Goal: Task Accomplishment & Management: Manage account settings

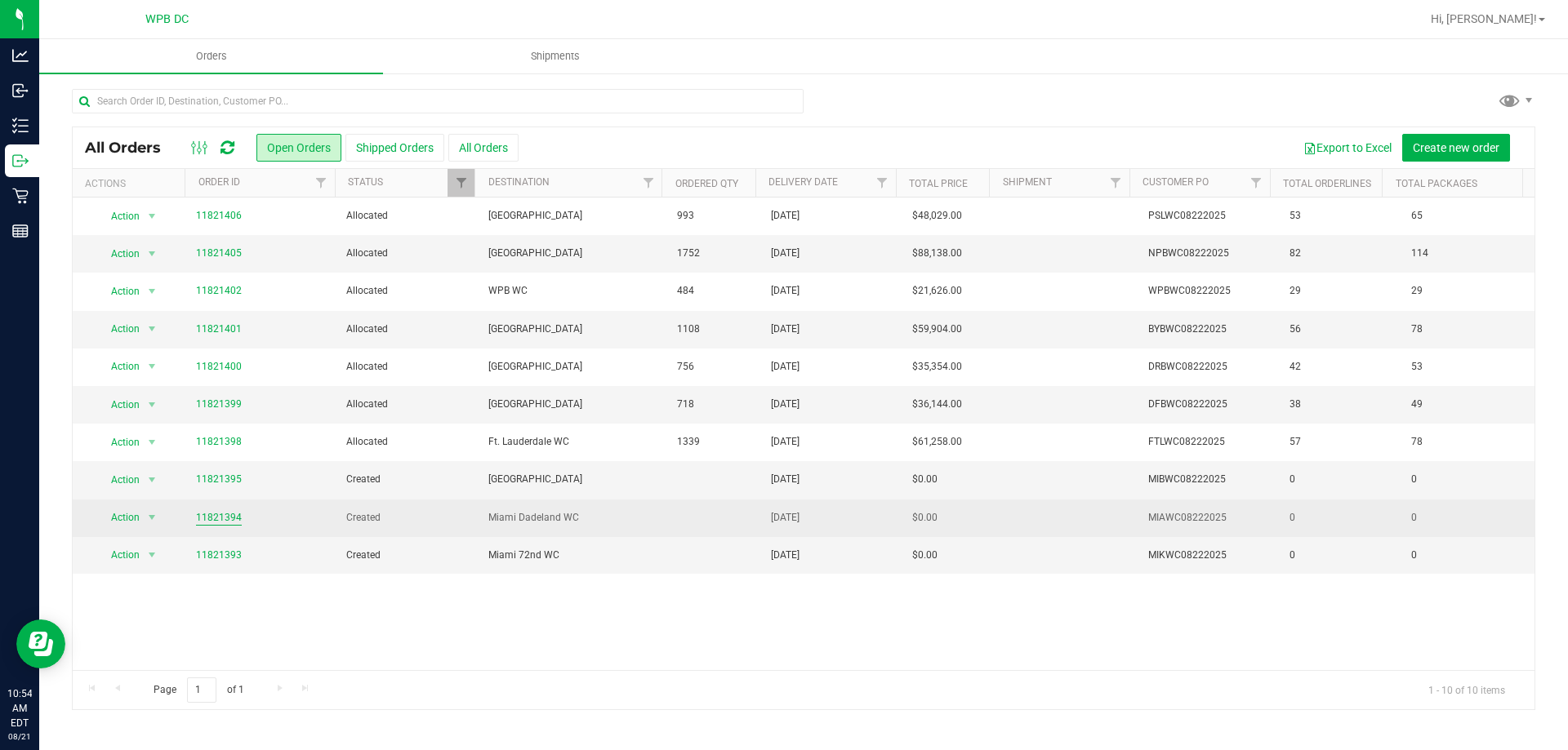
click at [228, 519] on link "11821394" at bounding box center [219, 518] width 46 height 15
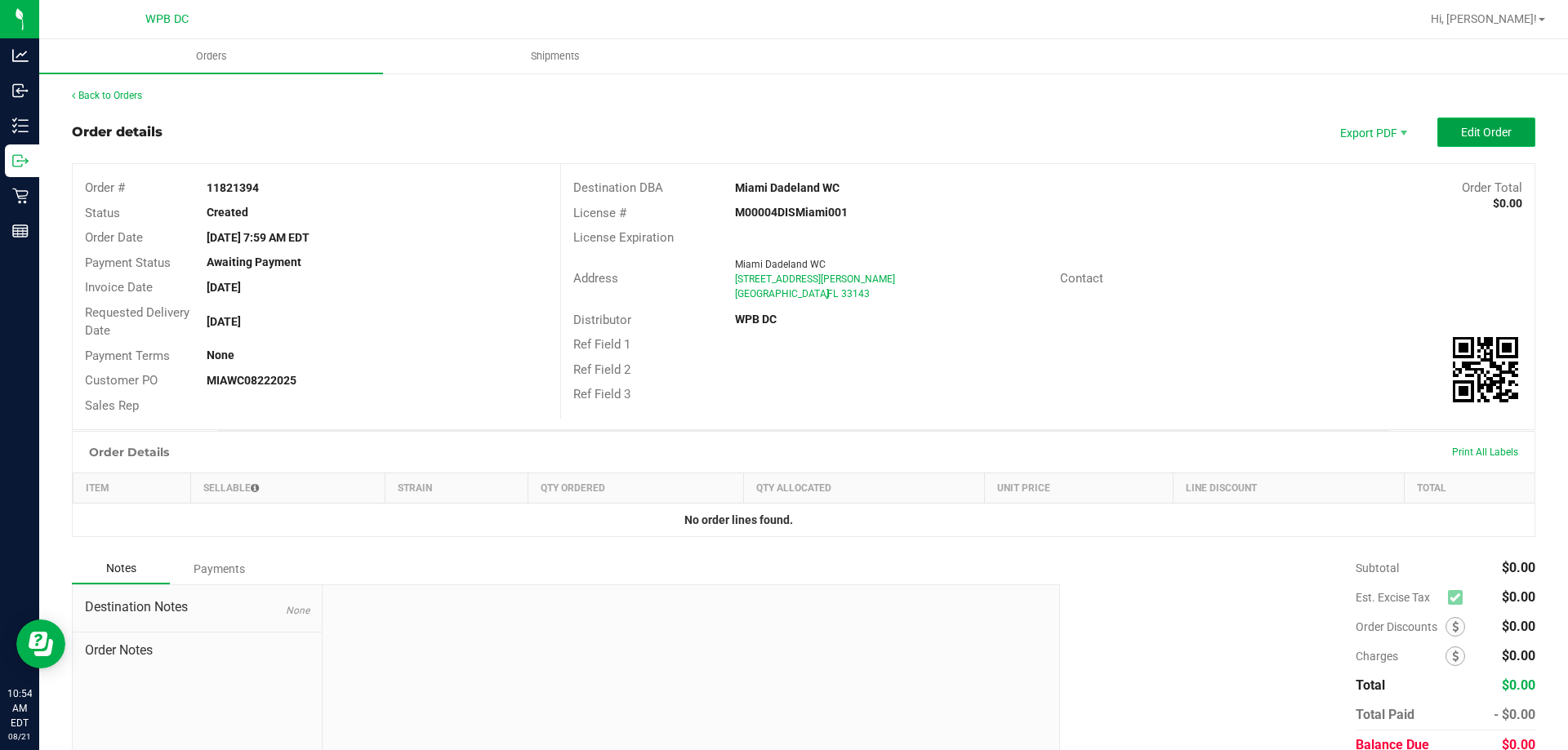
click at [1446, 138] on button "Edit Order" at bounding box center [1487, 132] width 98 height 29
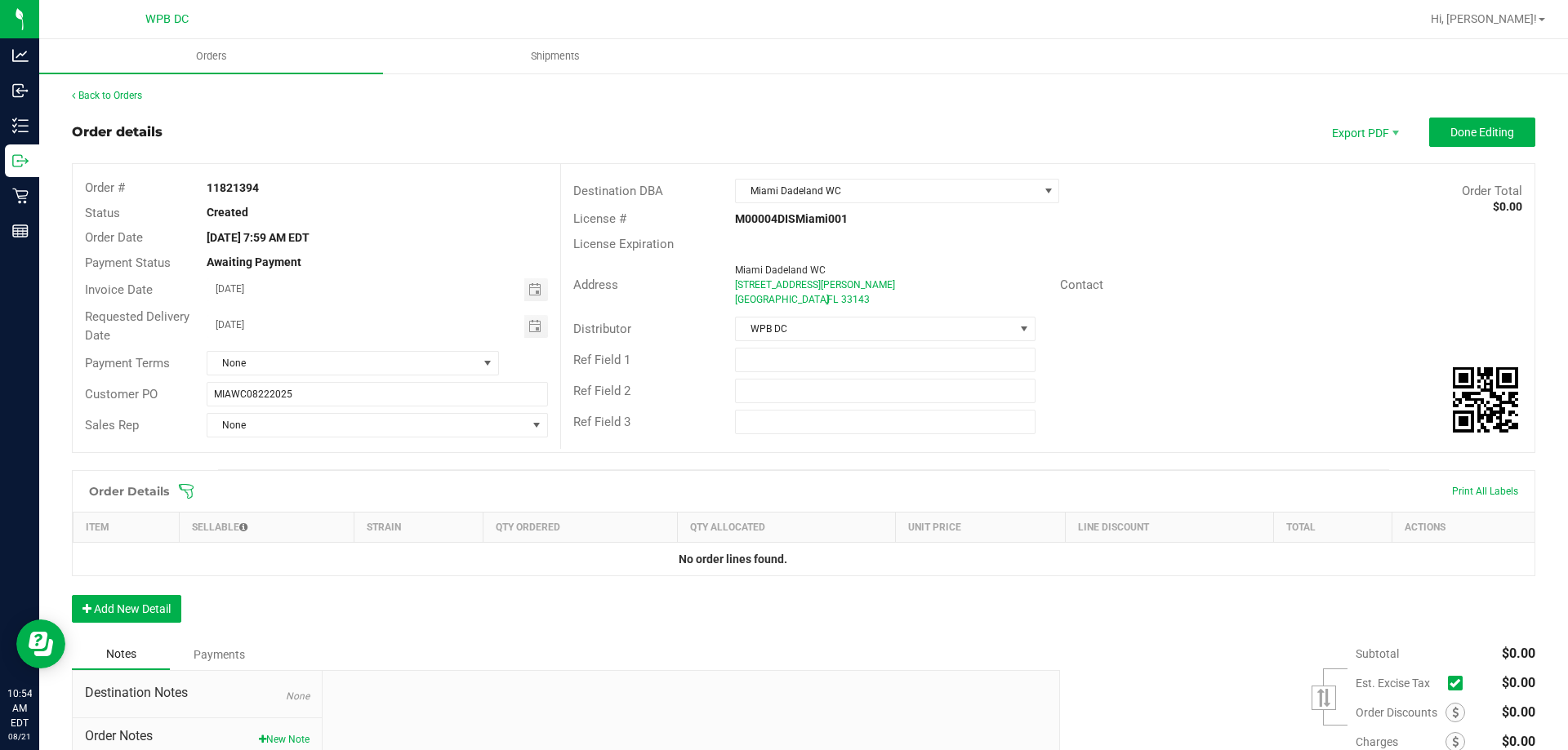
click at [185, 491] on icon at bounding box center [186, 491] width 15 height 15
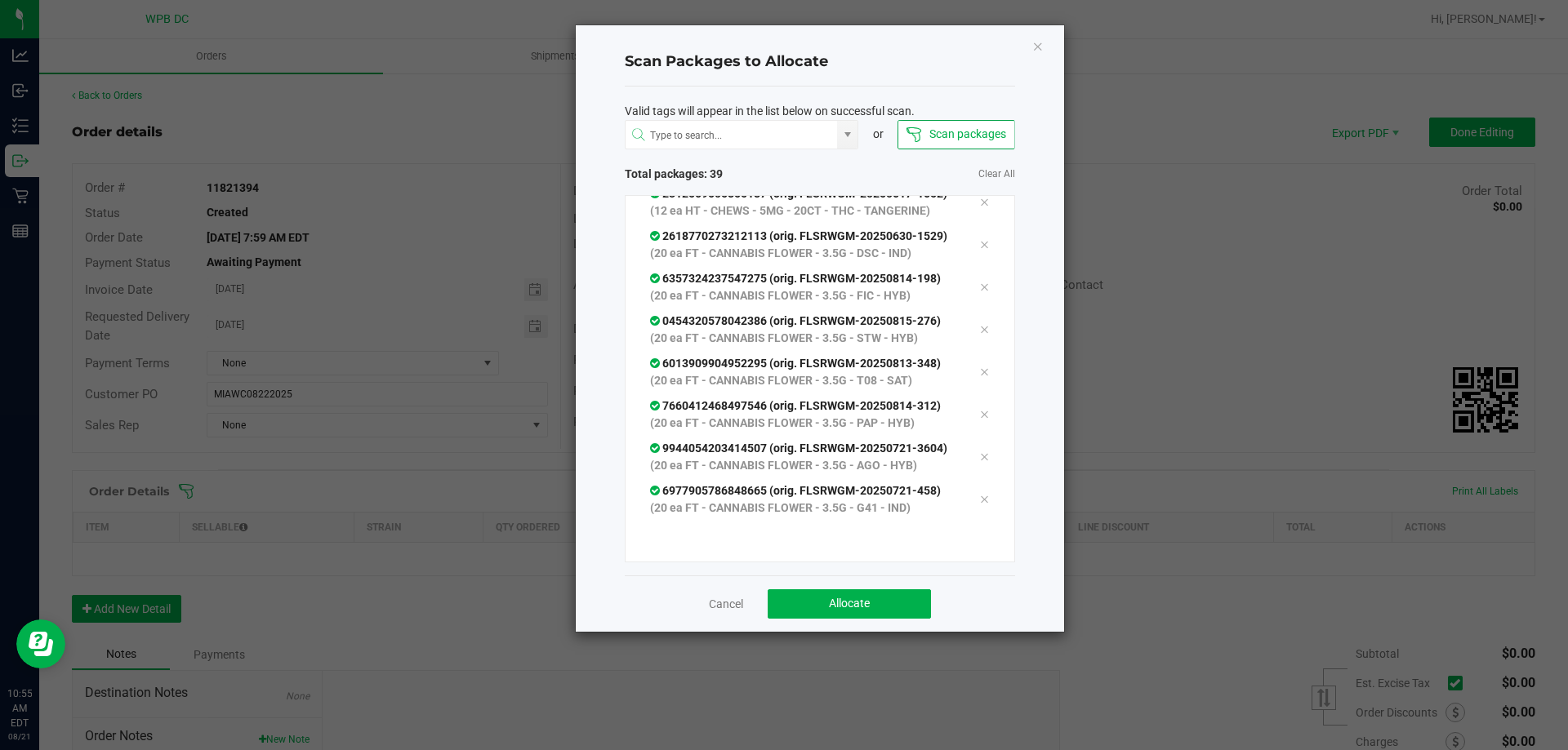
scroll to position [1811, 0]
click at [835, 597] on button "Allocate" at bounding box center [849, 604] width 163 height 29
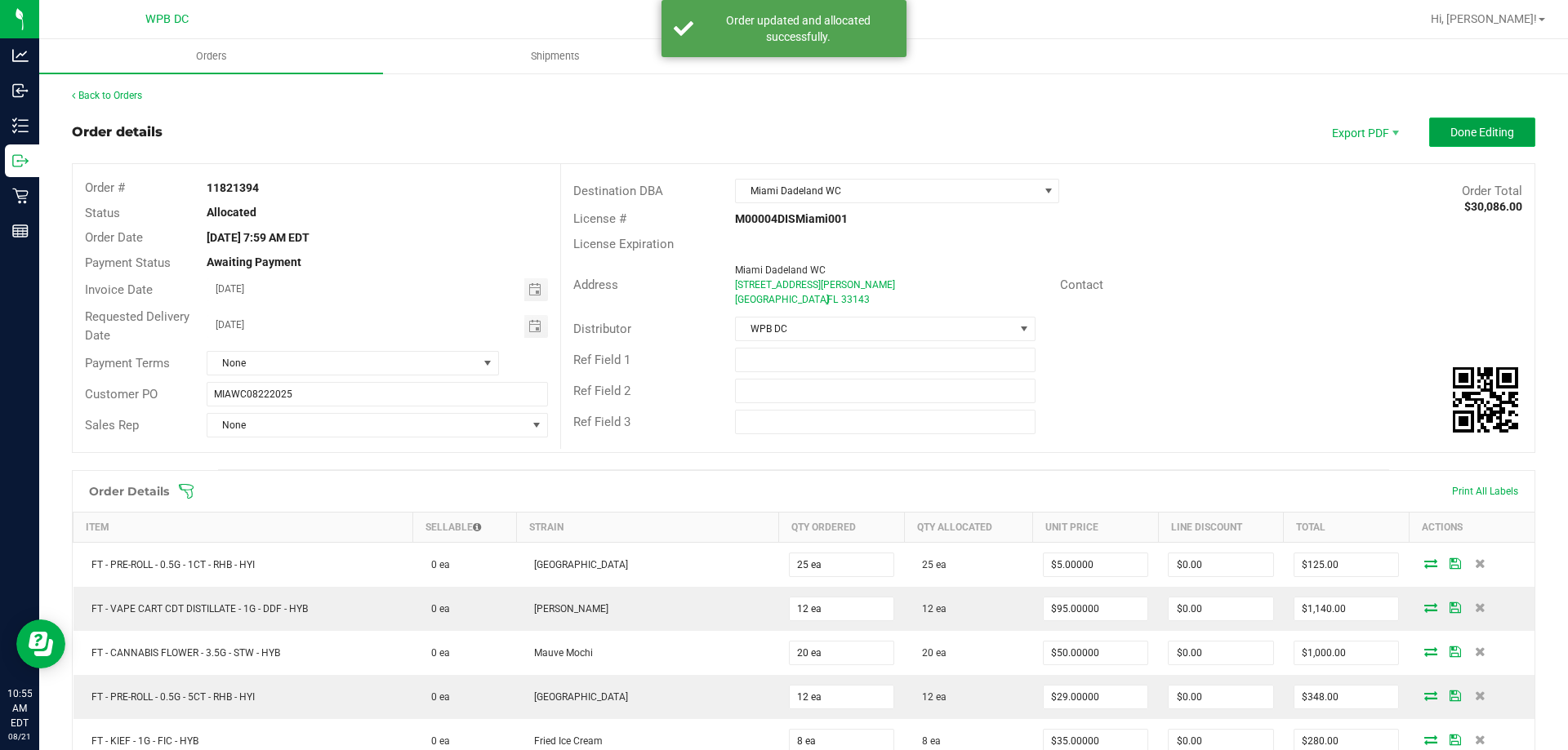
click at [1450, 126] on span "Done Editing" at bounding box center [1482, 132] width 64 height 13
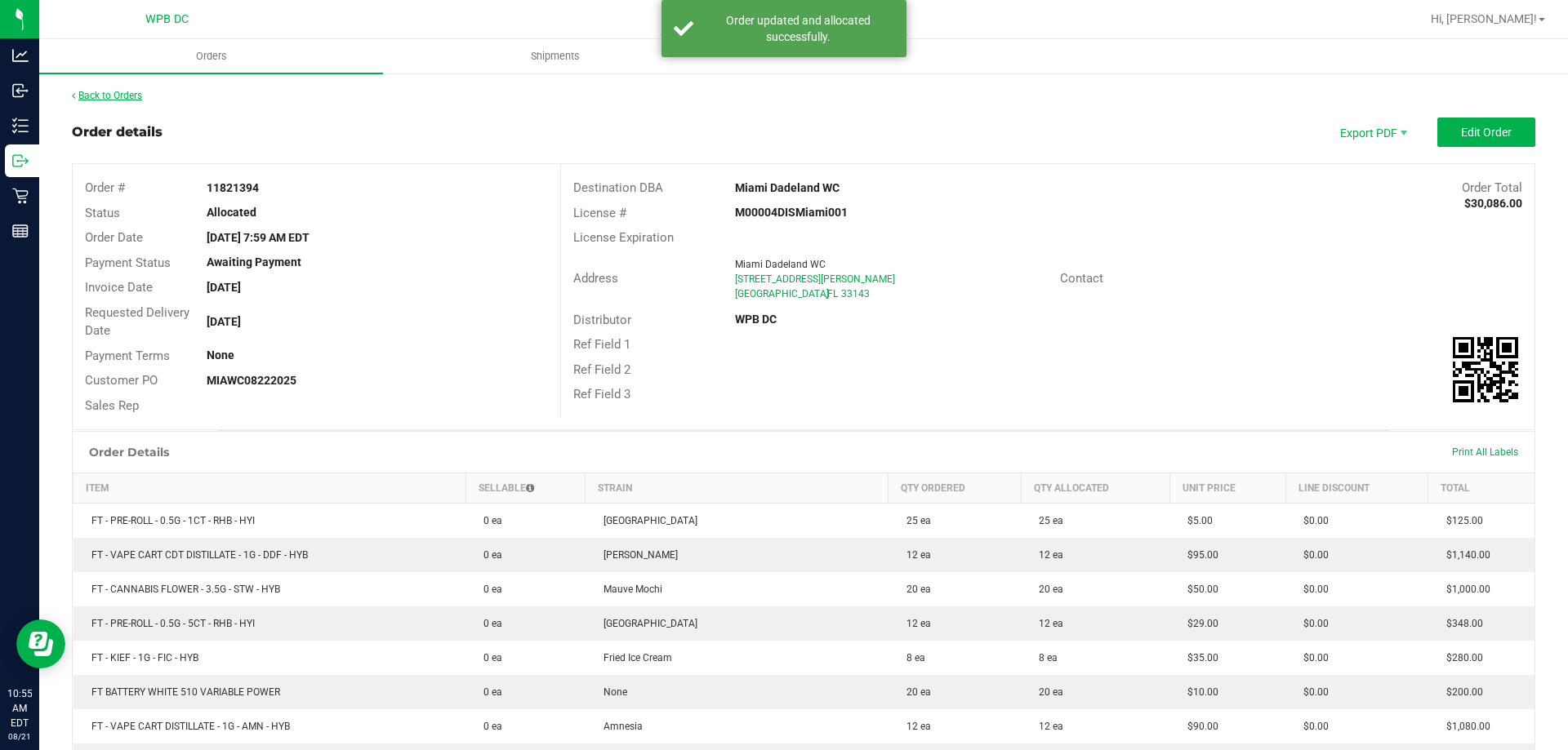
click at [138, 94] on link "Back to Orders" at bounding box center [107, 96] width 70 height 12
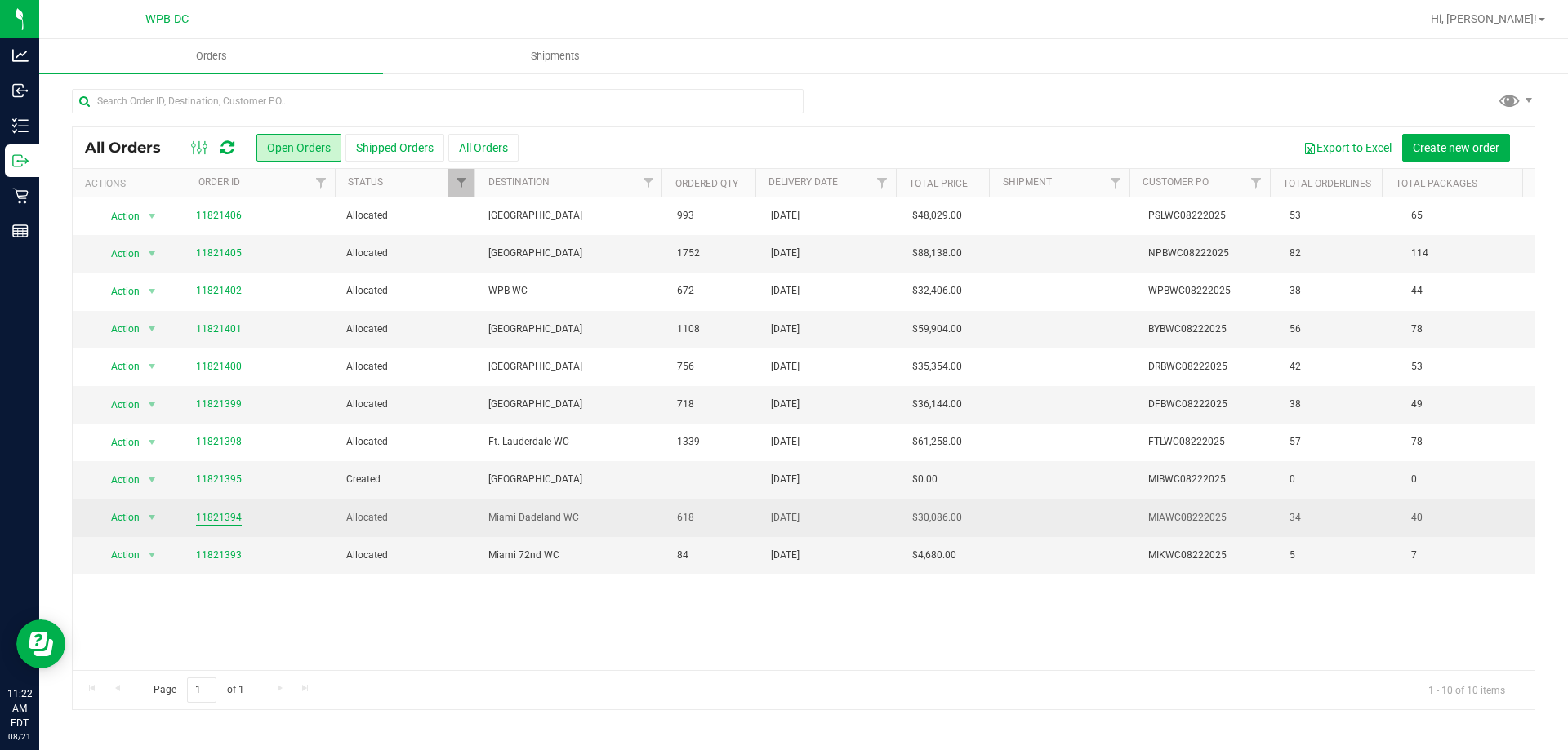
click at [216, 513] on link "11821394" at bounding box center [219, 518] width 46 height 15
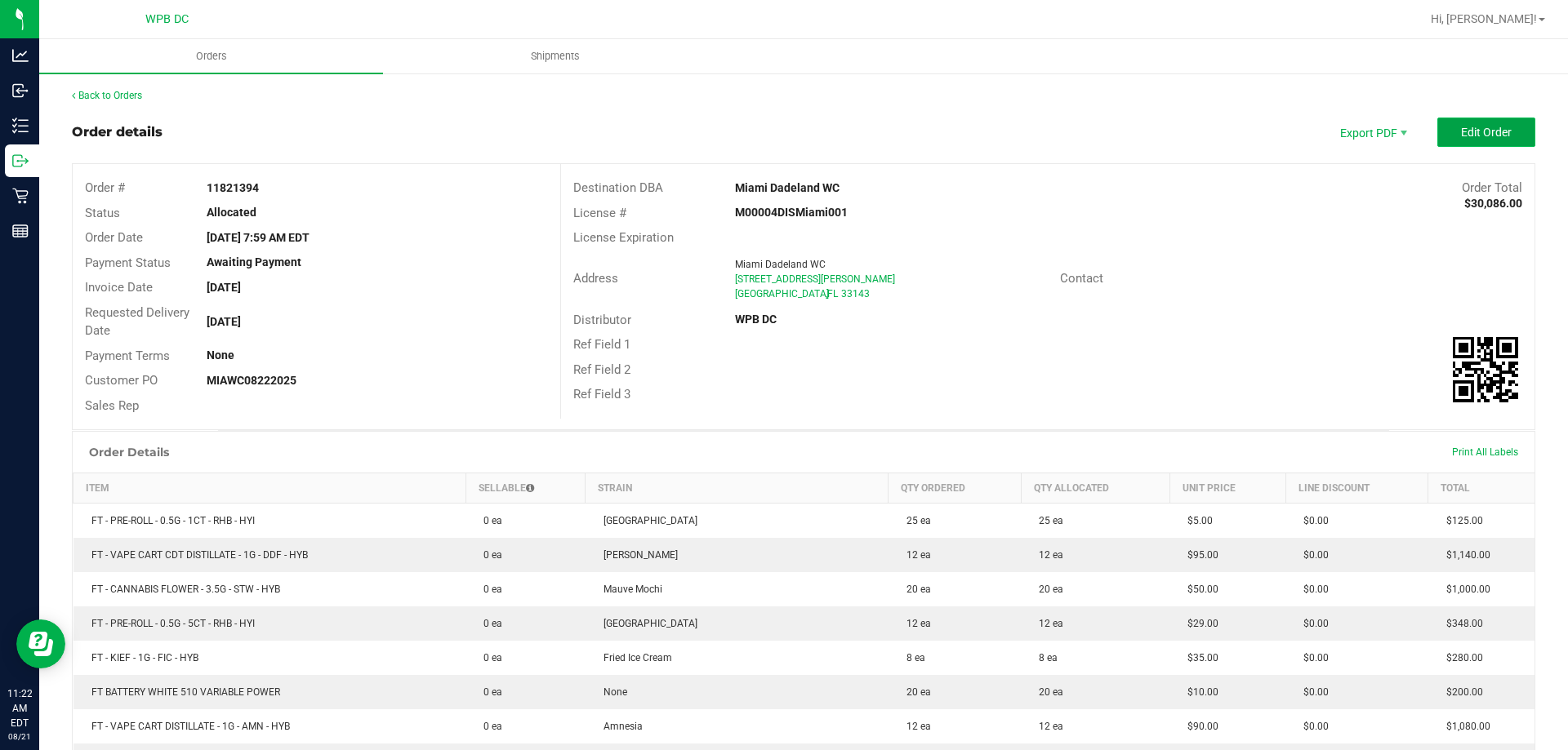
click at [1443, 138] on button "Edit Order" at bounding box center [1487, 132] width 98 height 29
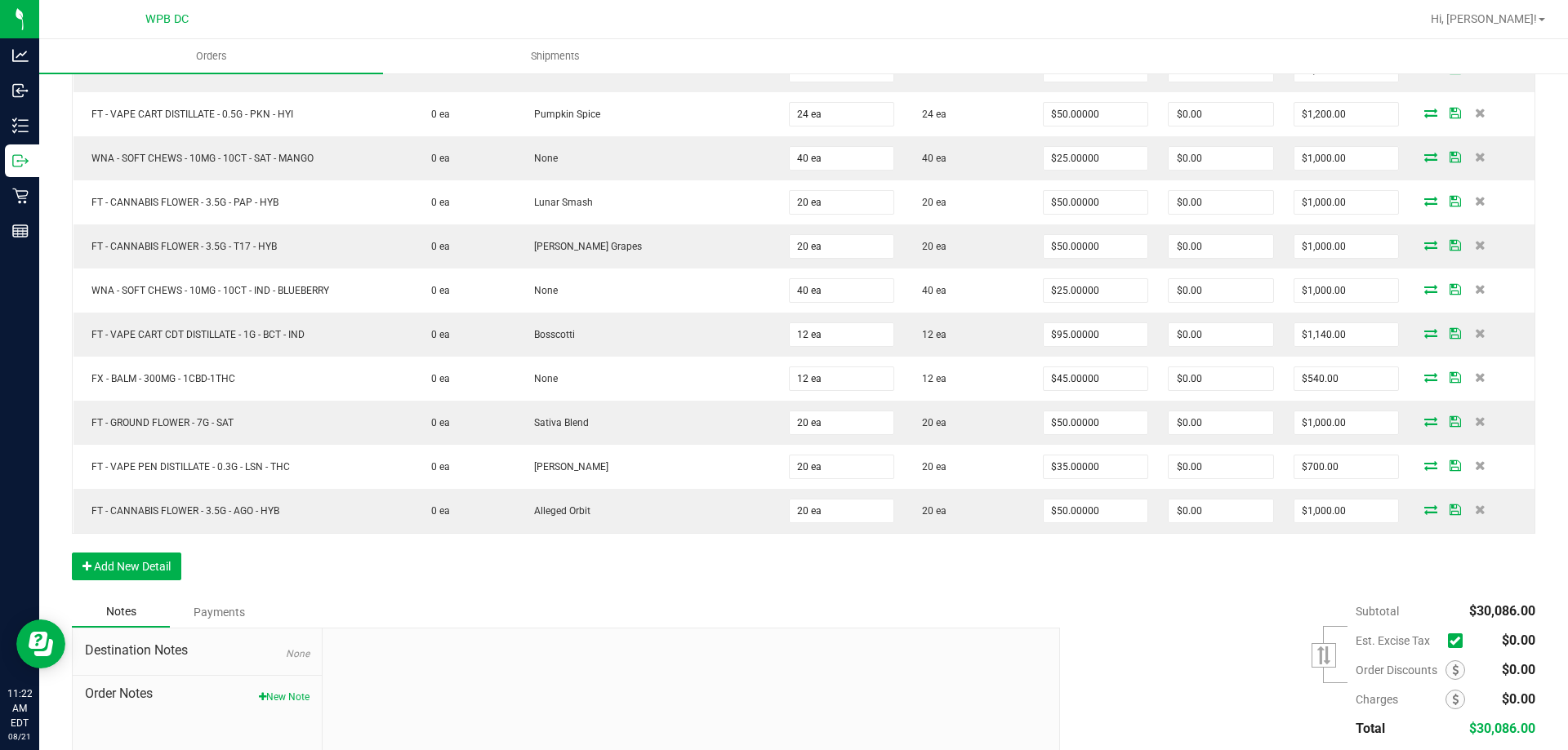
scroll to position [1623, 0]
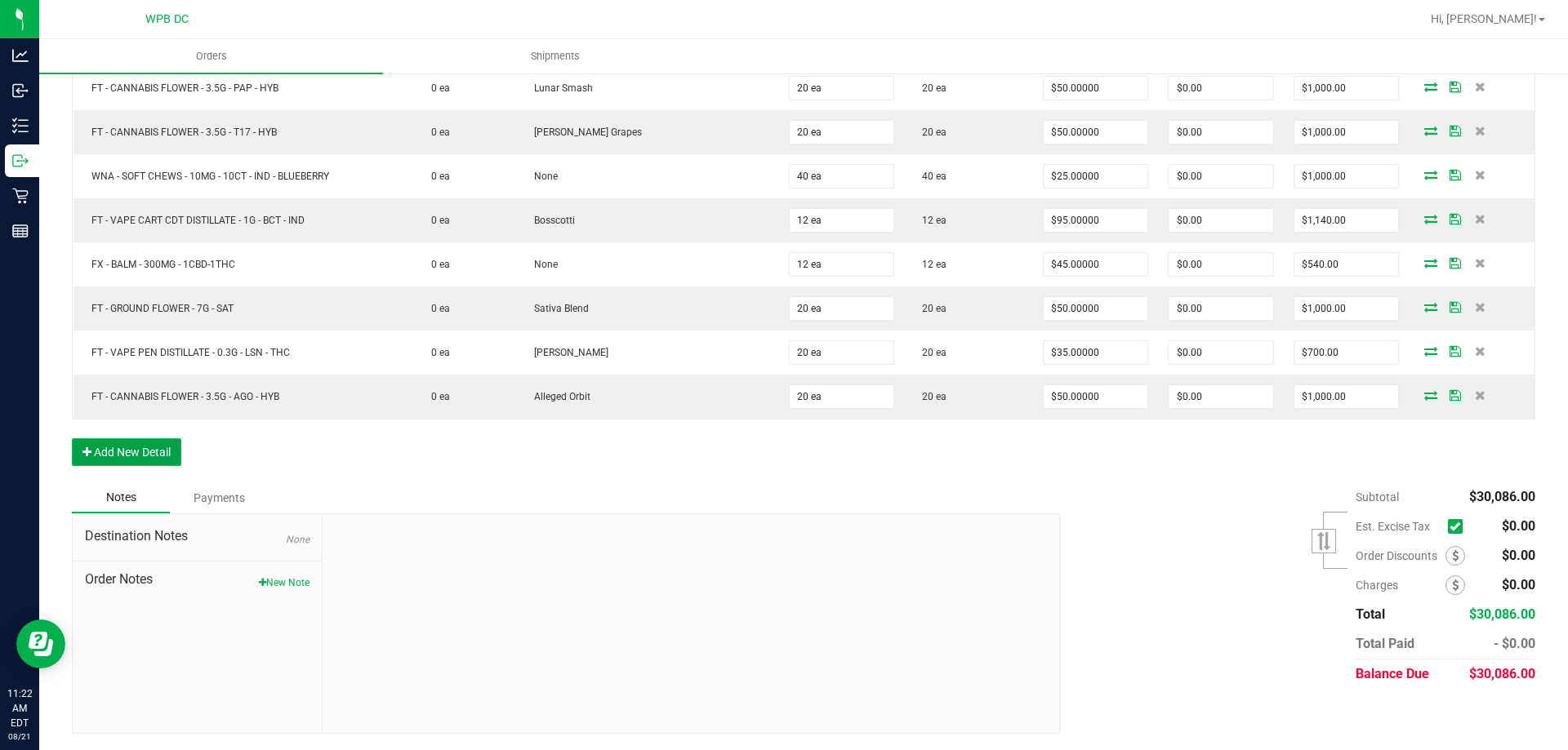
click at [160, 455] on button "Add New Detail" at bounding box center [127, 452] width 109 height 27
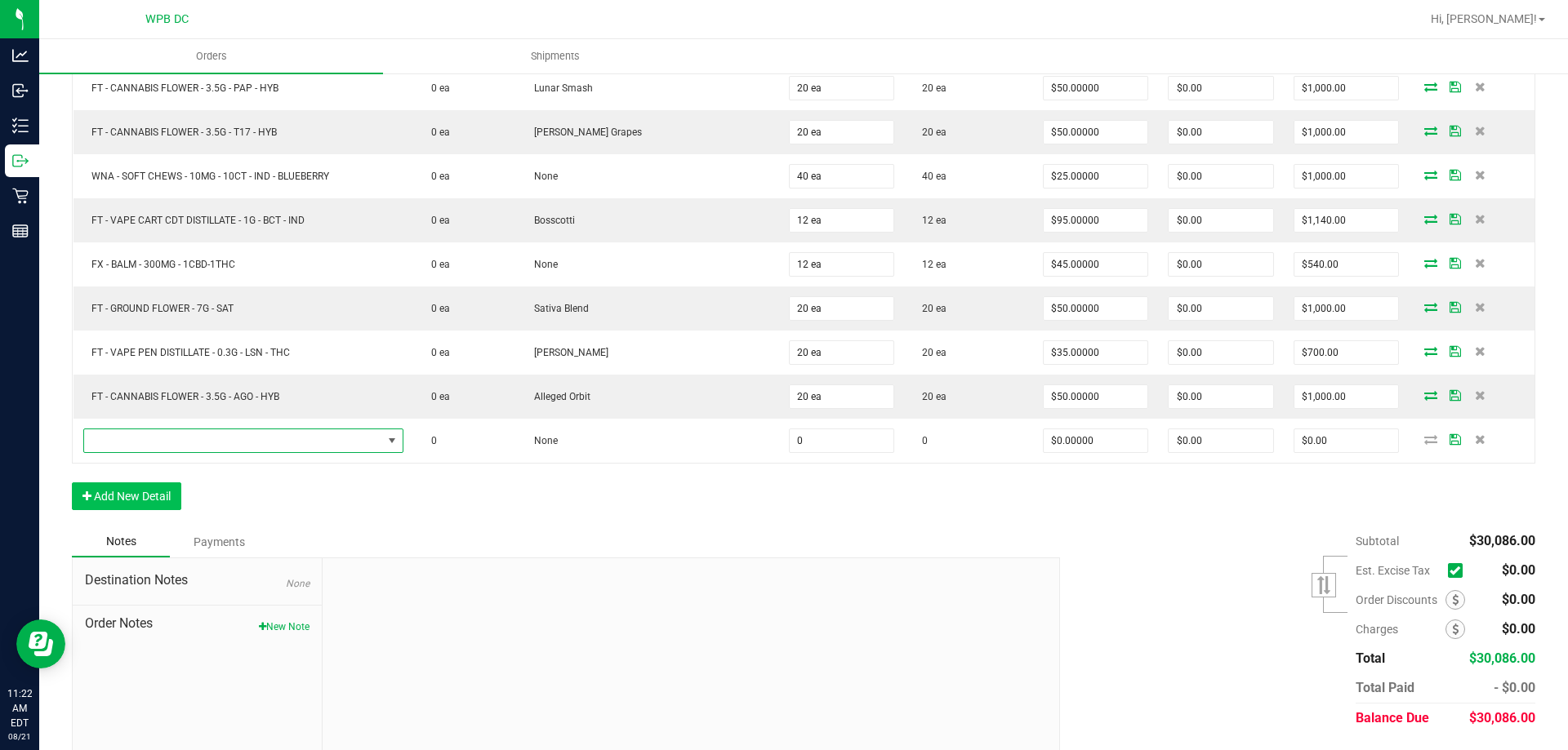
click at [169, 445] on span "NO DATA FOUND" at bounding box center [232, 440] width 298 height 23
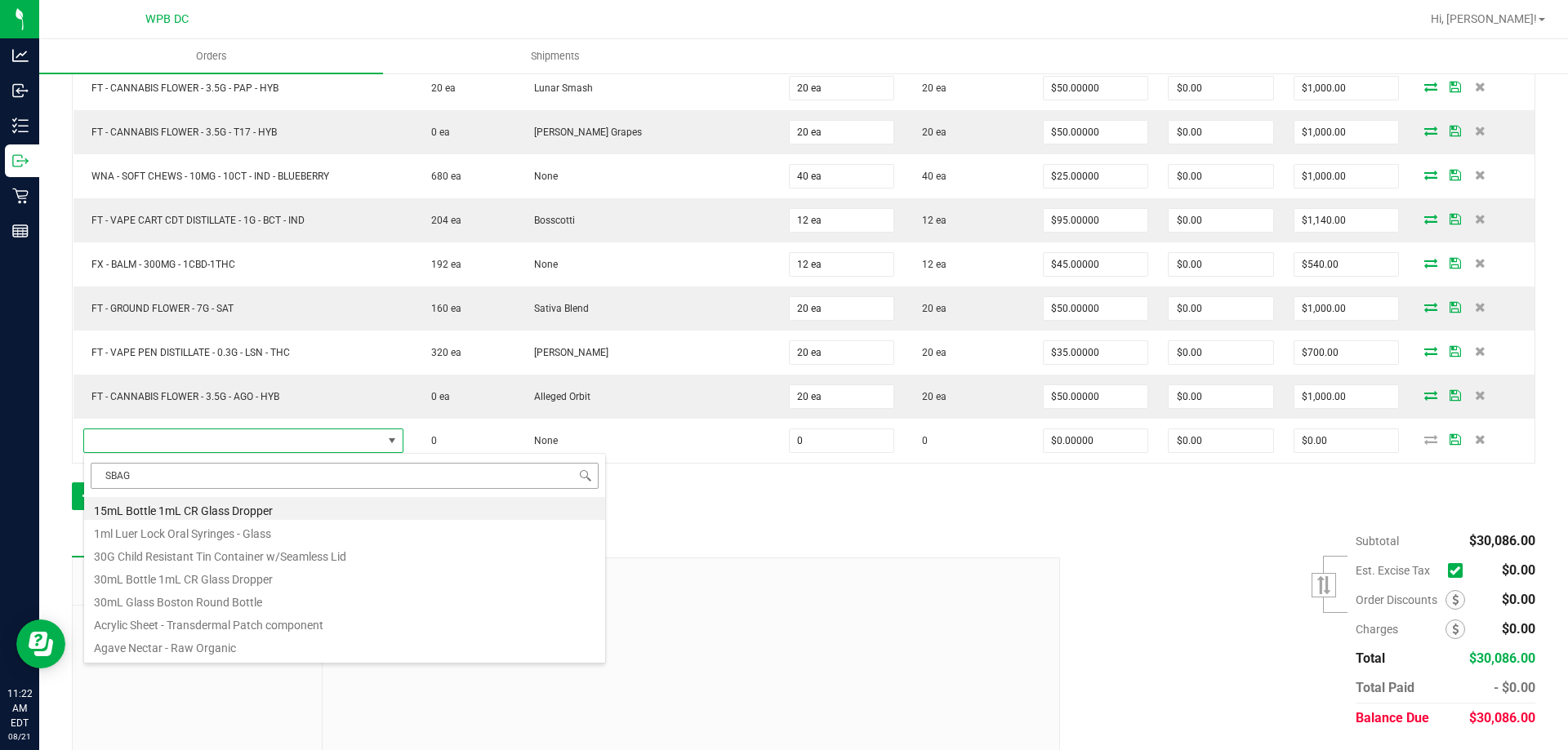
type input "SBAG"
click at [216, 507] on li "SBag - White Paper Shopper w Handle Red THC Symbol" at bounding box center [345, 509] width 521 height 23
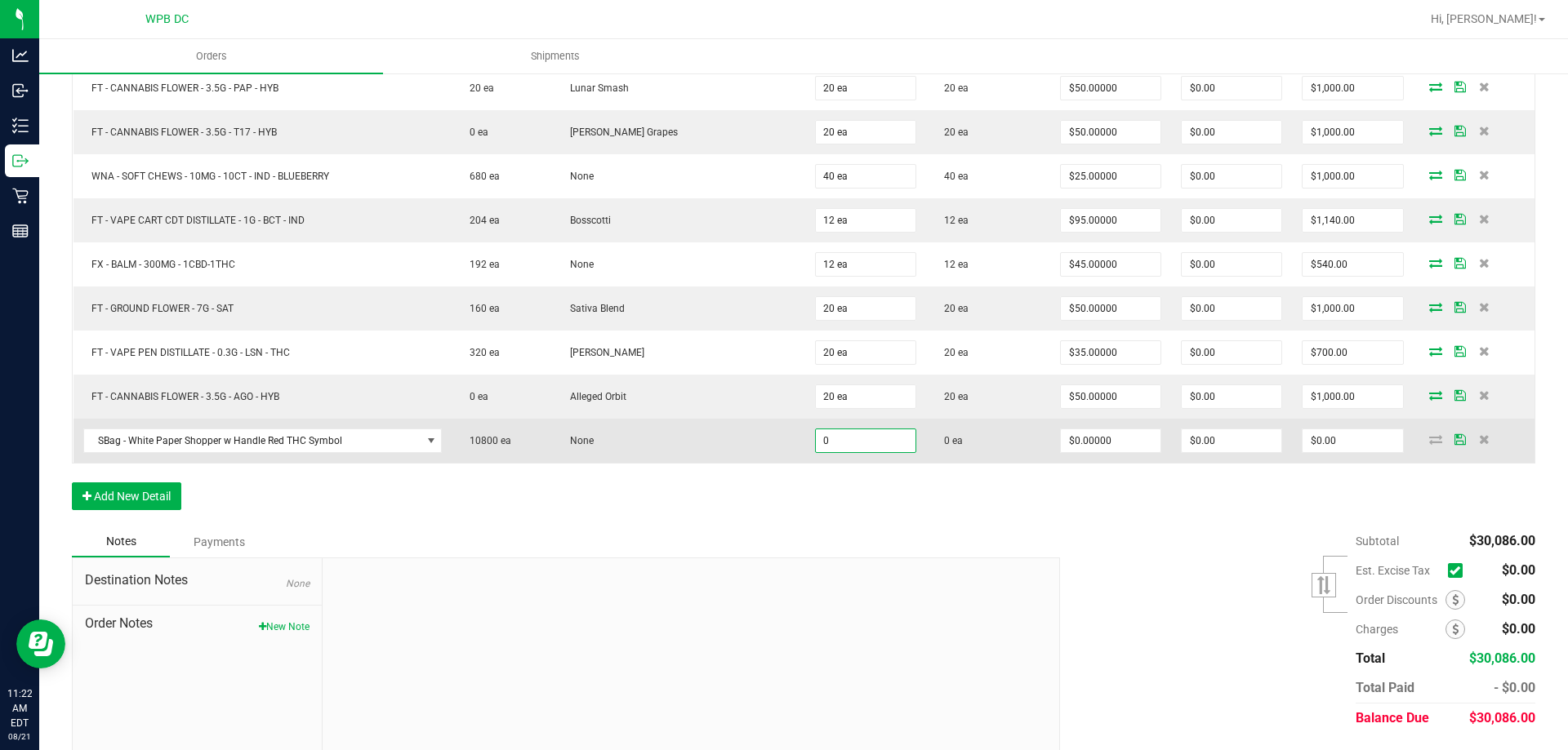
click at [849, 438] on input "0" at bounding box center [865, 440] width 99 height 23
type input "1200 ea"
type input "0"
click at [1429, 440] on icon at bounding box center [1436, 439] width 13 height 10
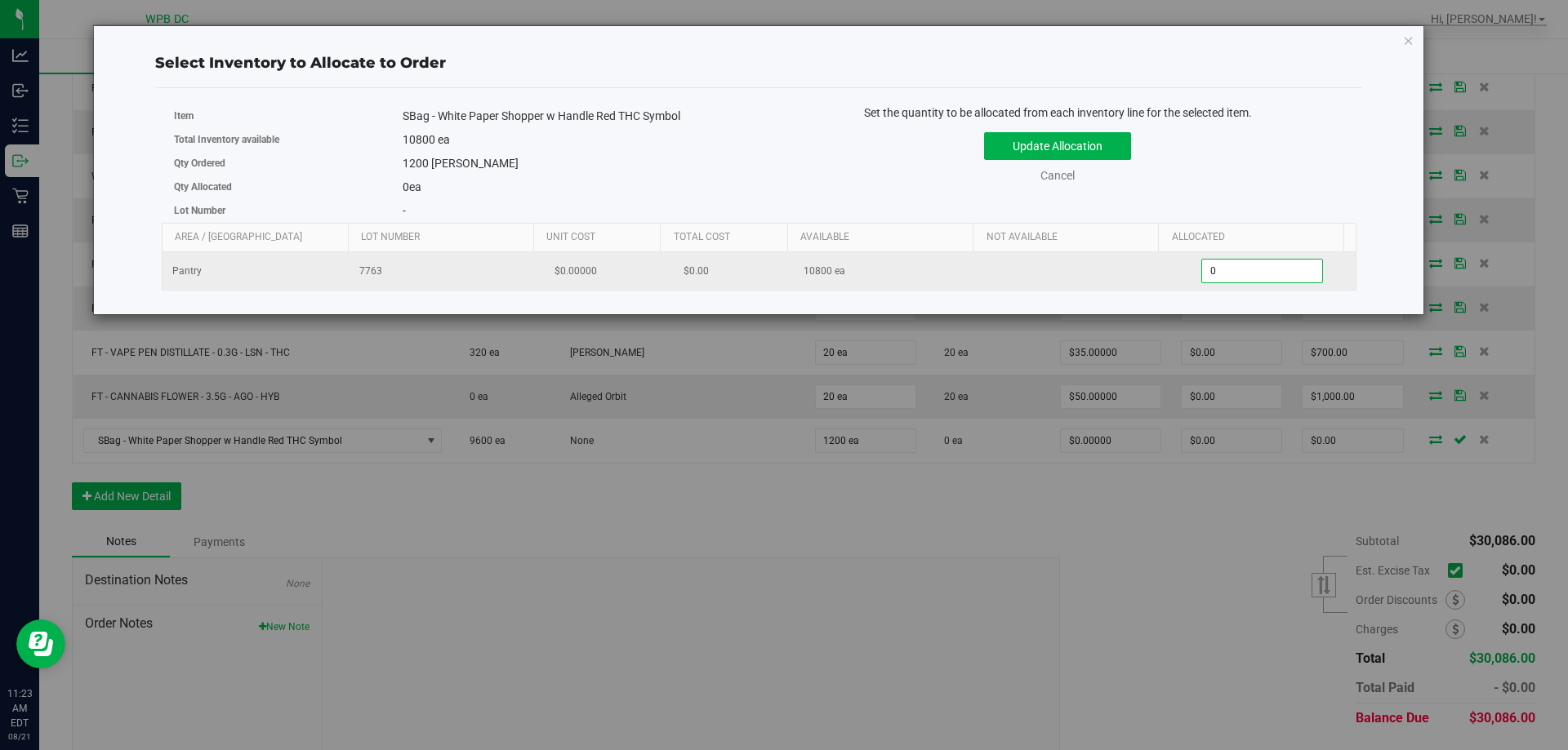
click at [1303, 270] on span "0 0" at bounding box center [1262, 271] width 121 height 25
type input "01200"
click button "Update Allocation" at bounding box center [1057, 146] width 147 height 27
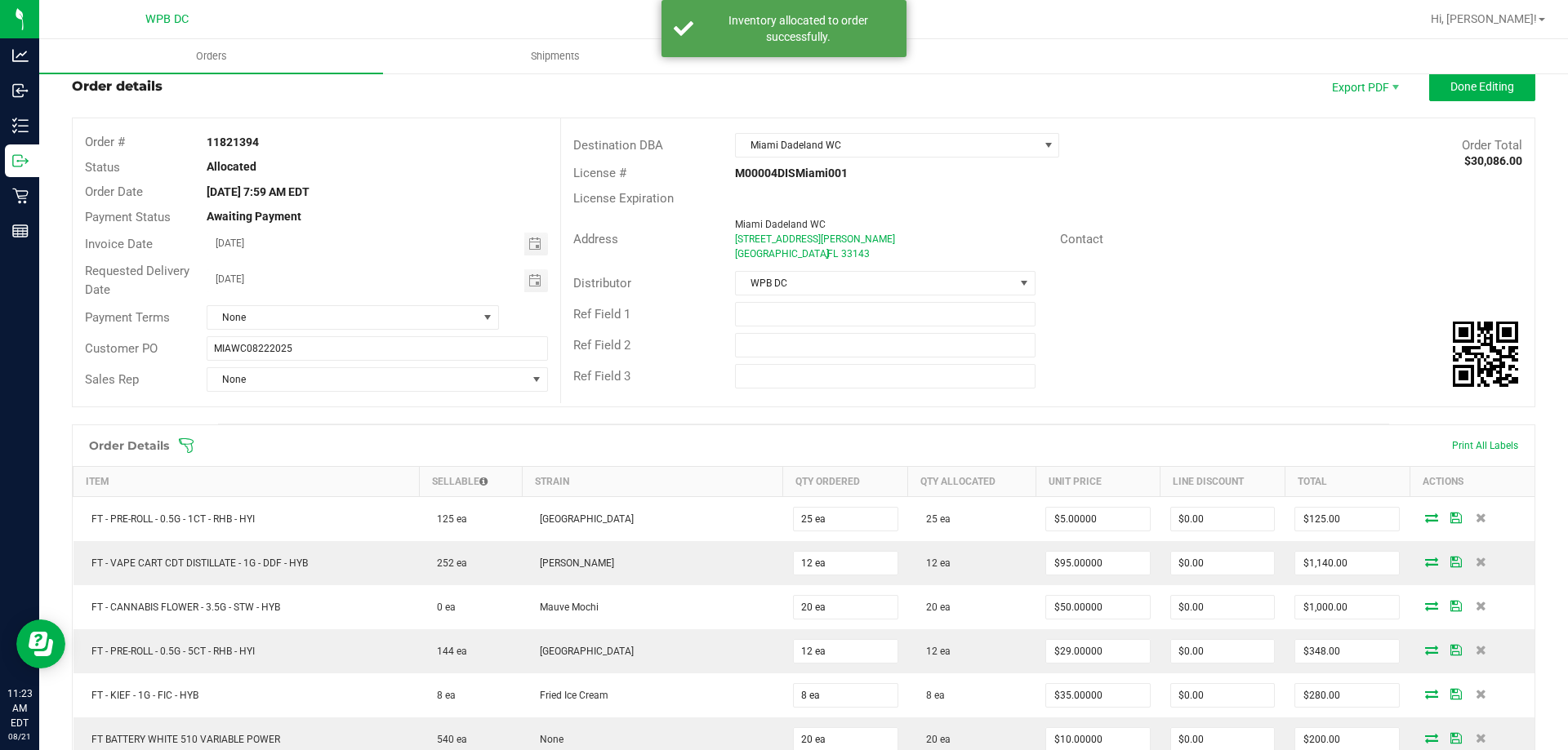
scroll to position [0, 0]
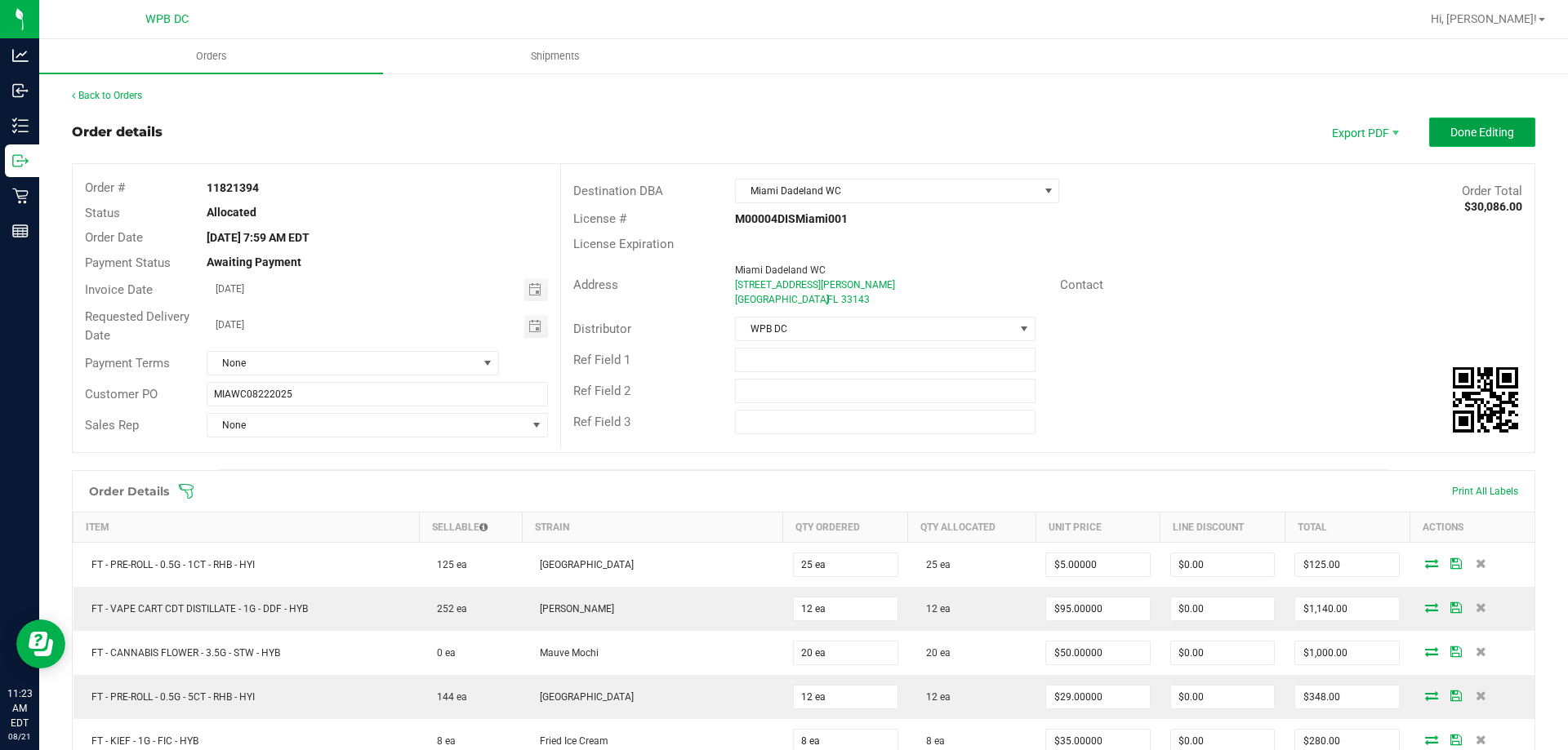
click at [1431, 137] on button "Done Editing" at bounding box center [1482, 132] width 106 height 29
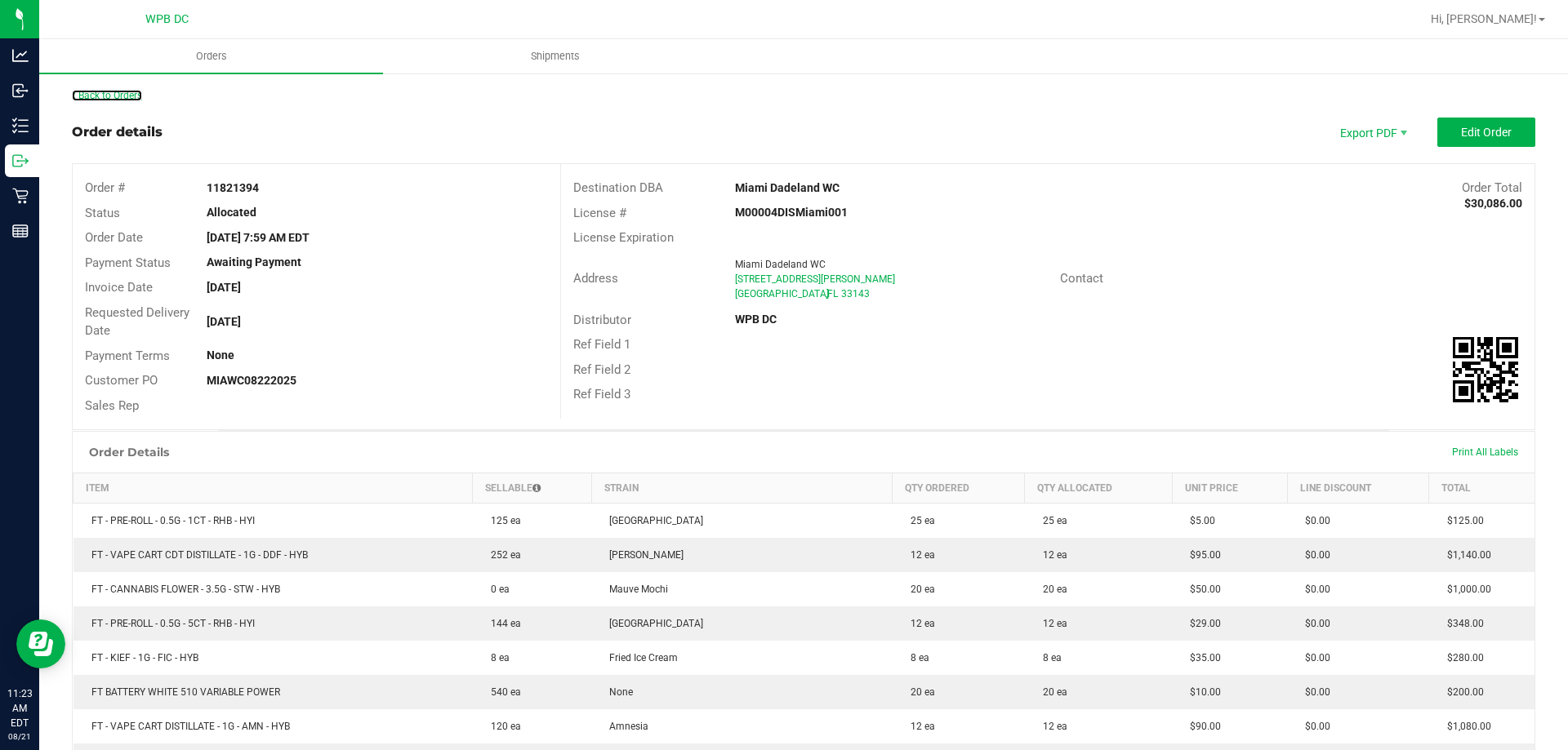
click at [129, 98] on link "Back to Orders" at bounding box center [107, 96] width 70 height 12
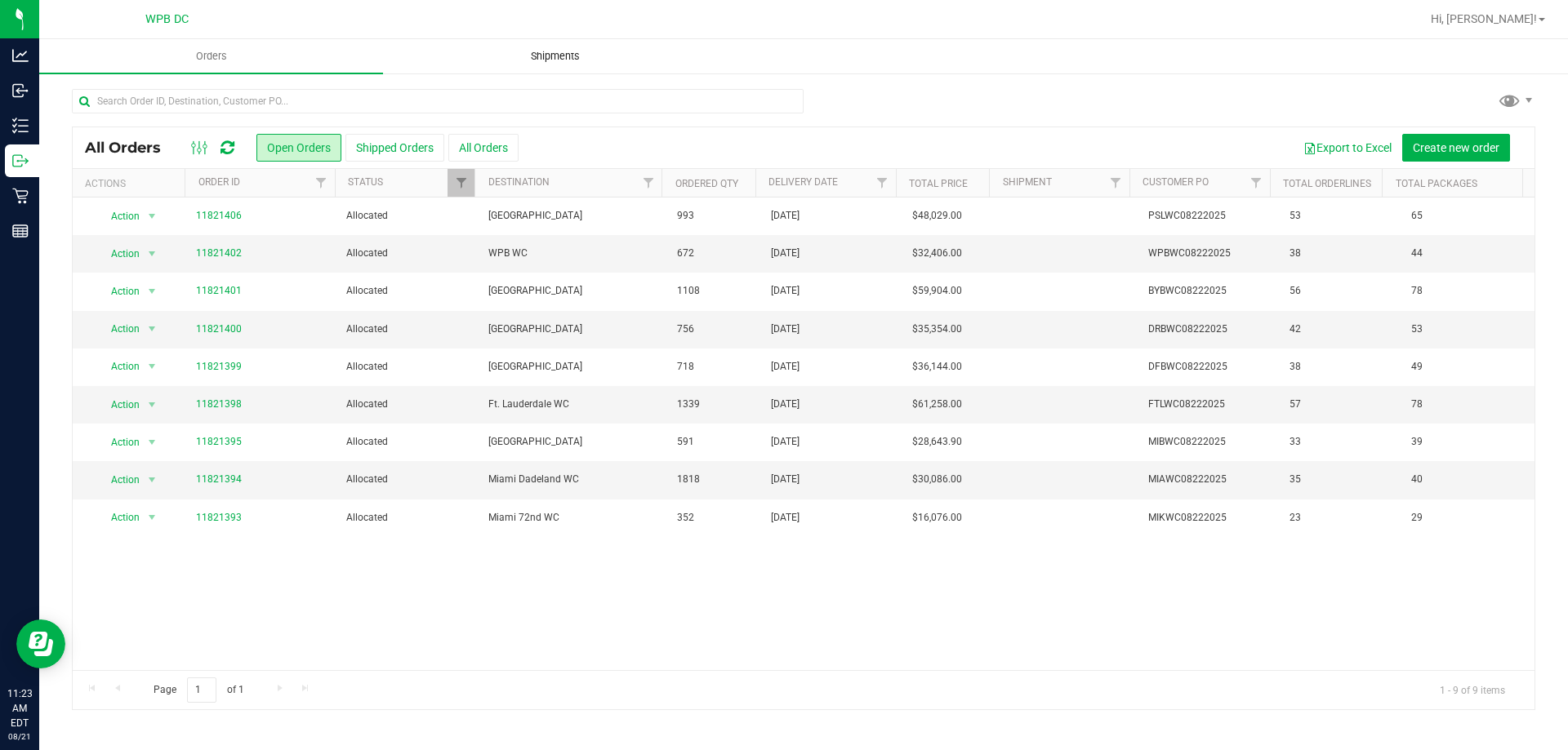
click at [575, 59] on span "Shipments" at bounding box center [555, 57] width 93 height 15
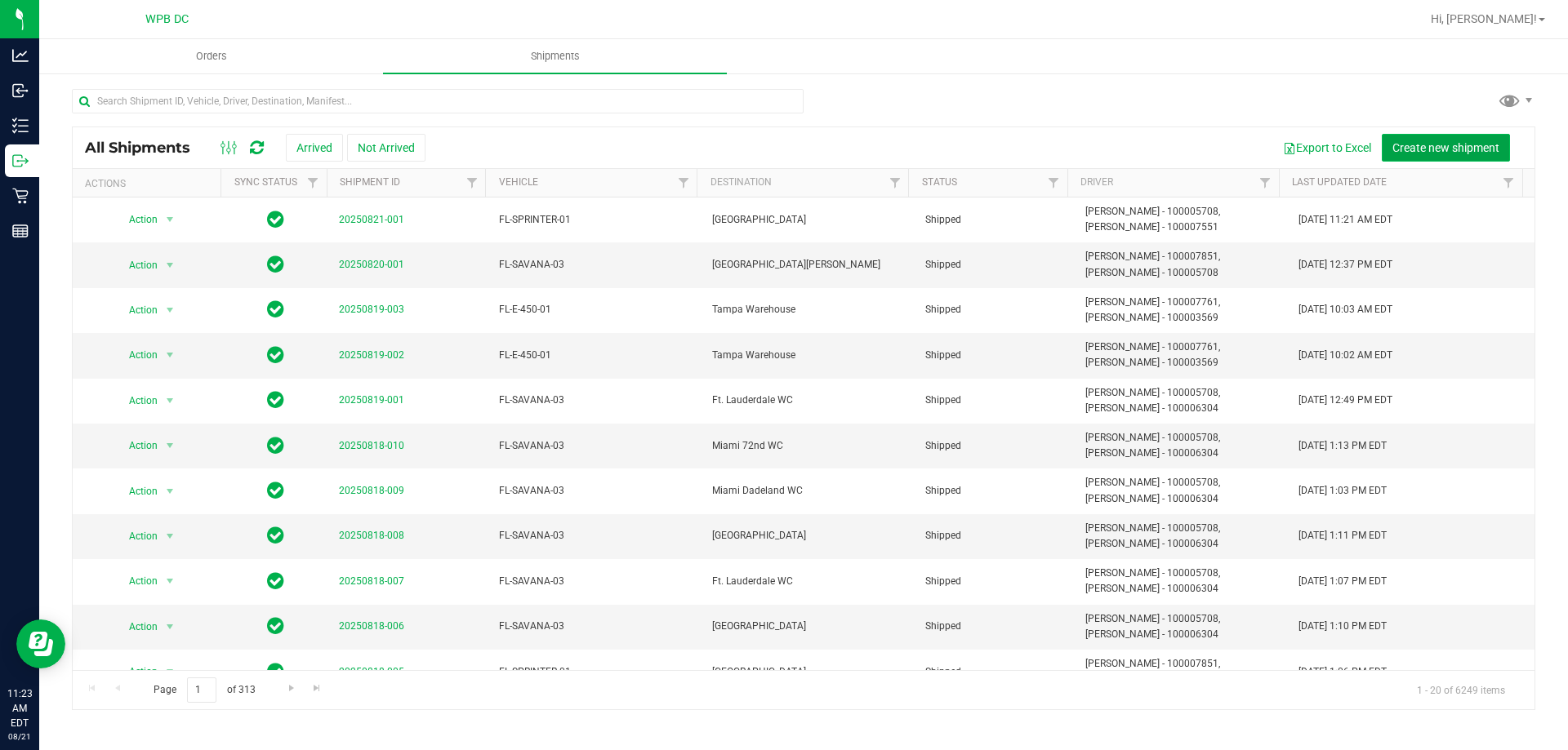
click at [1406, 152] on span "Create new shipment" at bounding box center [1445, 148] width 107 height 13
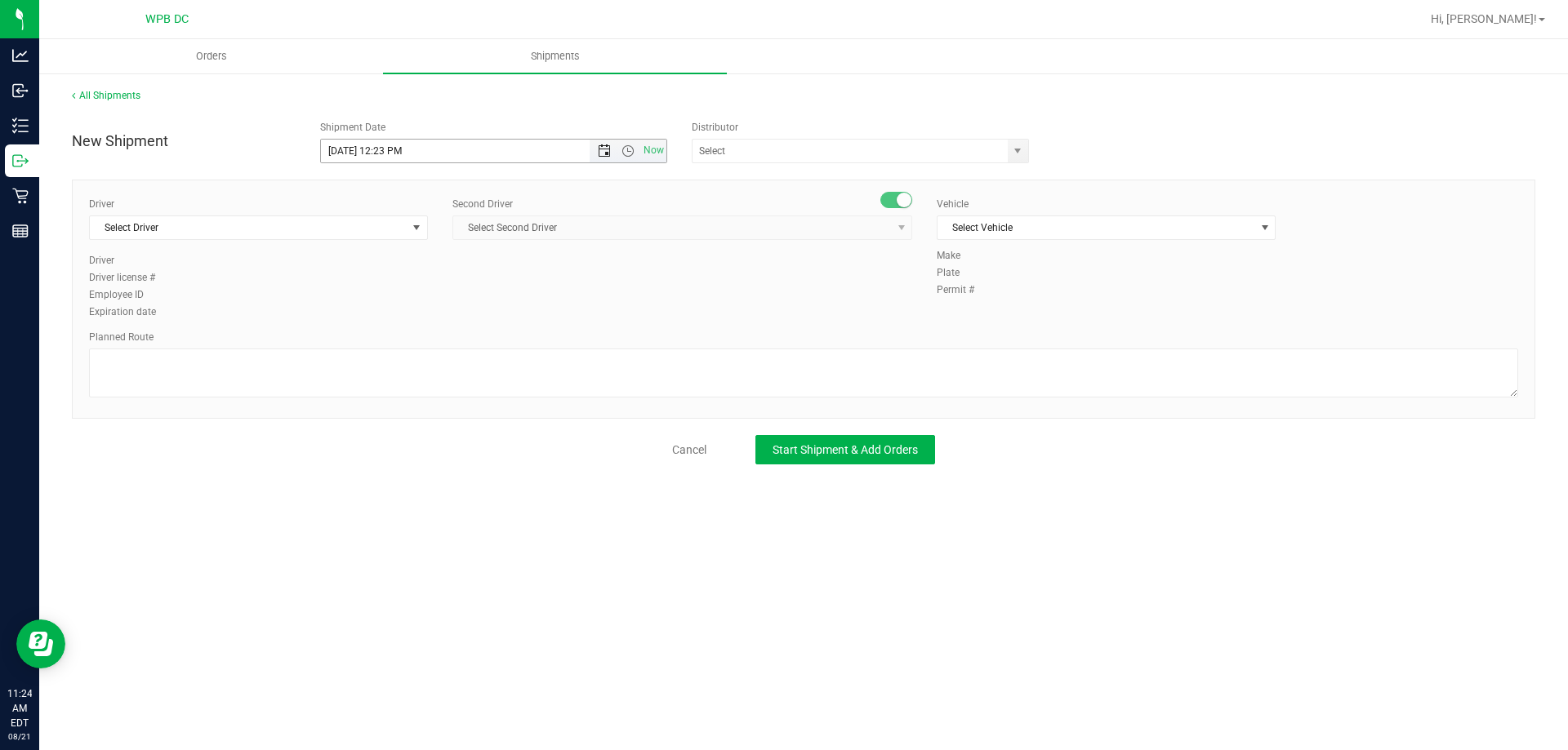
click at [606, 152] on span "Open the date view" at bounding box center [604, 151] width 13 height 13
click at [451, 324] on link "22" at bounding box center [454, 317] width 24 height 26
click at [631, 151] on span "Open the time view" at bounding box center [628, 151] width 13 height 13
click at [426, 292] on li "8:30 AM" at bounding box center [493, 288] width 345 height 21
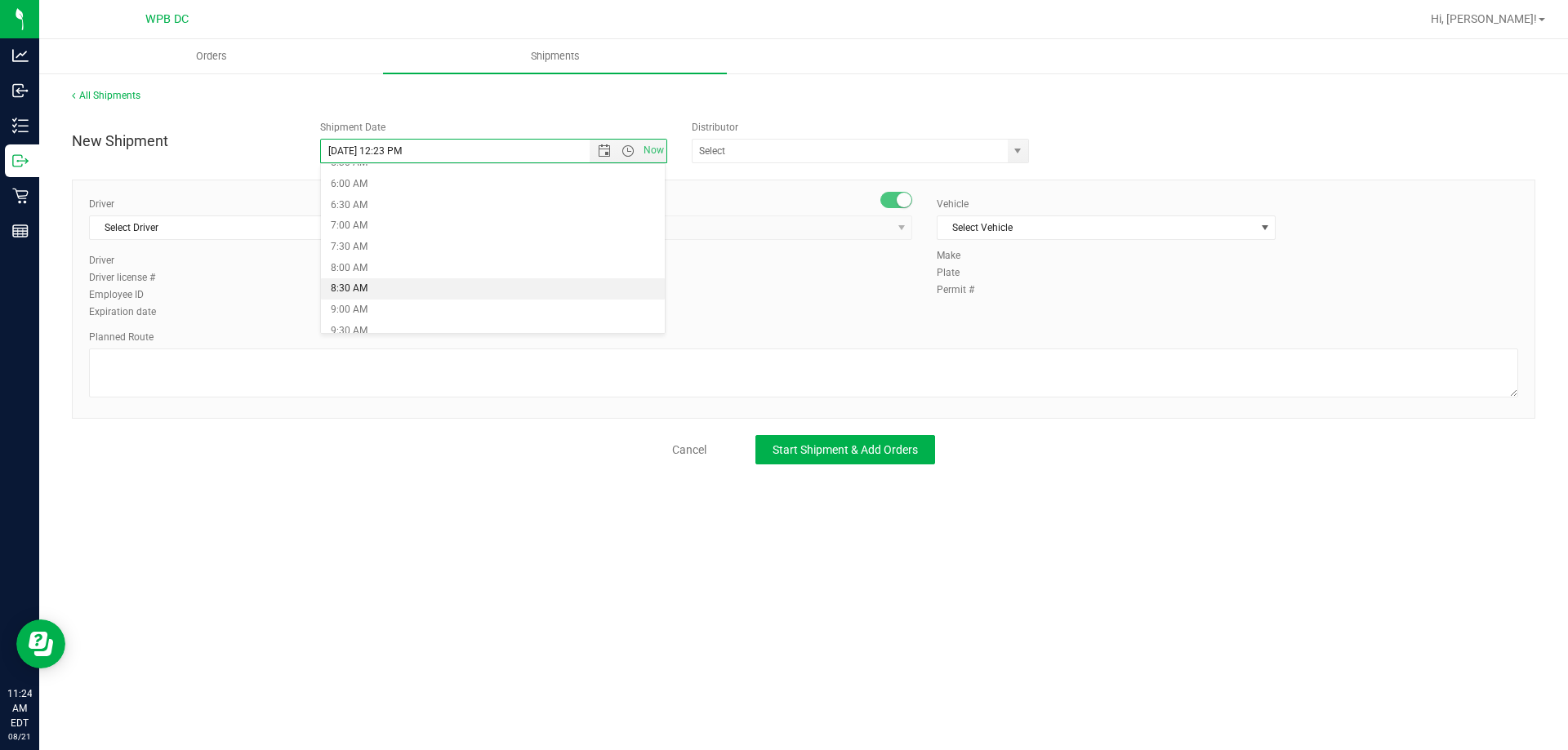
type input "[DATE] 8:30 AM"
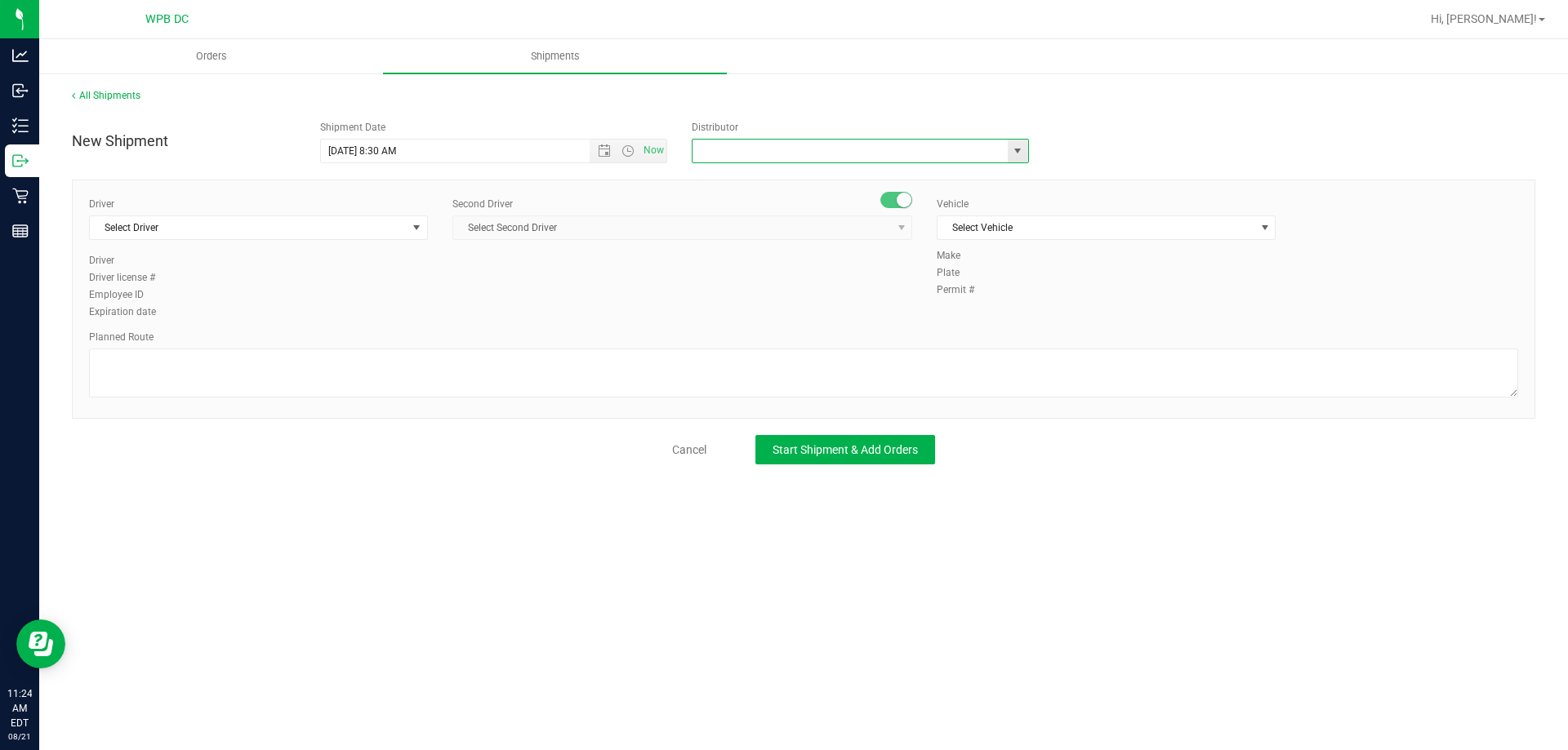
click at [751, 154] on input "text" at bounding box center [845, 150] width 305 height 23
click at [748, 173] on li "WPB DC" at bounding box center [861, 179] width 335 height 25
type input "WPB DC"
click at [334, 221] on span "Select Driver" at bounding box center [249, 227] width 317 height 23
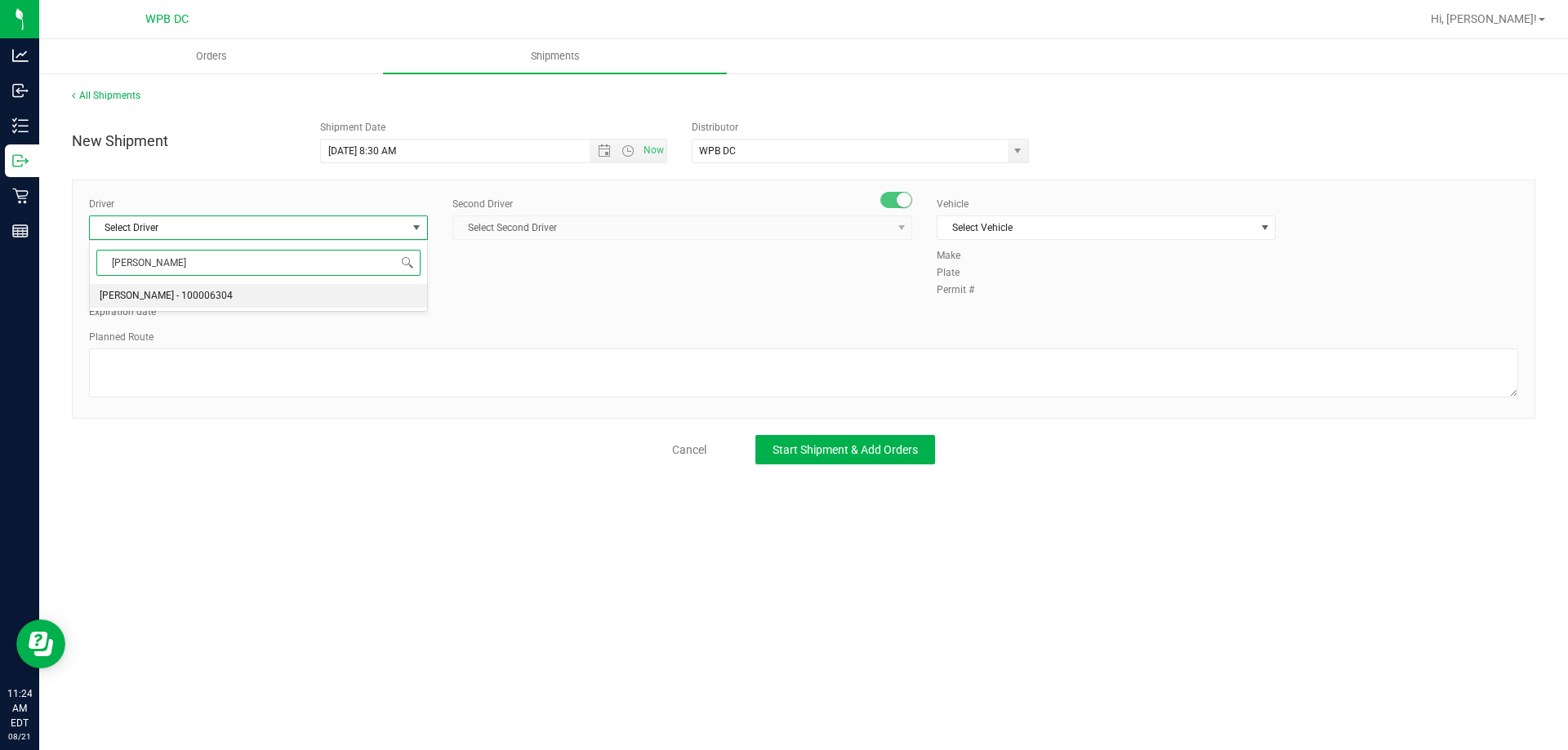
type input "J"
click at [330, 299] on li "[PERSON_NAME] - 100005708" at bounding box center [259, 296] width 337 height 25
type input "[PERSON_NAME]"
click at [523, 222] on span "Select Second Driver" at bounding box center [672, 227] width 438 height 23
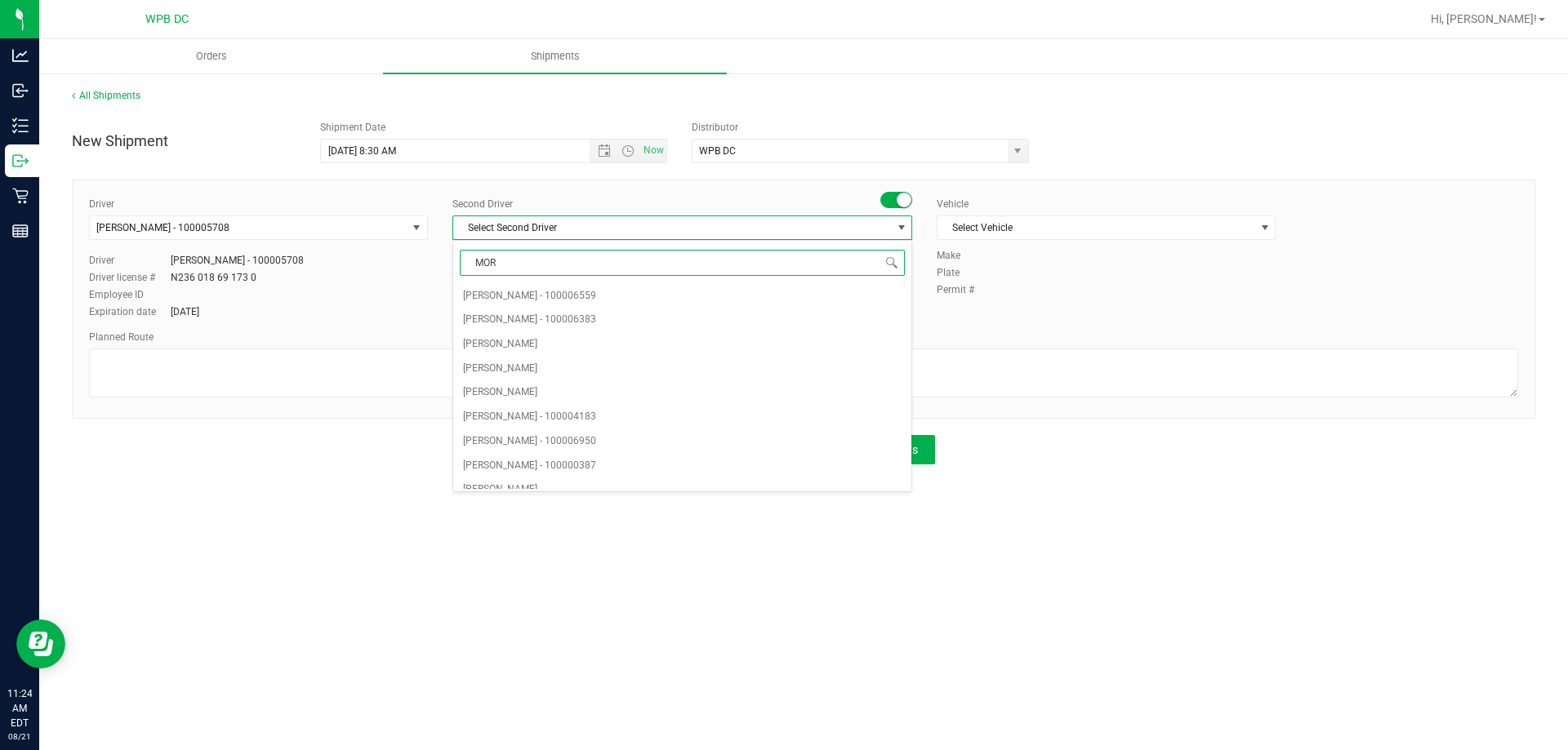
type input "MORE"
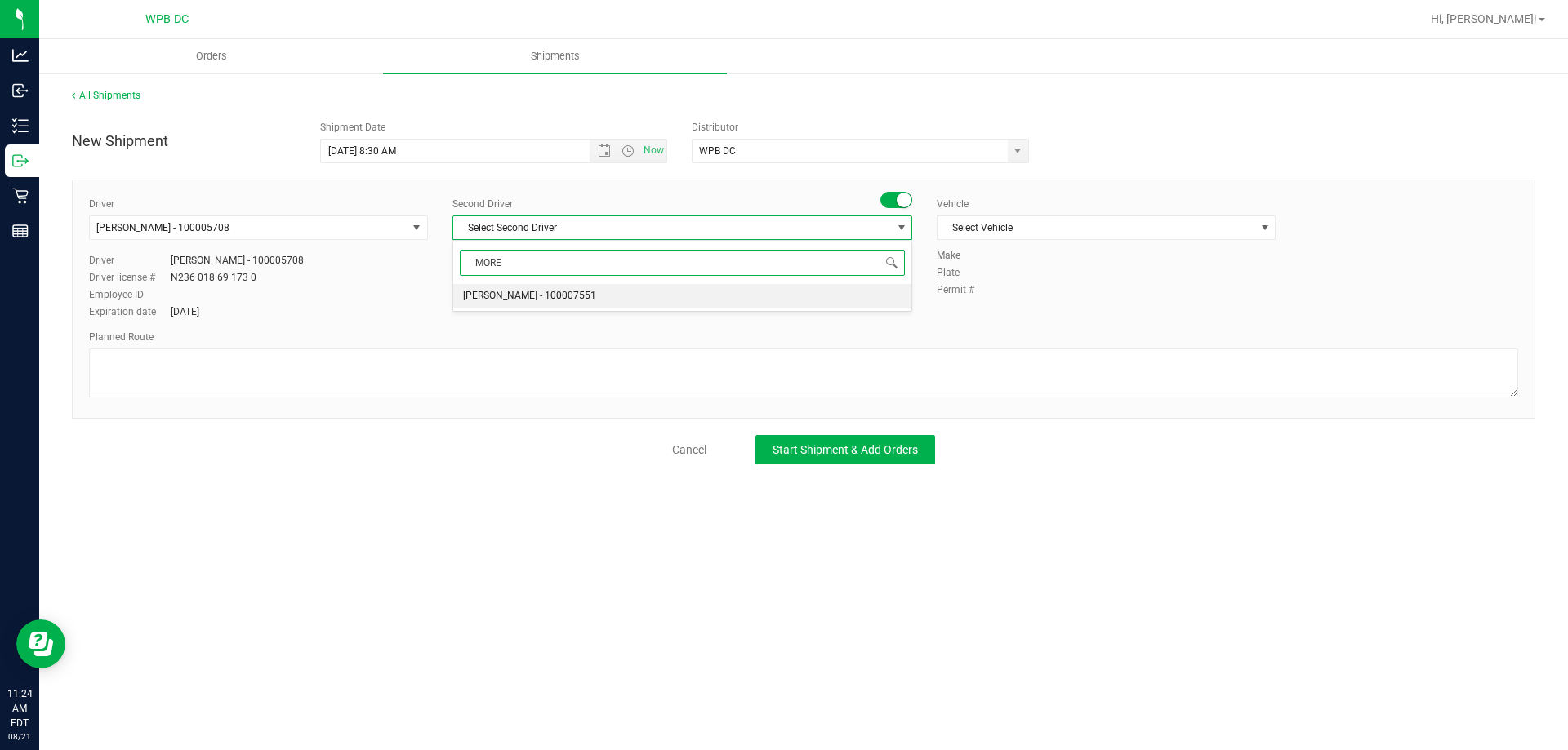
click at [605, 291] on li "[PERSON_NAME] - 100007551" at bounding box center [682, 296] width 459 height 25
click at [1041, 230] on span "Select Vehicle" at bounding box center [1096, 227] width 317 height 23
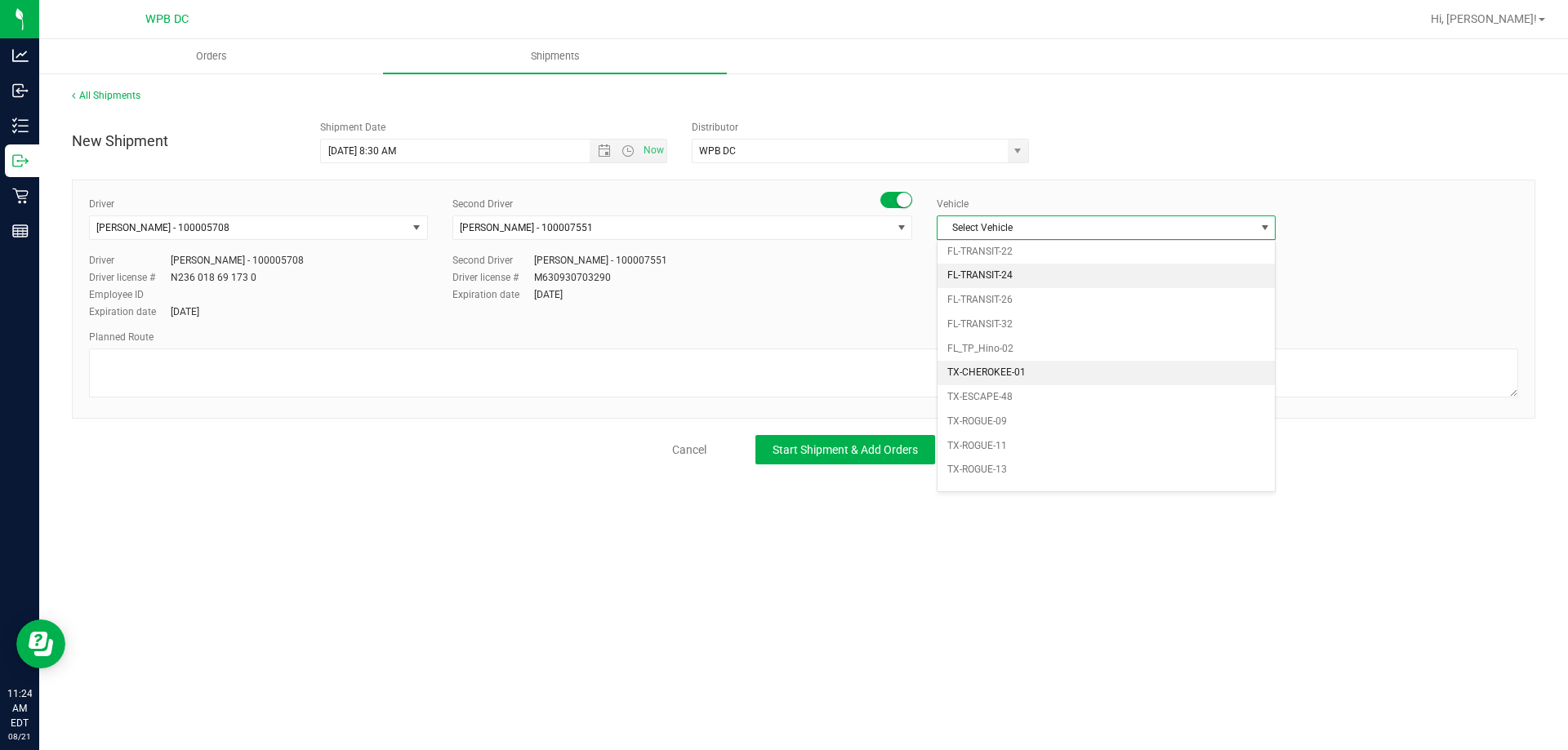
scroll to position [916, 0]
click at [1054, 263] on li "FL-SPRINTER-01" at bounding box center [1106, 262] width 337 height 25
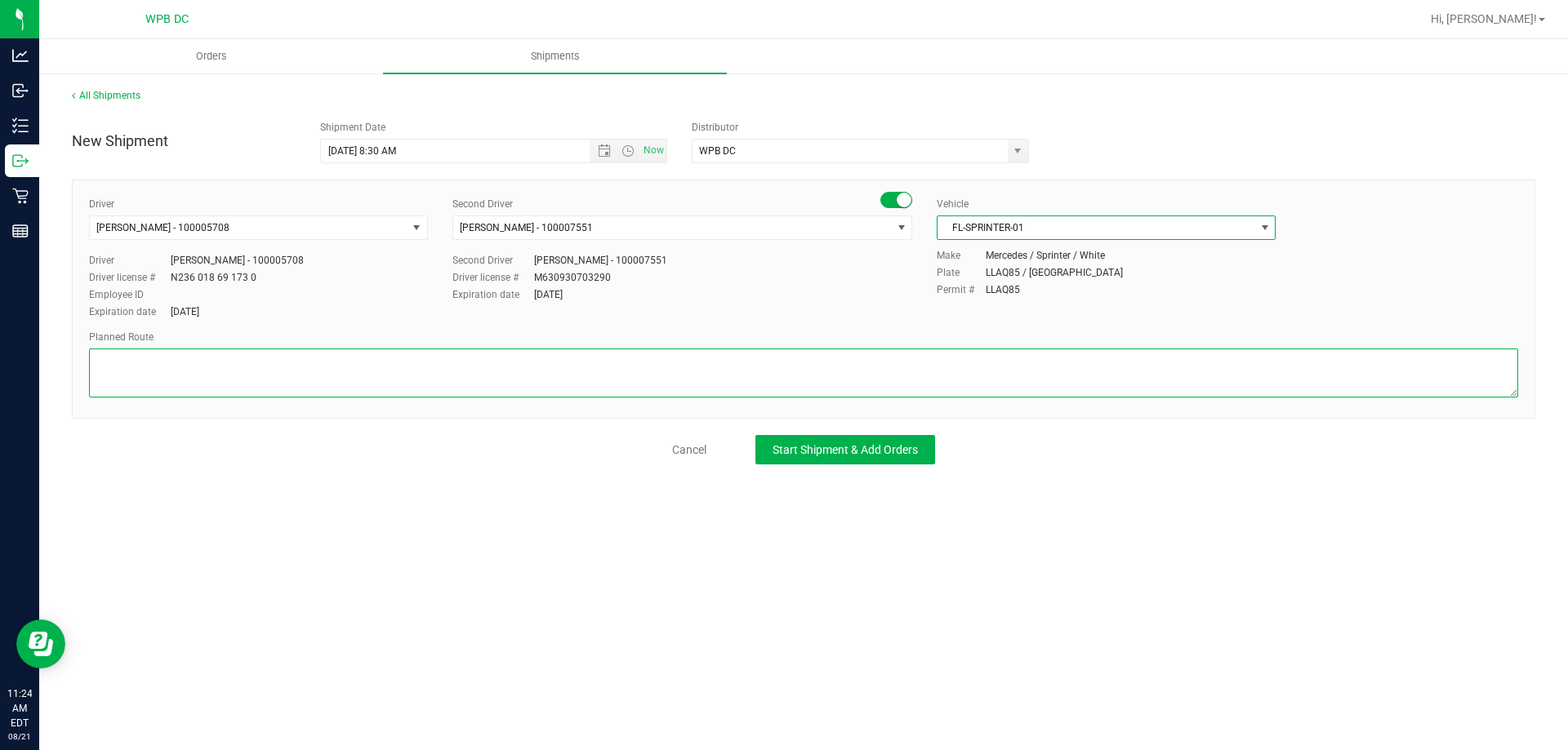
click at [1018, 375] on textarea at bounding box center [804, 374] width 1429 height 49
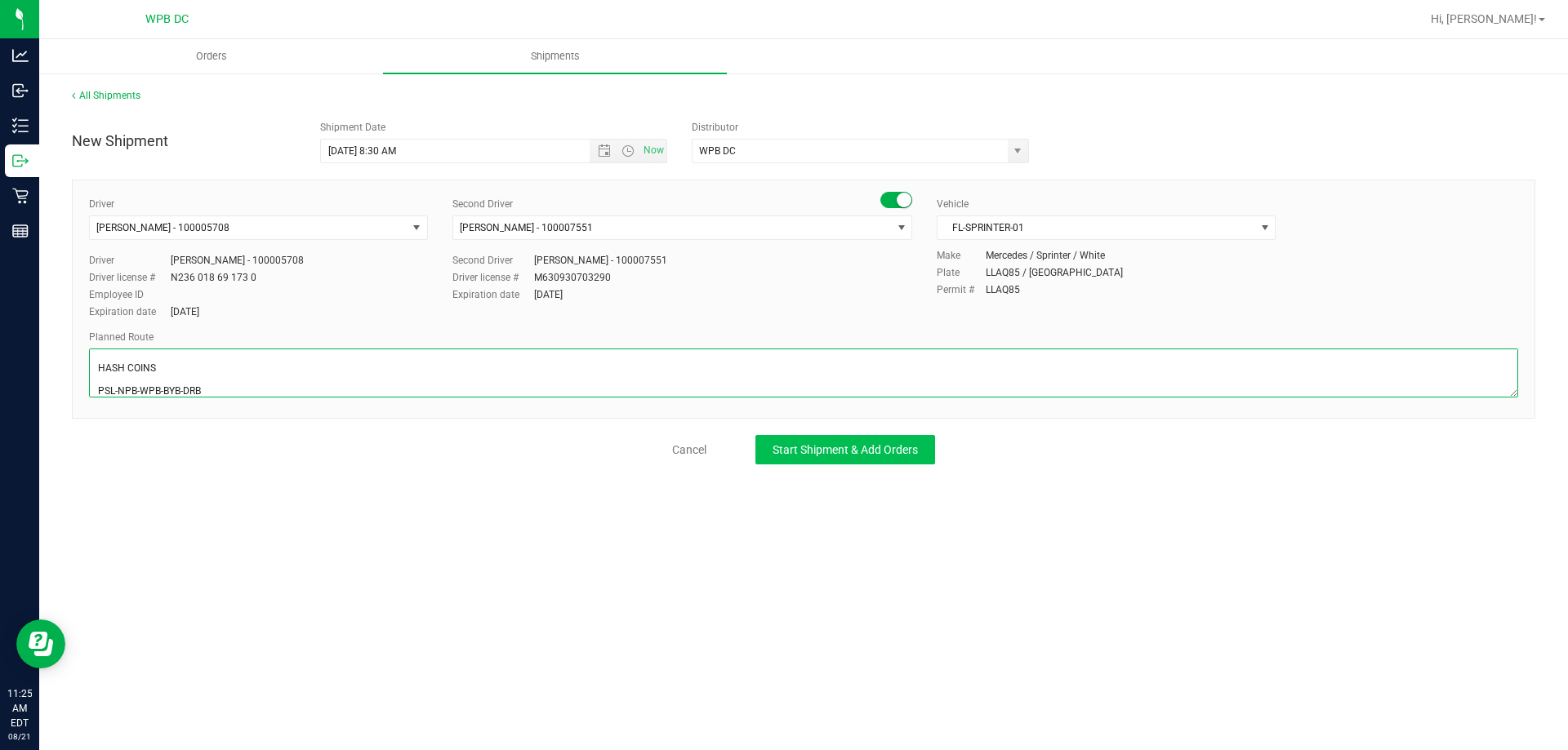
type textarea "PSL WC 4 TOTES SEAL# 564908-915 HASH COINS PSL-NPB-WPB-BYB-DRB"
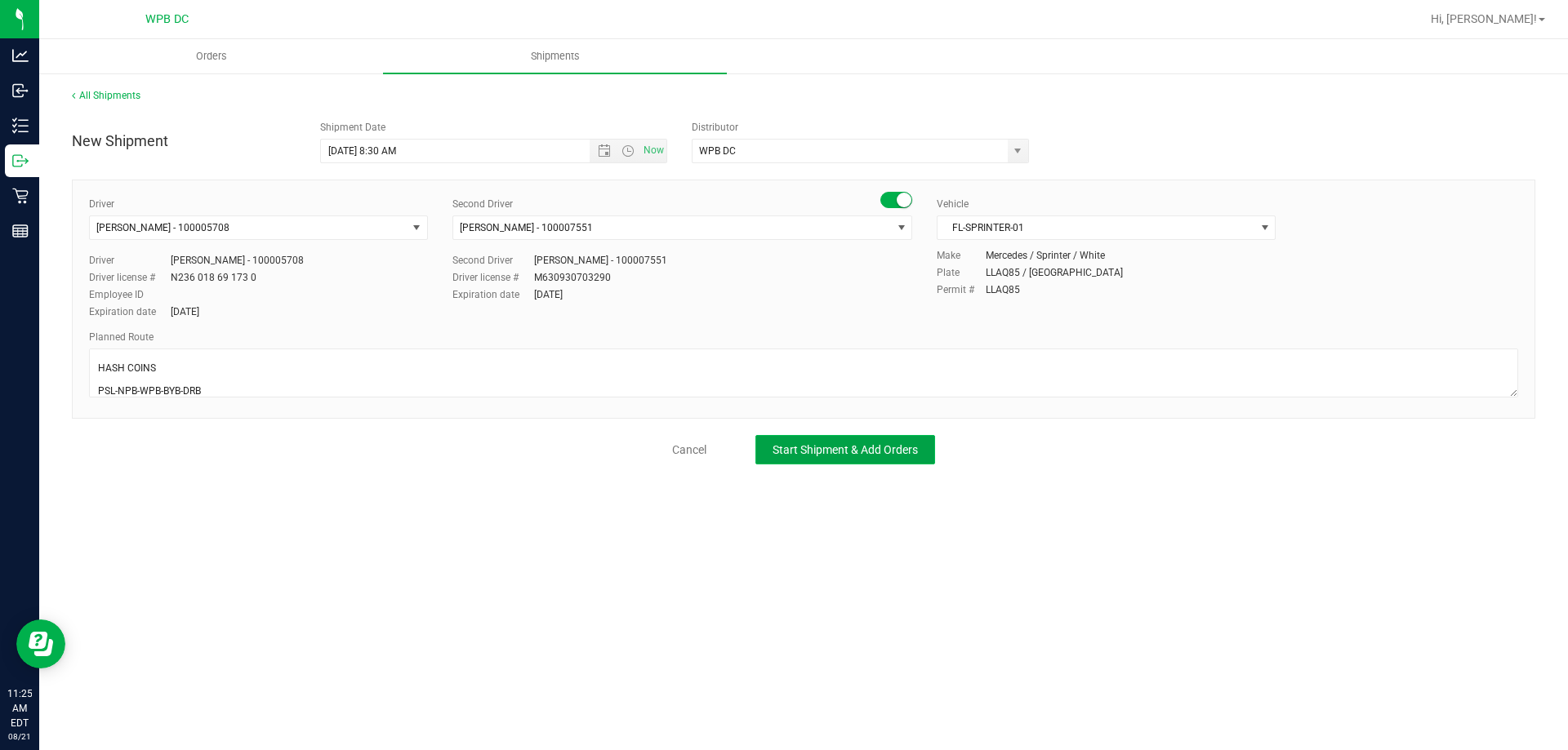
click at [870, 455] on span "Start Shipment & Add Orders" at bounding box center [844, 449] width 145 height 13
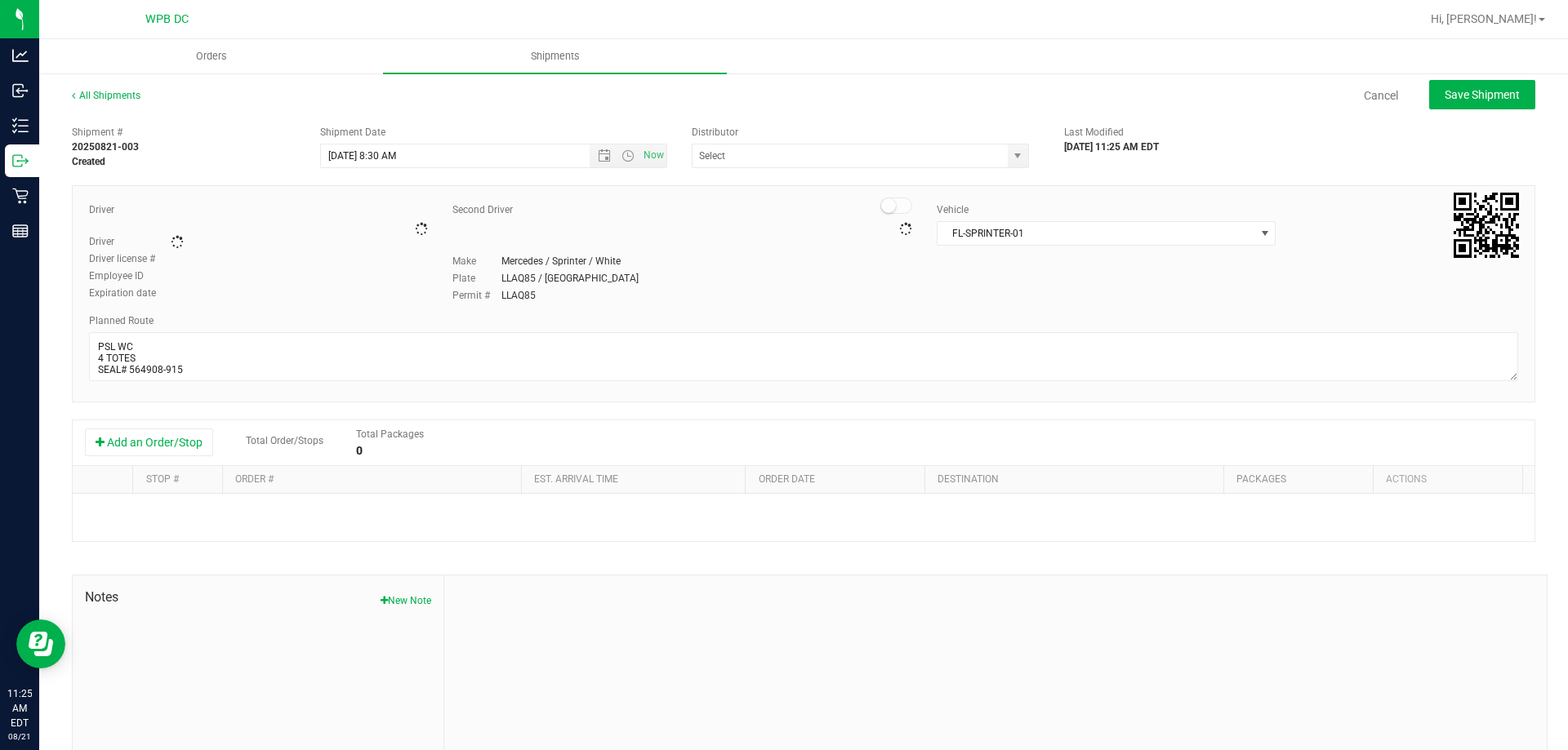
type input "WPB DC"
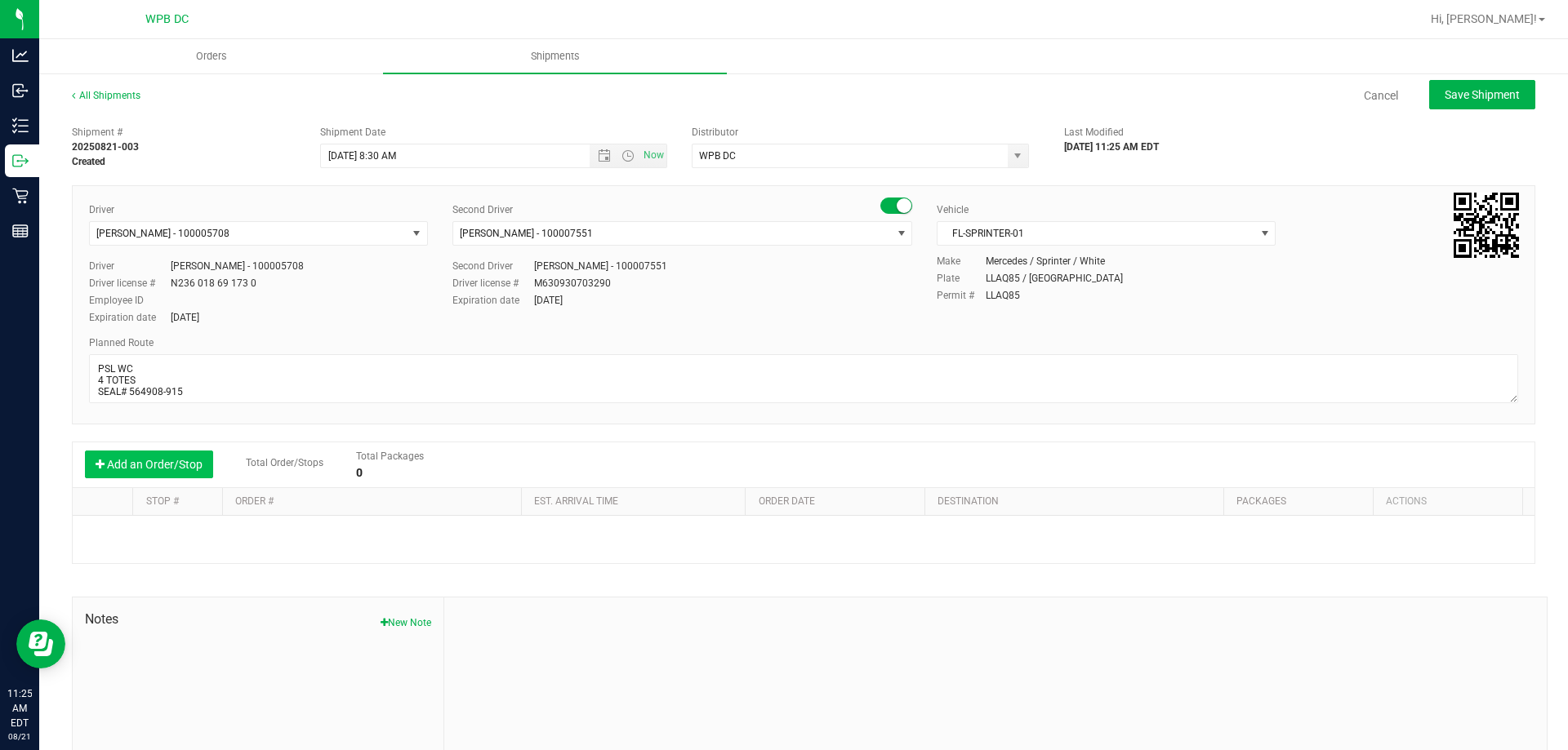
click at [195, 460] on button "Add an Order/Stop" at bounding box center [149, 465] width 129 height 27
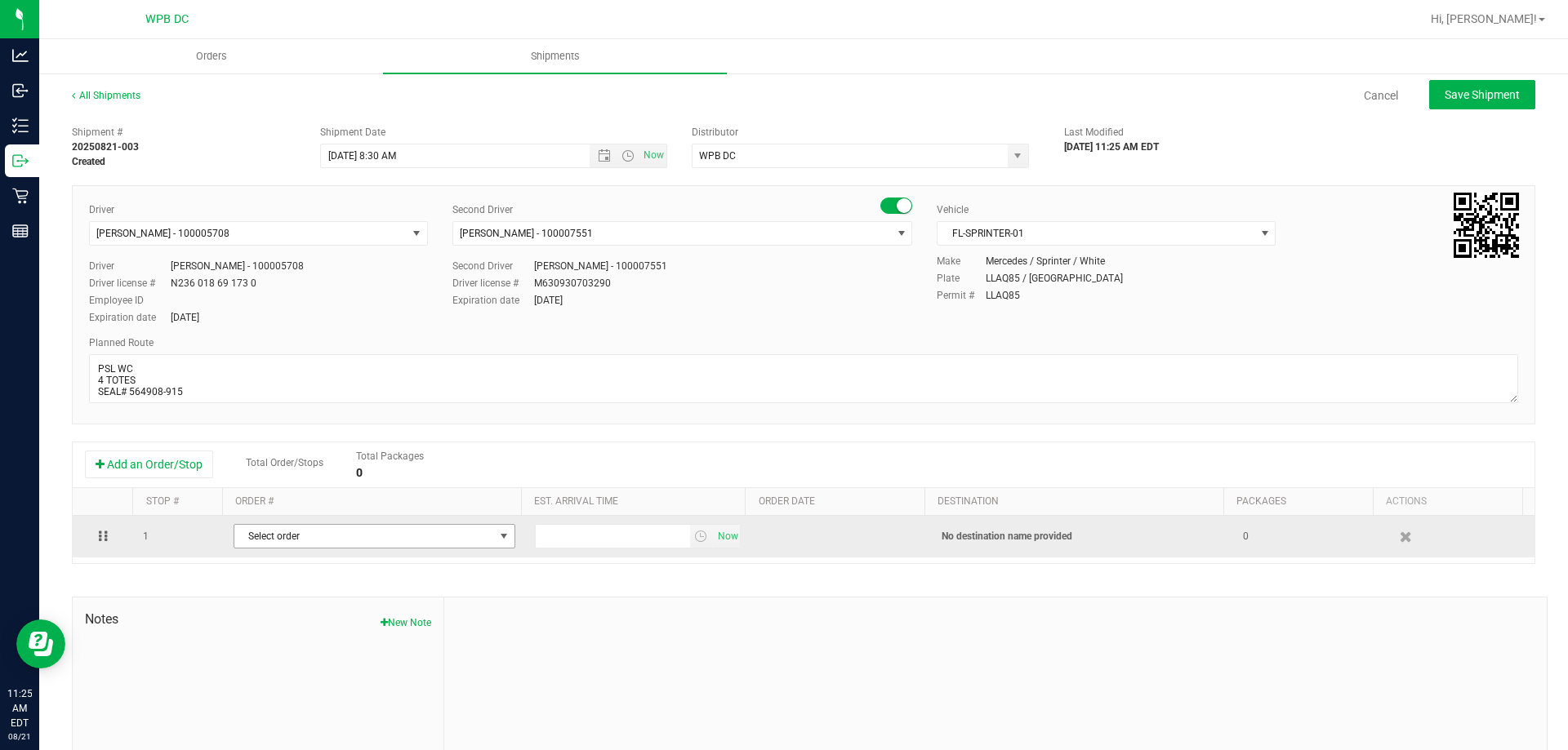
click at [315, 531] on span "Select order" at bounding box center [364, 536] width 260 height 23
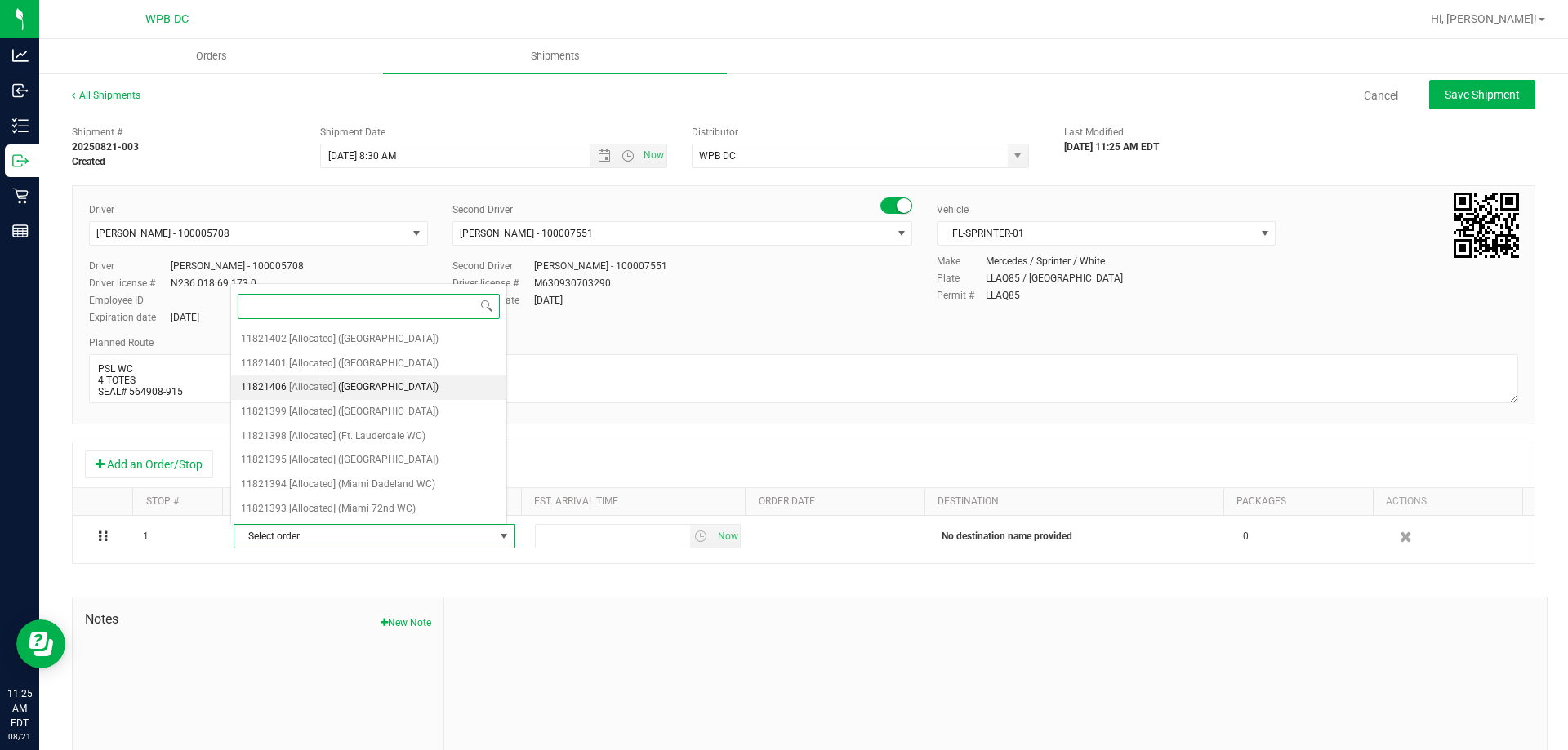
click at [397, 386] on span "([GEOGRAPHIC_DATA])" at bounding box center [388, 387] width 100 height 21
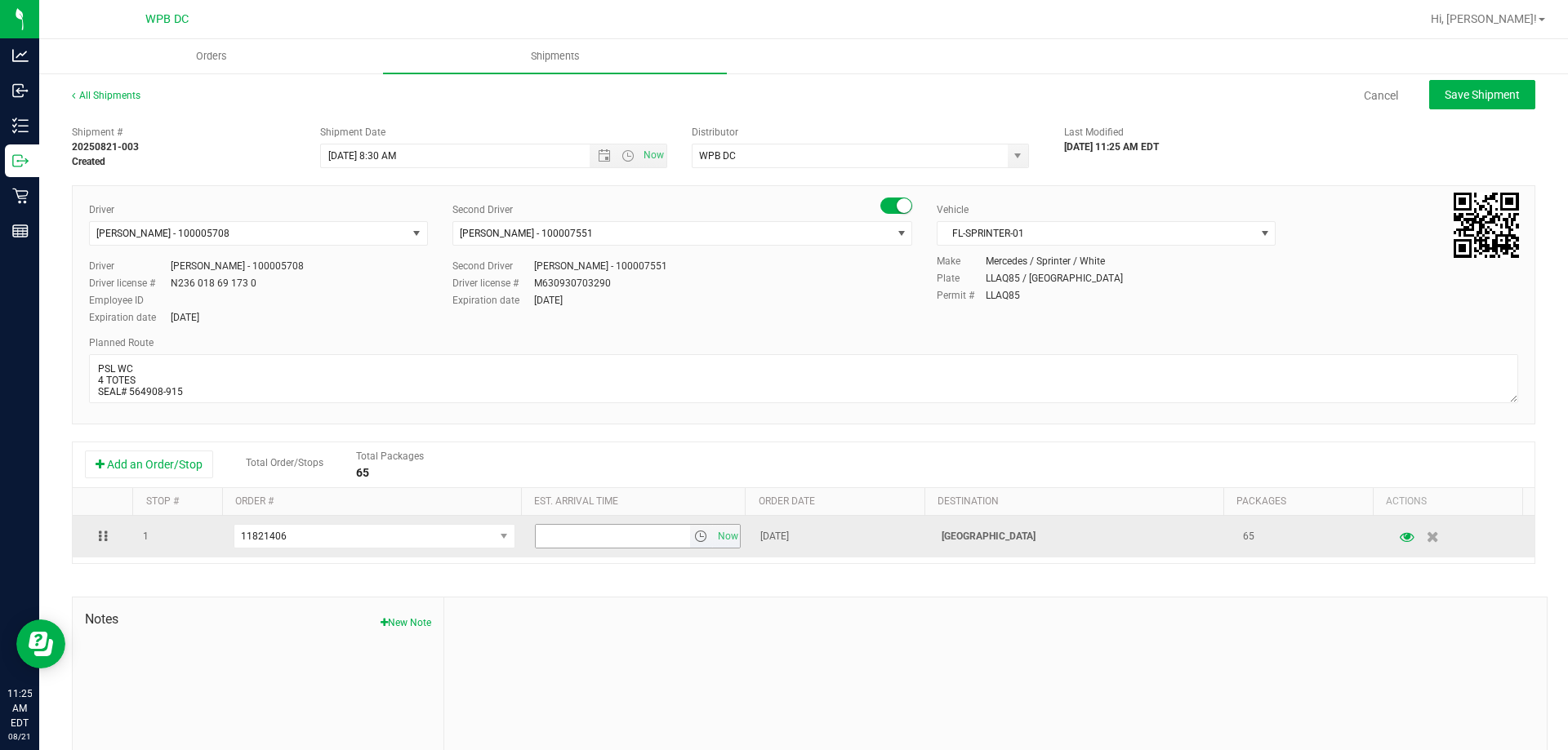
click at [694, 537] on span "select" at bounding box center [700, 536] width 13 height 13
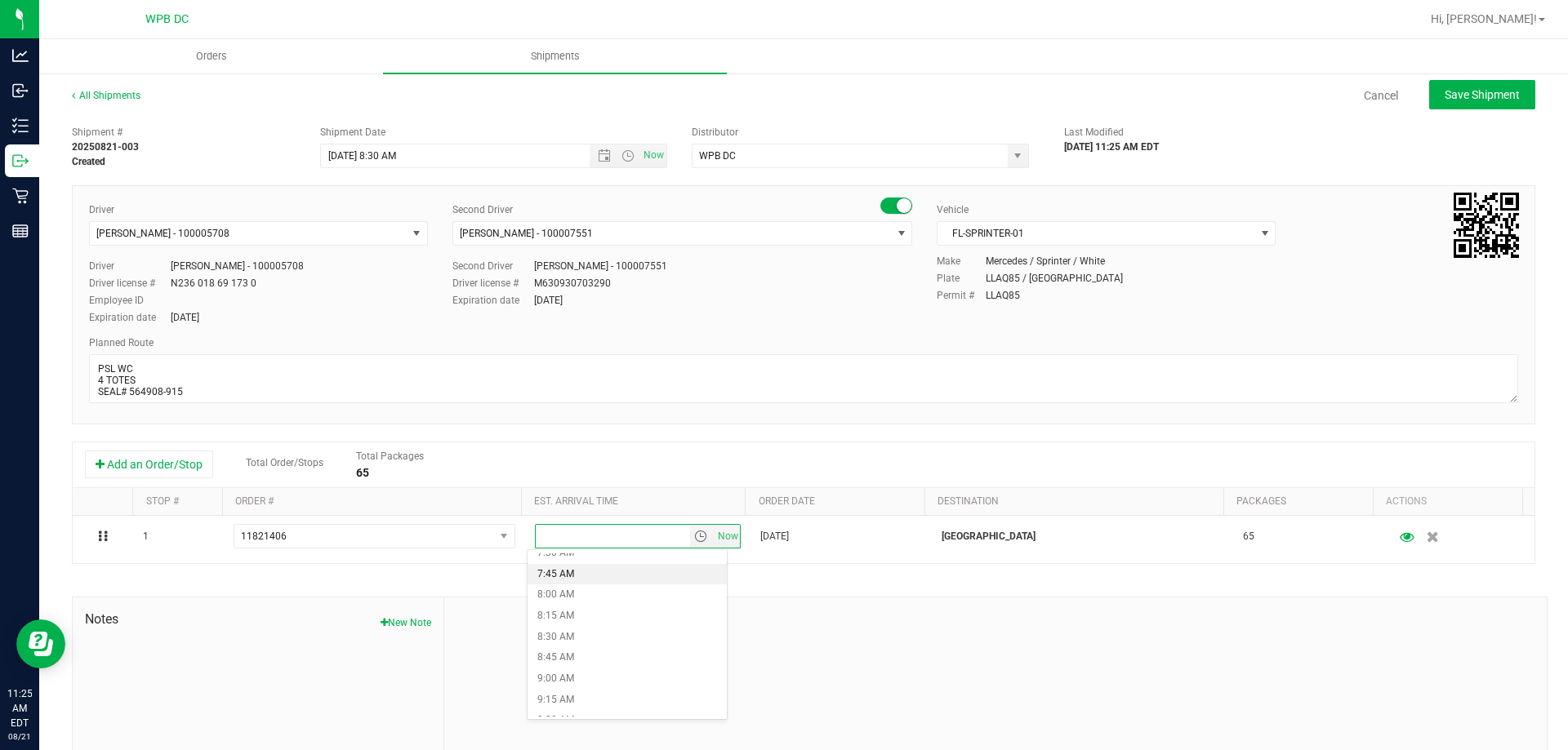
scroll to position [653, 0]
click at [604, 711] on li "9:30 AM" at bounding box center [627, 707] width 200 height 21
click at [1450, 99] on span "Save Shipment" at bounding box center [1482, 95] width 75 height 13
type input "[DATE] 12:30 PM"
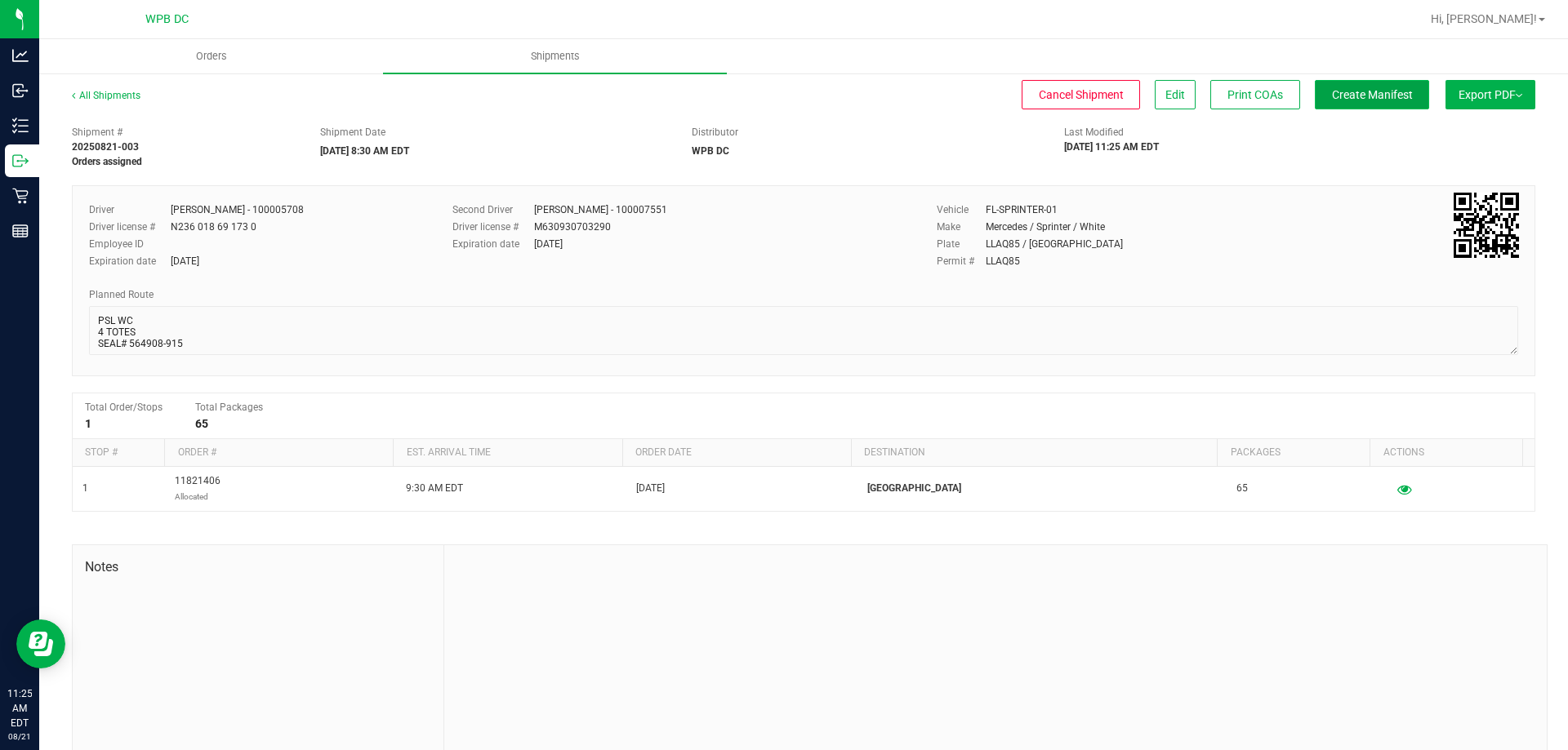
click at [1378, 108] on button "Create Manifest" at bounding box center [1371, 95] width 114 height 29
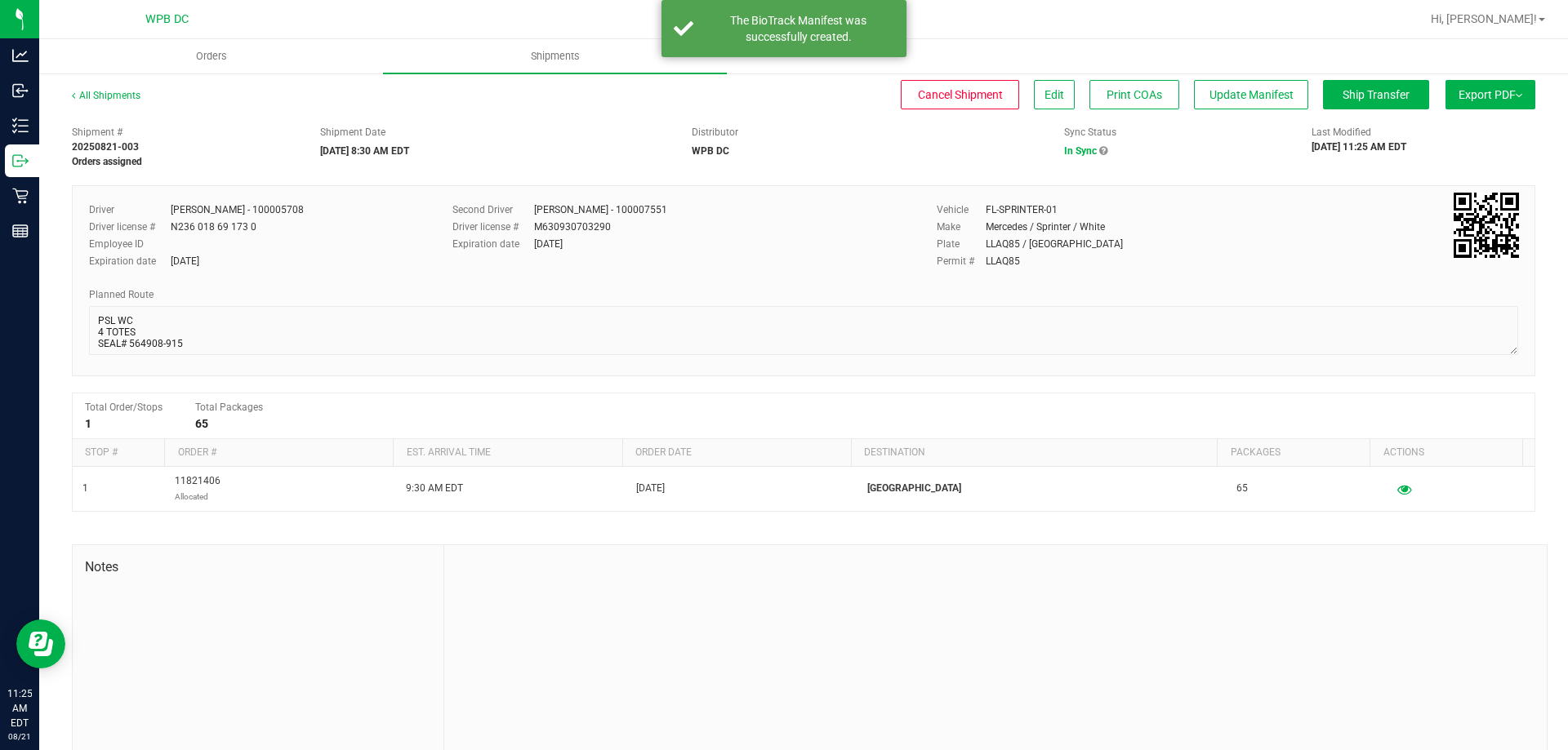
click at [1453, 90] on button "Export PDF" at bounding box center [1491, 95] width 90 height 29
click at [1448, 129] on span "Manifest by Package ID" at bounding box center [1467, 130] width 104 height 12
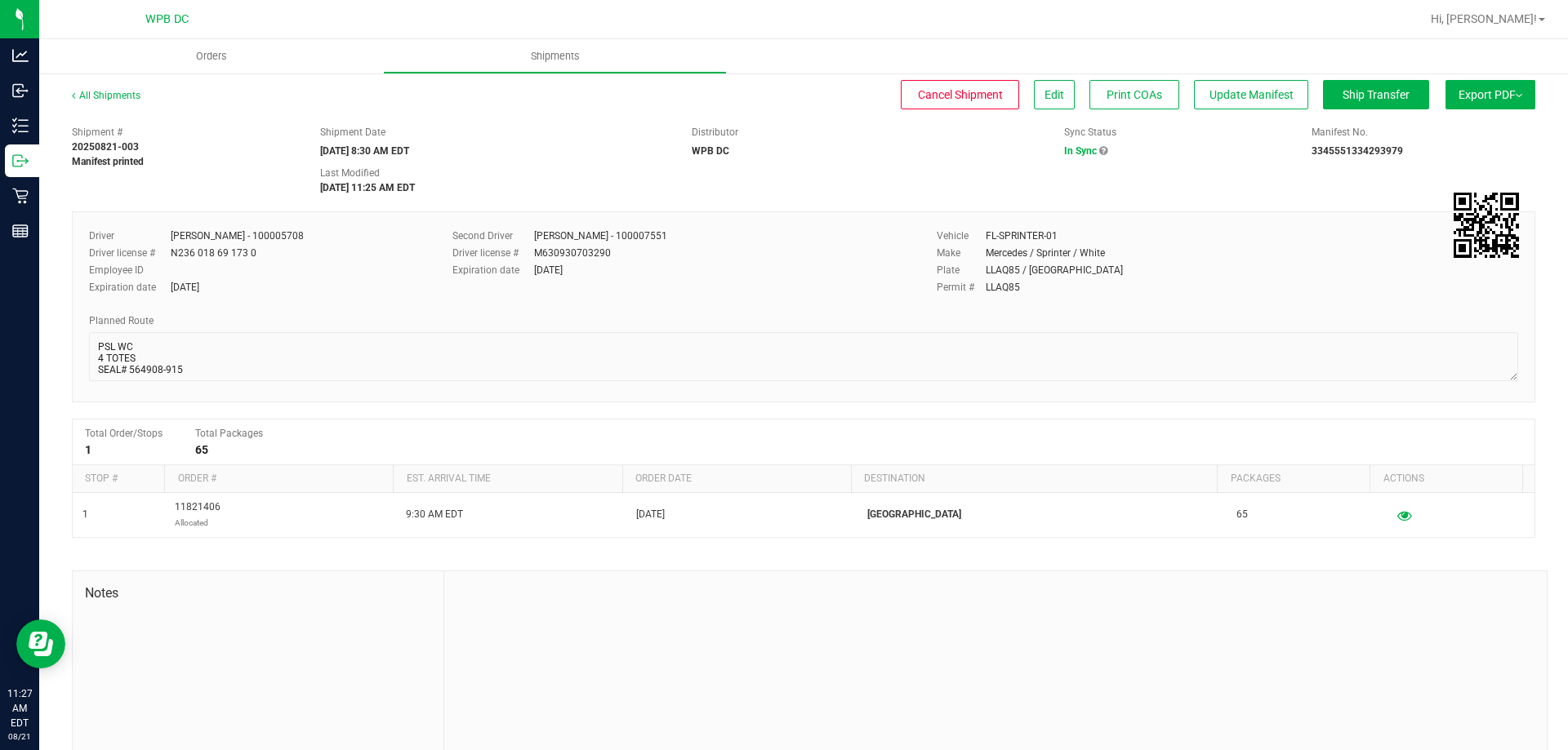
click at [1467, 94] on button "Export PDF" at bounding box center [1491, 95] width 90 height 29
click at [1463, 128] on span "Manifest by Package ID" at bounding box center [1467, 130] width 104 height 12
click at [1486, 92] on button "Export PDF" at bounding box center [1491, 95] width 90 height 29
click at [1449, 129] on span "Manifest by Package ID" at bounding box center [1467, 130] width 104 height 12
click at [1350, 98] on span "Ship Transfer" at bounding box center [1376, 95] width 67 height 13
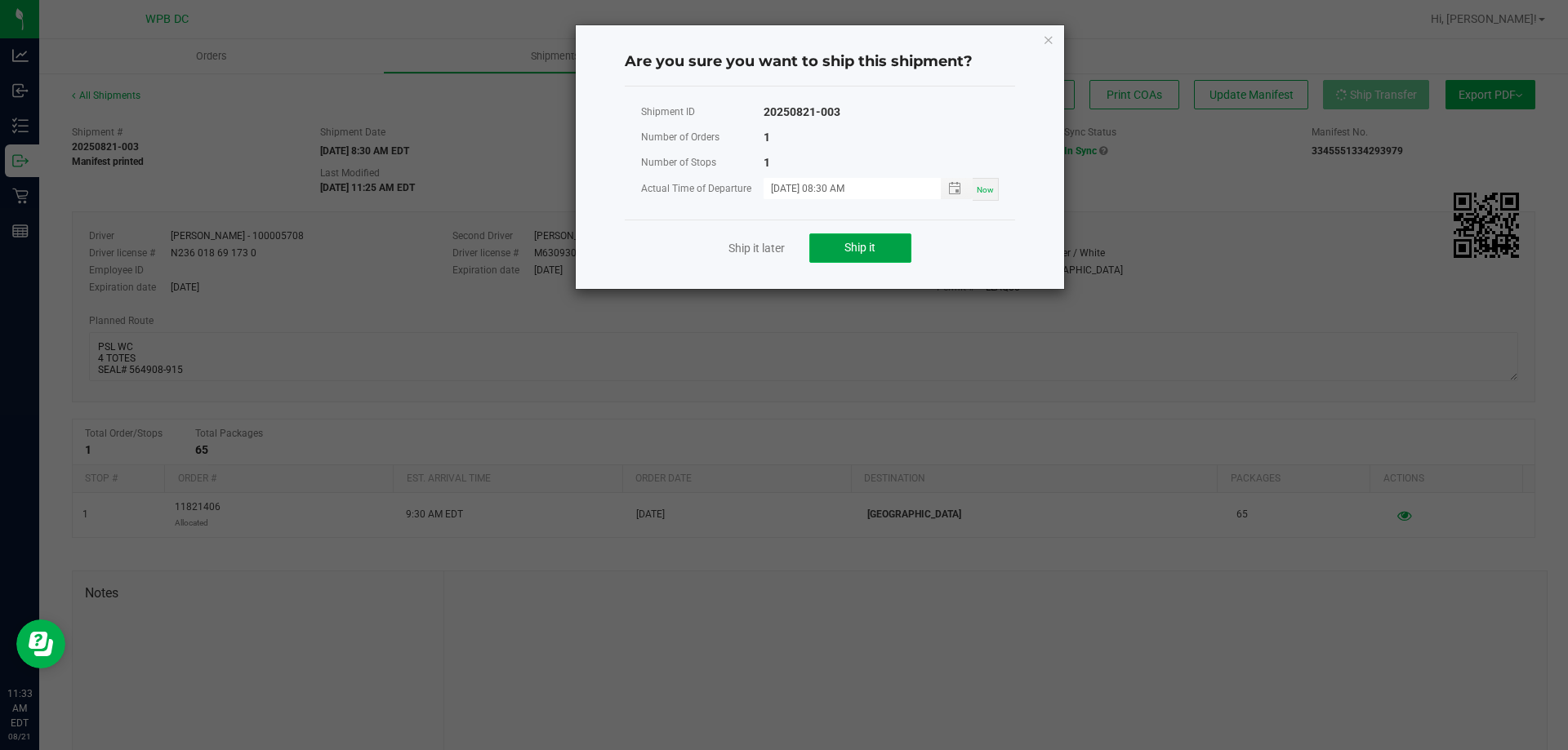
click at [886, 243] on button "Ship it" at bounding box center [861, 248] width 102 height 29
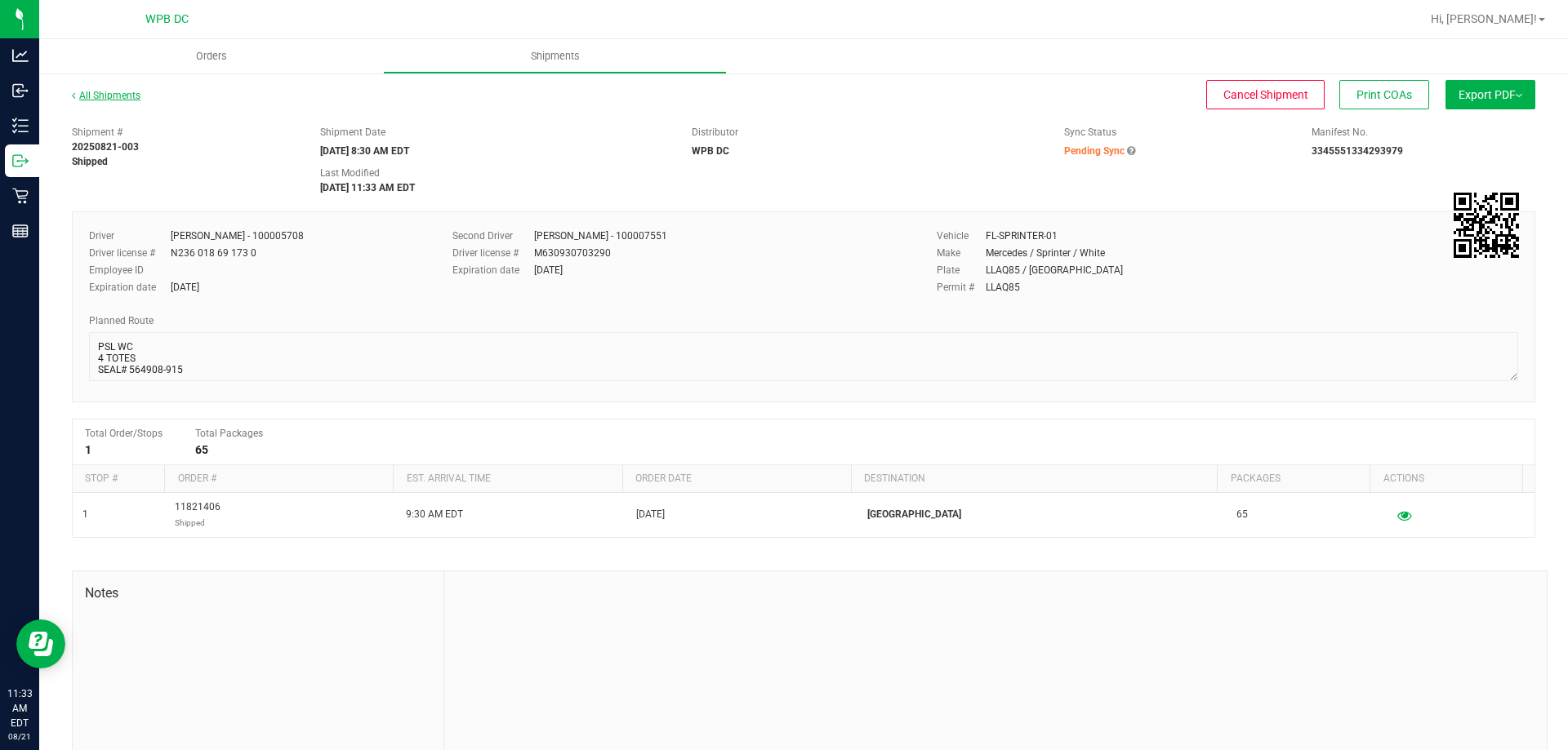
click at [121, 98] on link "All Shipments" at bounding box center [106, 96] width 68 height 12
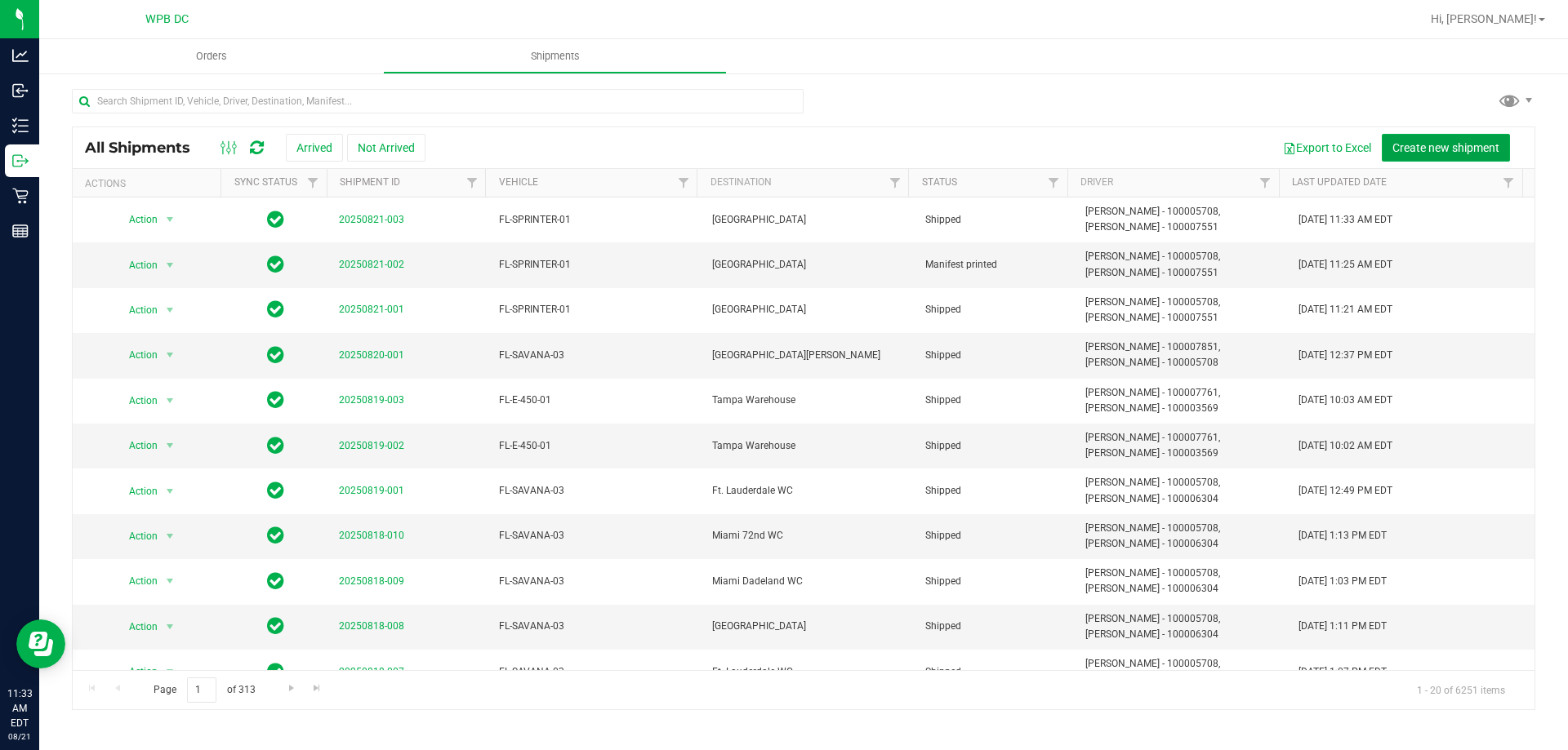
click at [1451, 149] on span "Create new shipment" at bounding box center [1445, 148] width 107 height 13
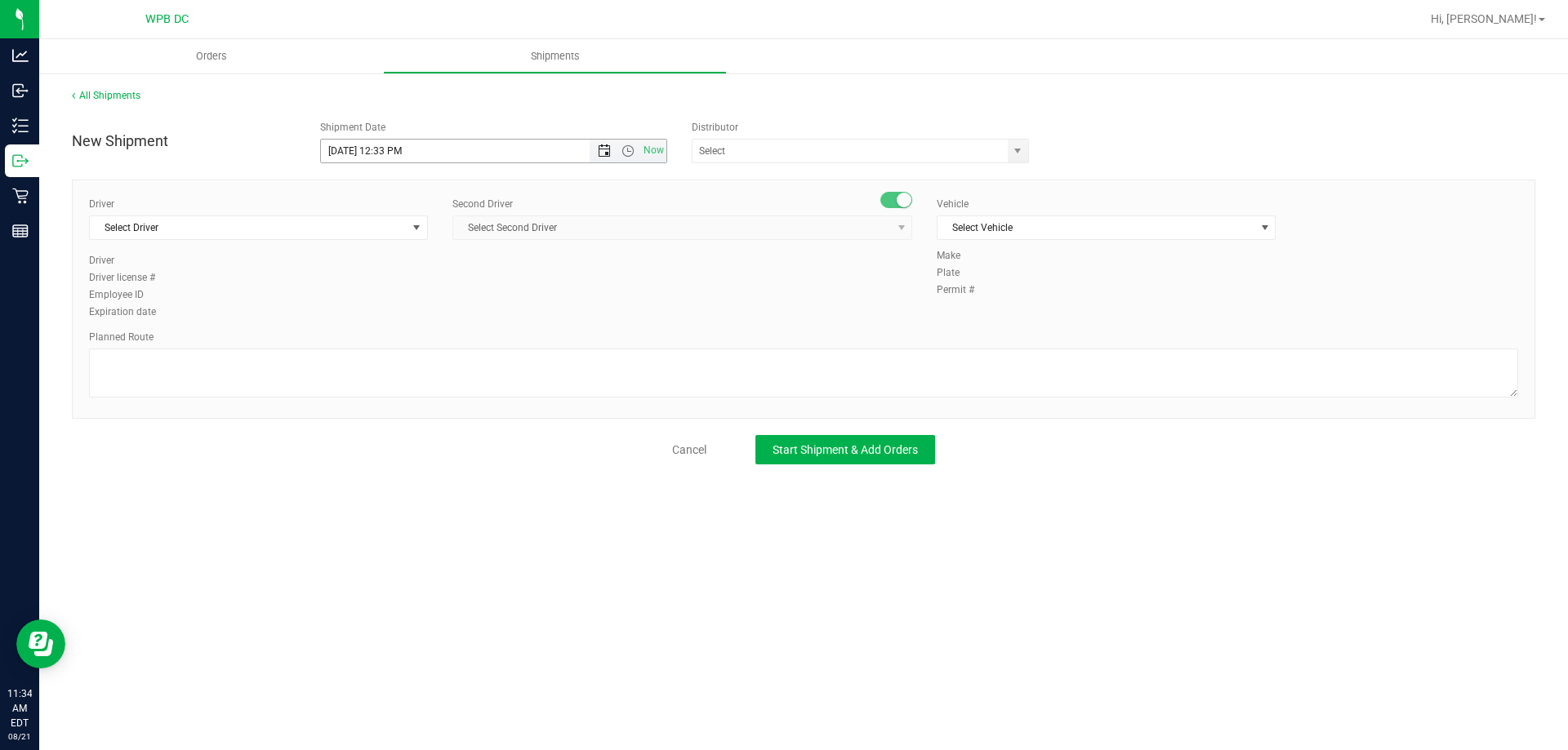
click at [599, 147] on span "Open the date view" at bounding box center [604, 151] width 13 height 13
click at [453, 316] on link "22" at bounding box center [454, 317] width 24 height 26
click at [625, 151] on span "Open the time view" at bounding box center [628, 151] width 13 height 13
click at [423, 292] on li "8:30 AM" at bounding box center [493, 288] width 345 height 21
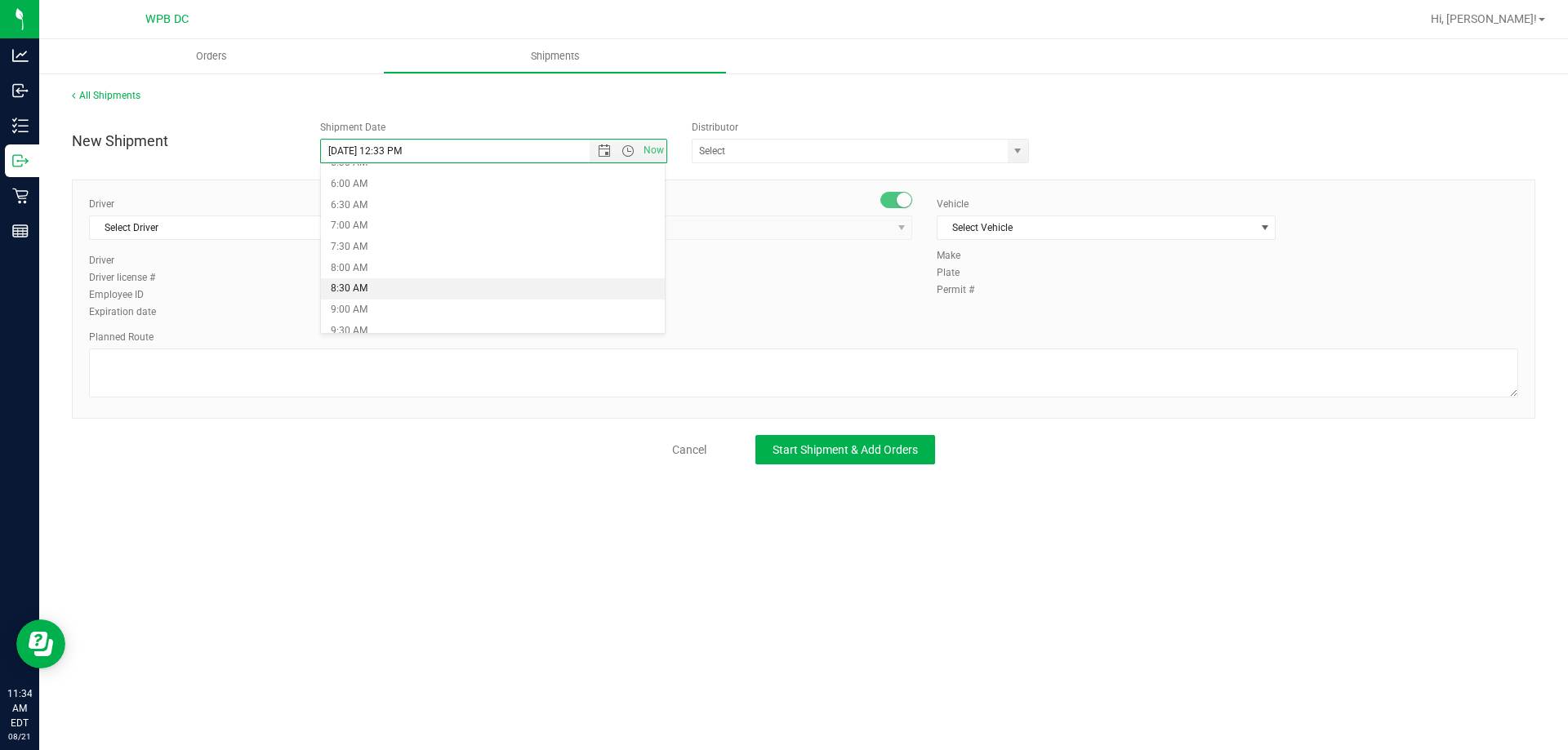
type input "[DATE] 8:30 AM"
click at [709, 148] on input "text" at bounding box center [845, 150] width 305 height 23
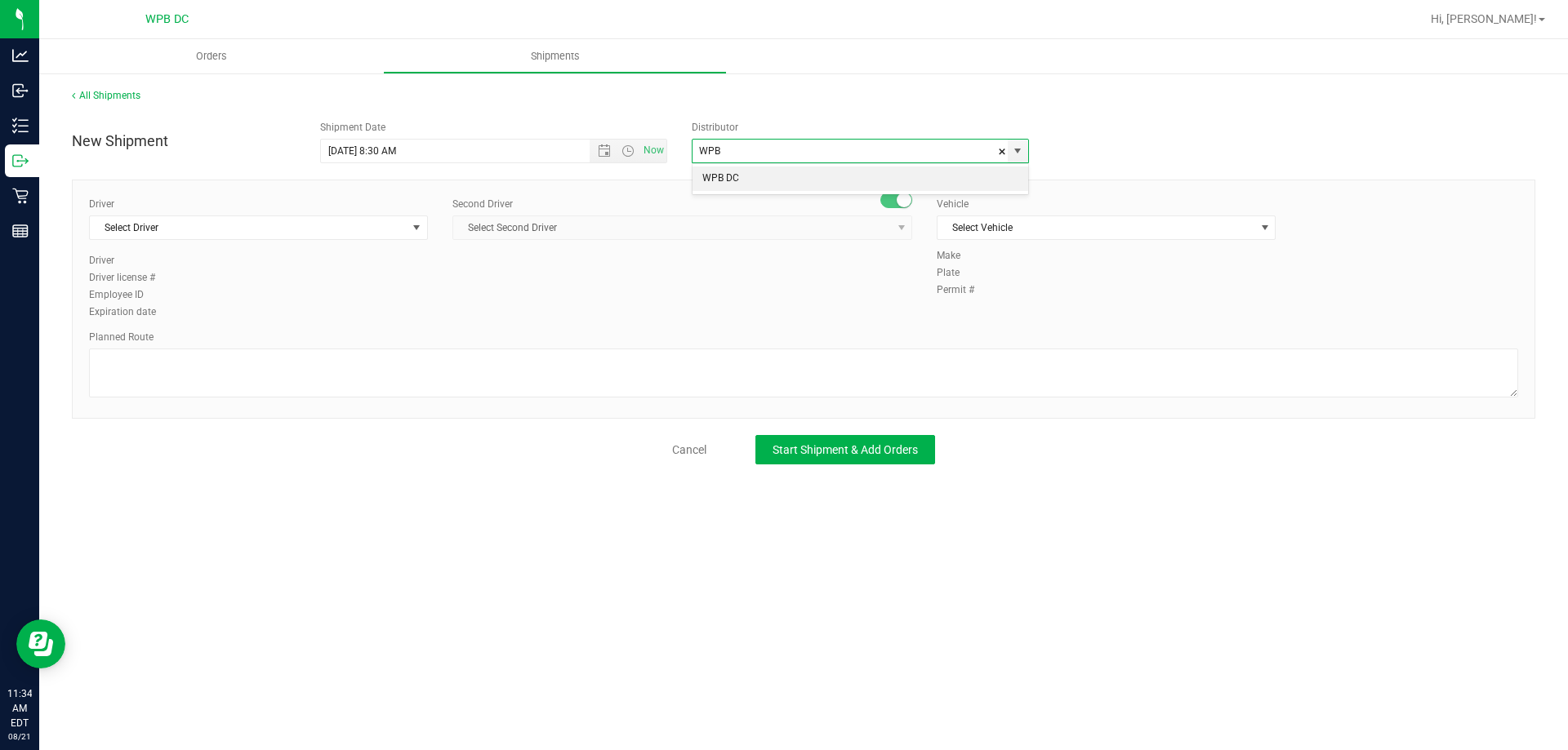
click at [725, 181] on li "WPB DC" at bounding box center [861, 179] width 335 height 25
type input "WPB DC"
click at [314, 231] on span "Select Driver" at bounding box center [249, 227] width 317 height 23
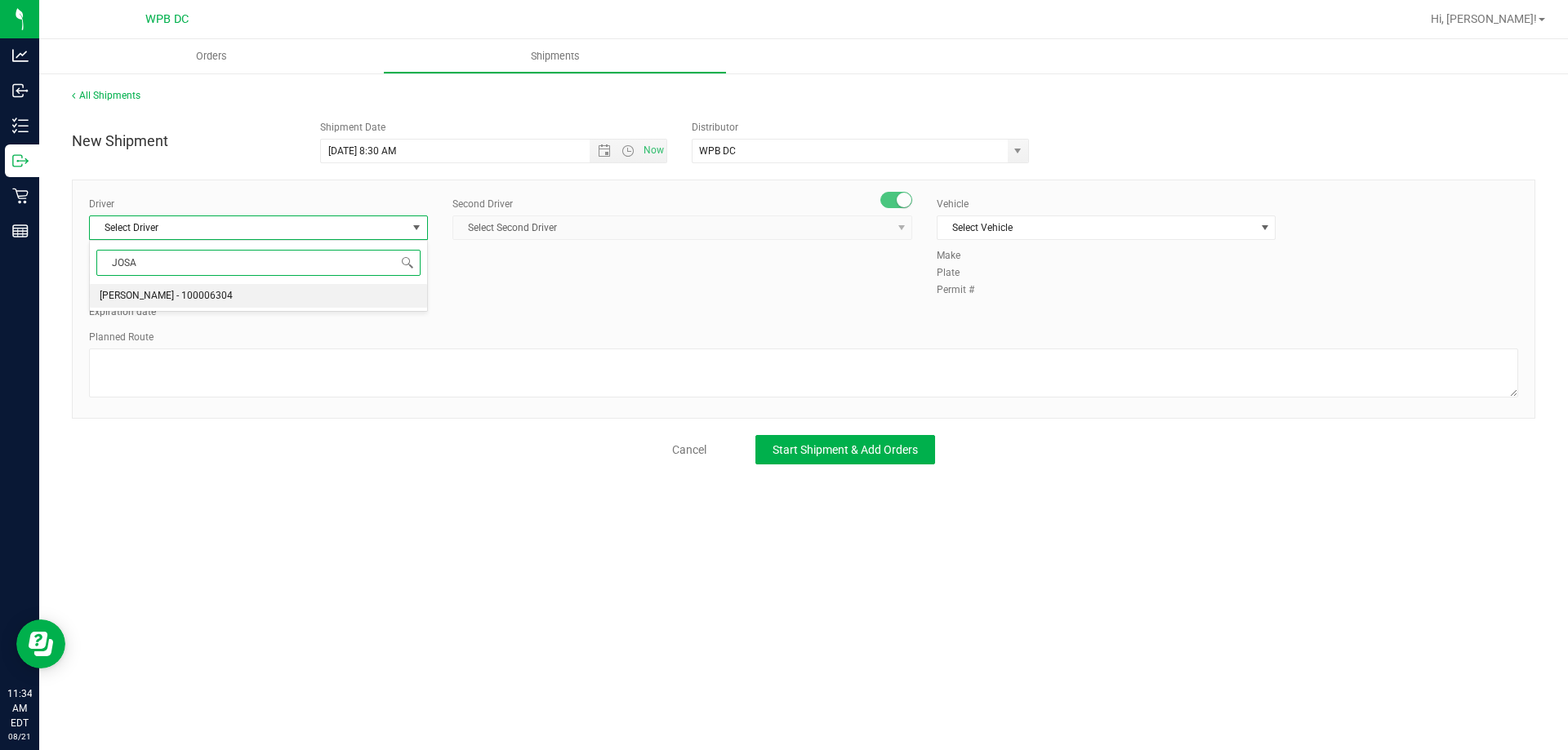
click at [193, 294] on span "[PERSON_NAME] - 100006304" at bounding box center [166, 296] width 133 height 21
type input "JOSA"
click at [605, 234] on span "Select Second Driver" at bounding box center [672, 227] width 438 height 23
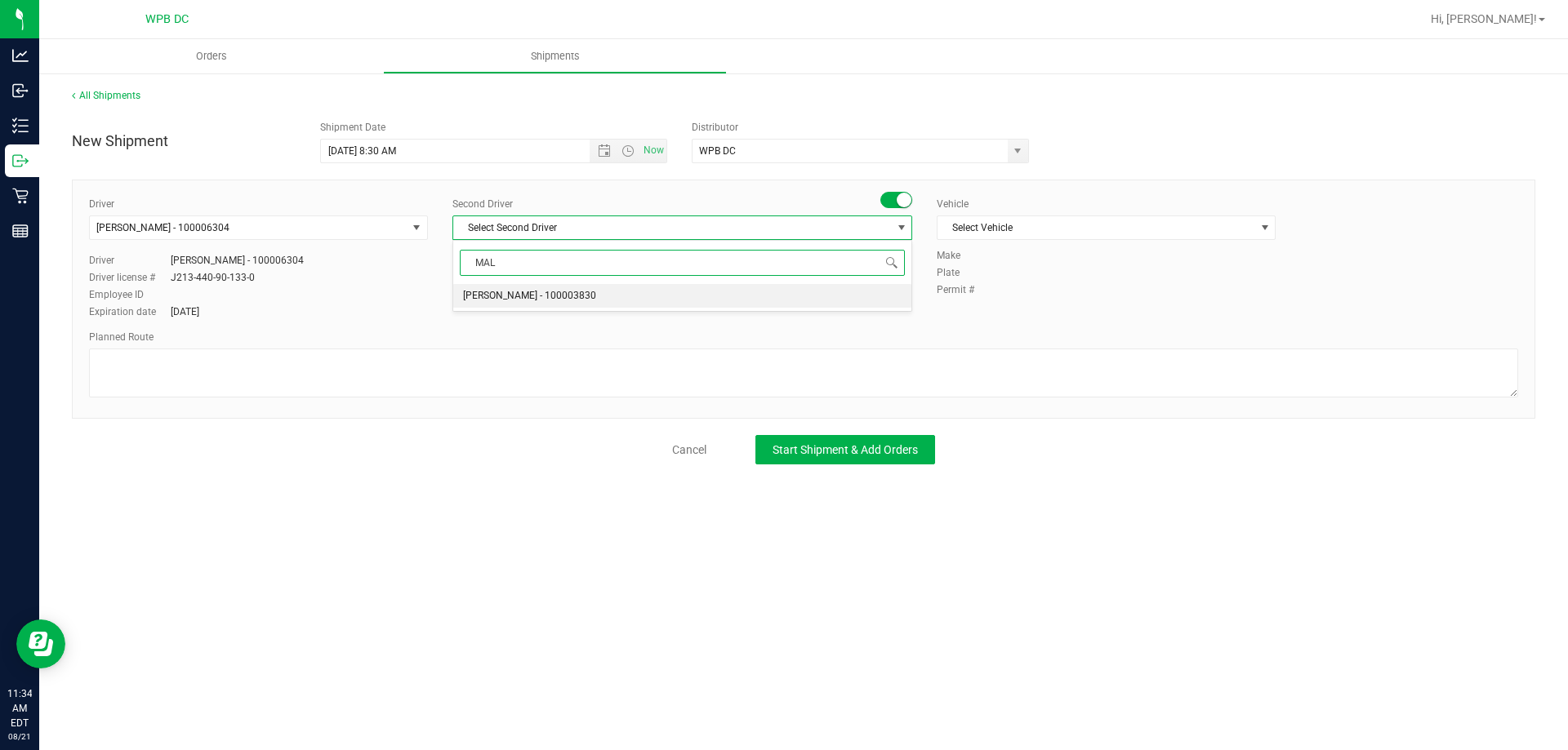
type input "MALD"
click at [603, 292] on li "[PERSON_NAME] - 100007851" at bounding box center [682, 296] width 459 height 25
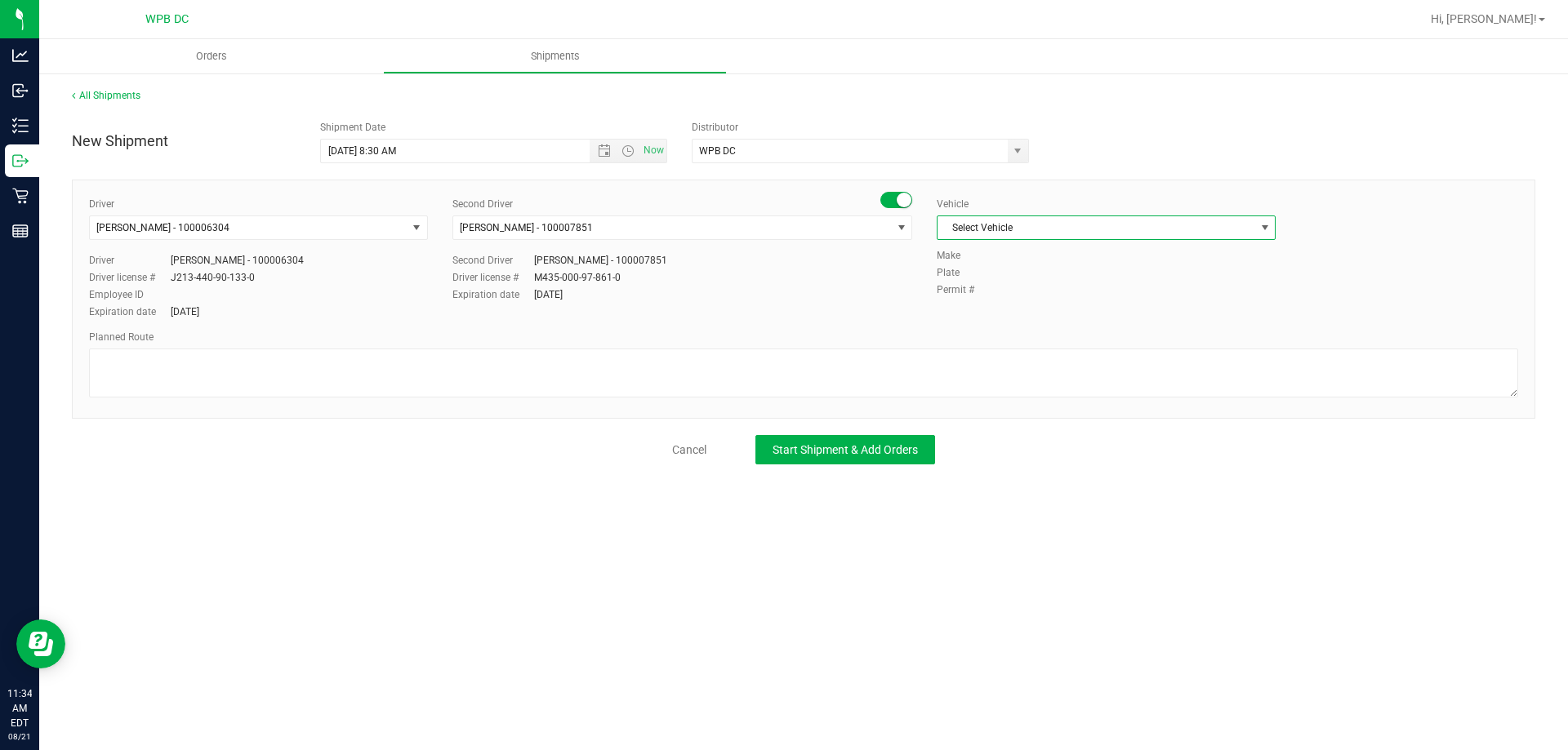
click at [1027, 227] on span "Select Vehicle" at bounding box center [1096, 227] width 317 height 23
click at [1047, 412] on li "FL-SAVANA-03" at bounding box center [1106, 419] width 337 height 25
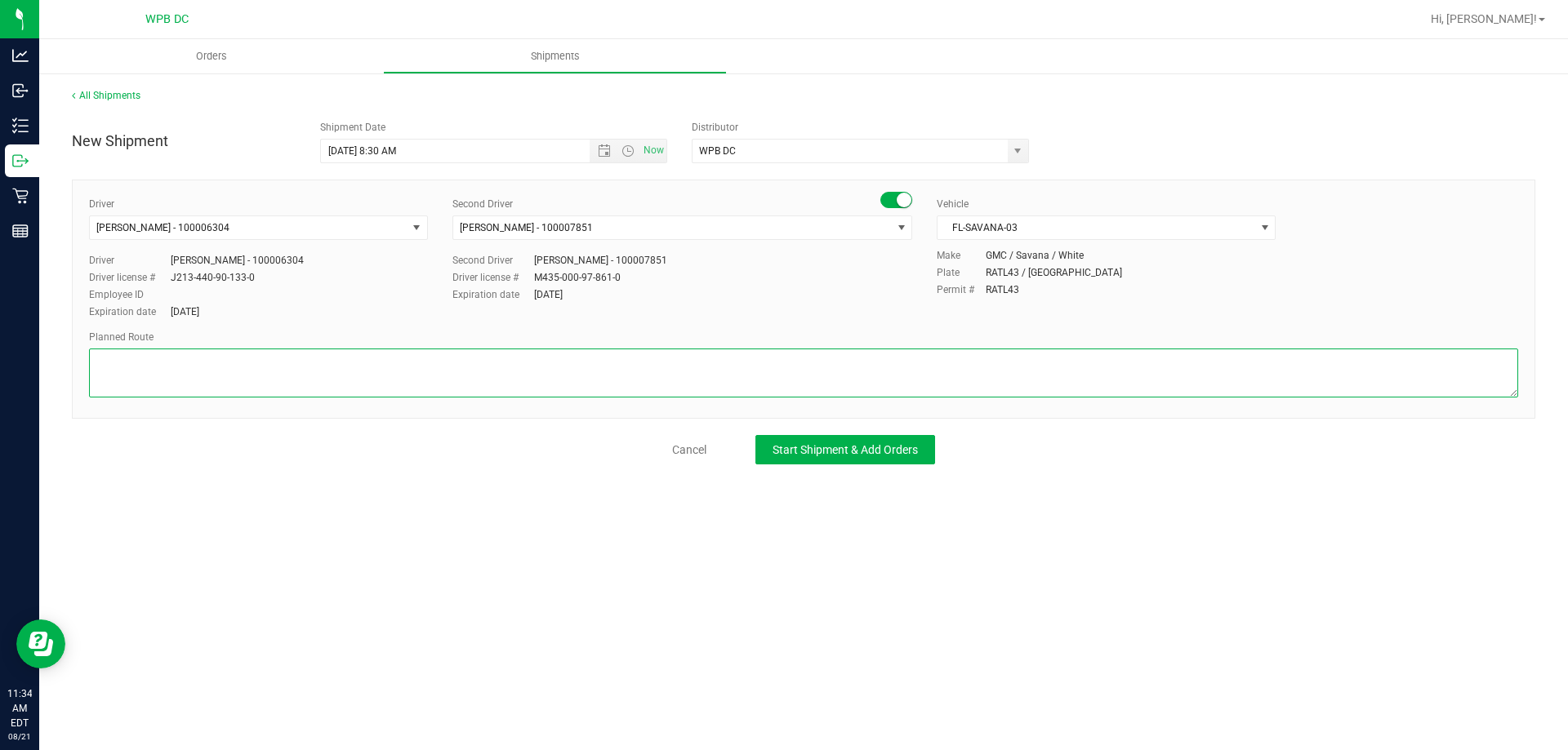
click at [1048, 384] on textarea at bounding box center [804, 374] width 1429 height 49
type textarea "DFB WC 3 TOTES SEAL# 564939-944 HASH COINS RETURN TOTE MIK-MIA-MIB-FTL-DFB"
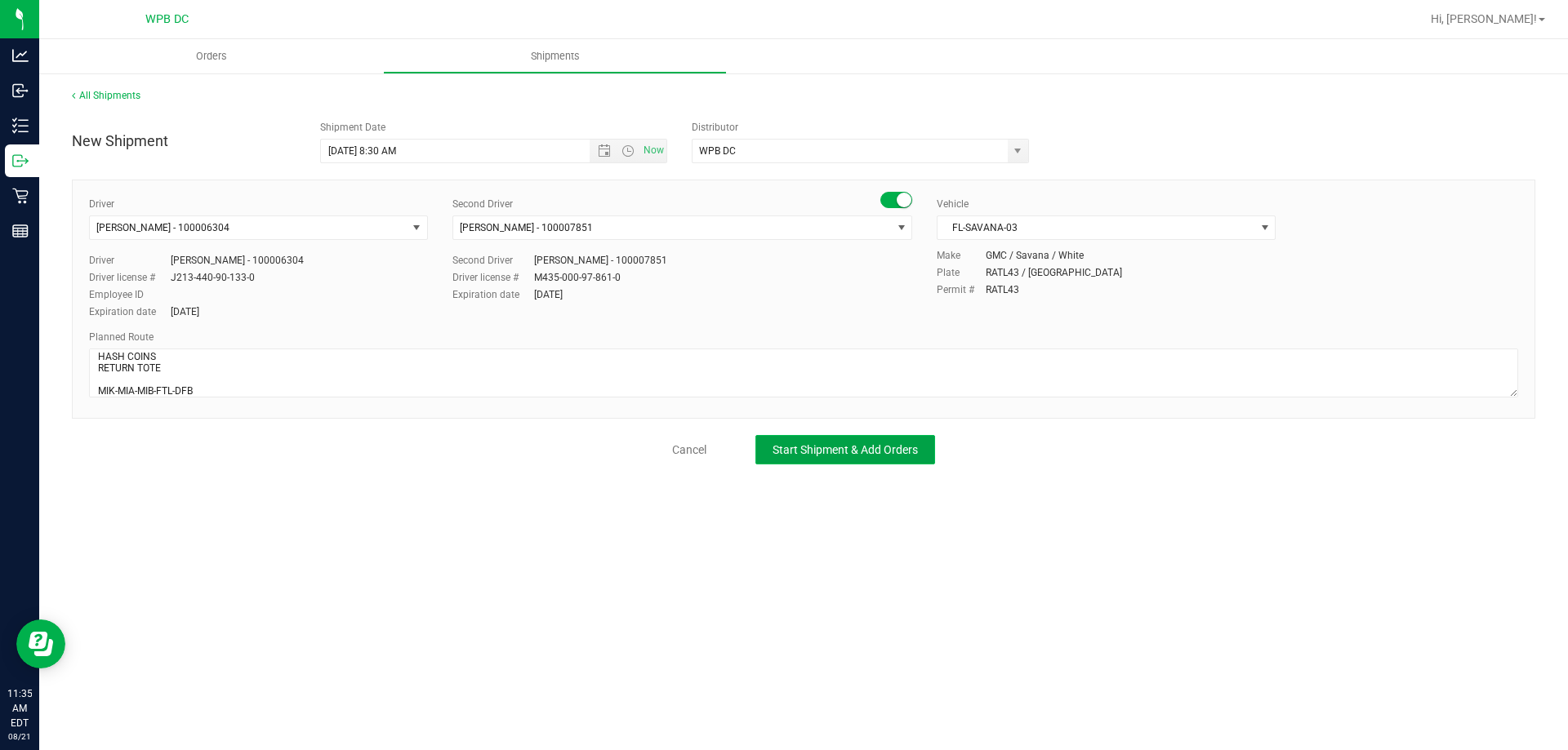
click at [789, 450] on span "Start Shipment & Add Orders" at bounding box center [844, 449] width 145 height 13
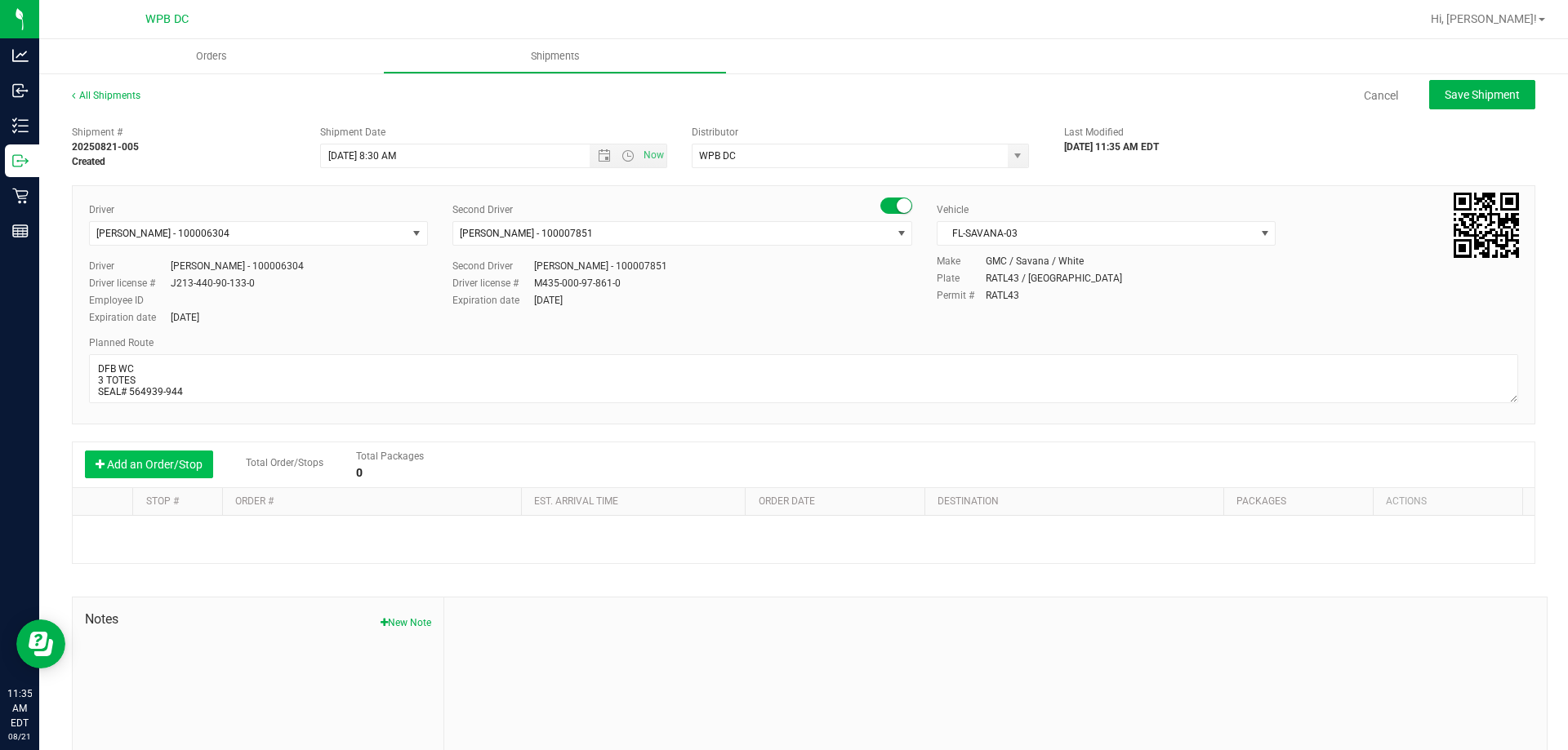
click at [205, 466] on button "Add an Order/Stop" at bounding box center [149, 465] width 129 height 27
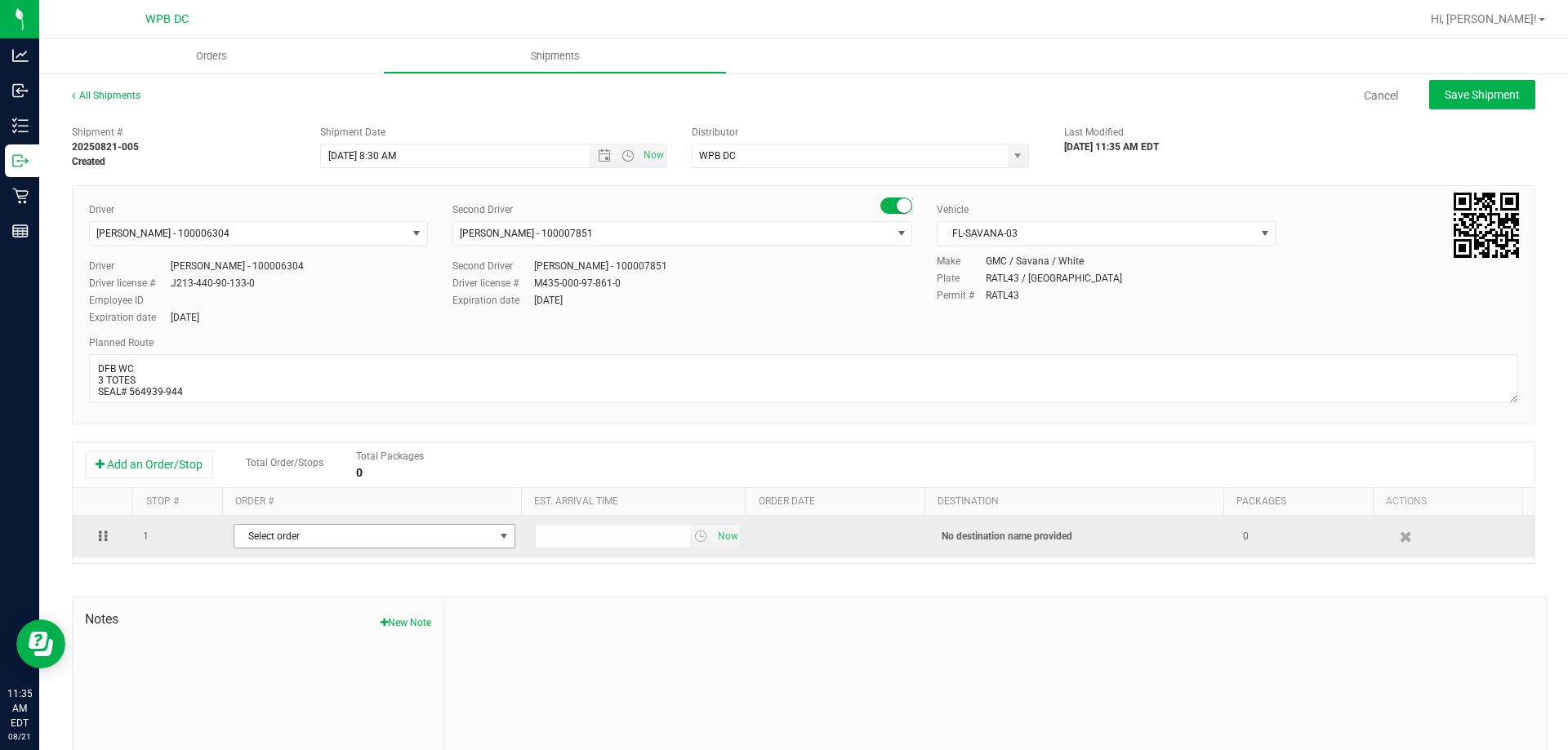
click at [302, 537] on span "Select order" at bounding box center [364, 536] width 260 height 23
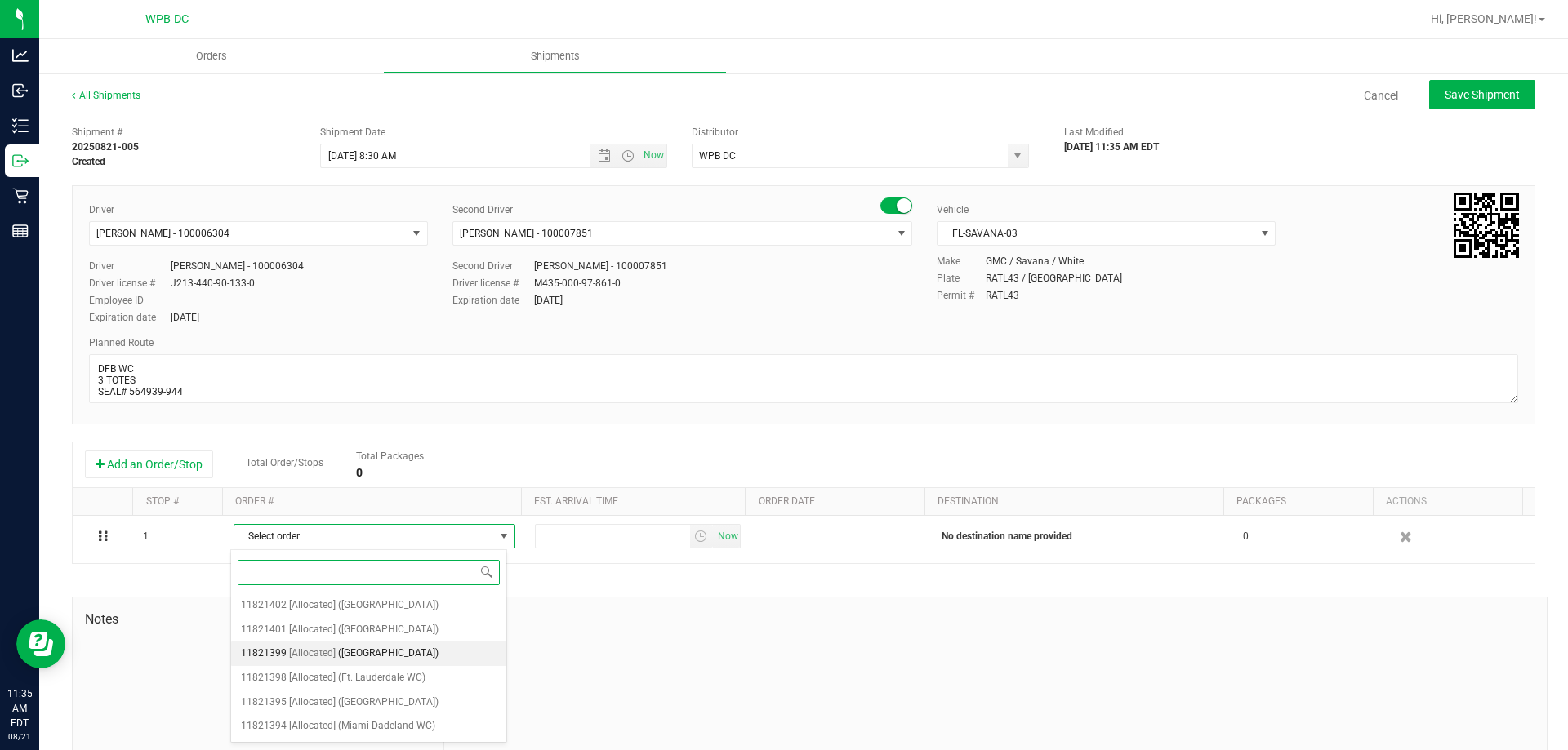
click at [383, 655] on span "([GEOGRAPHIC_DATA])" at bounding box center [388, 653] width 100 height 21
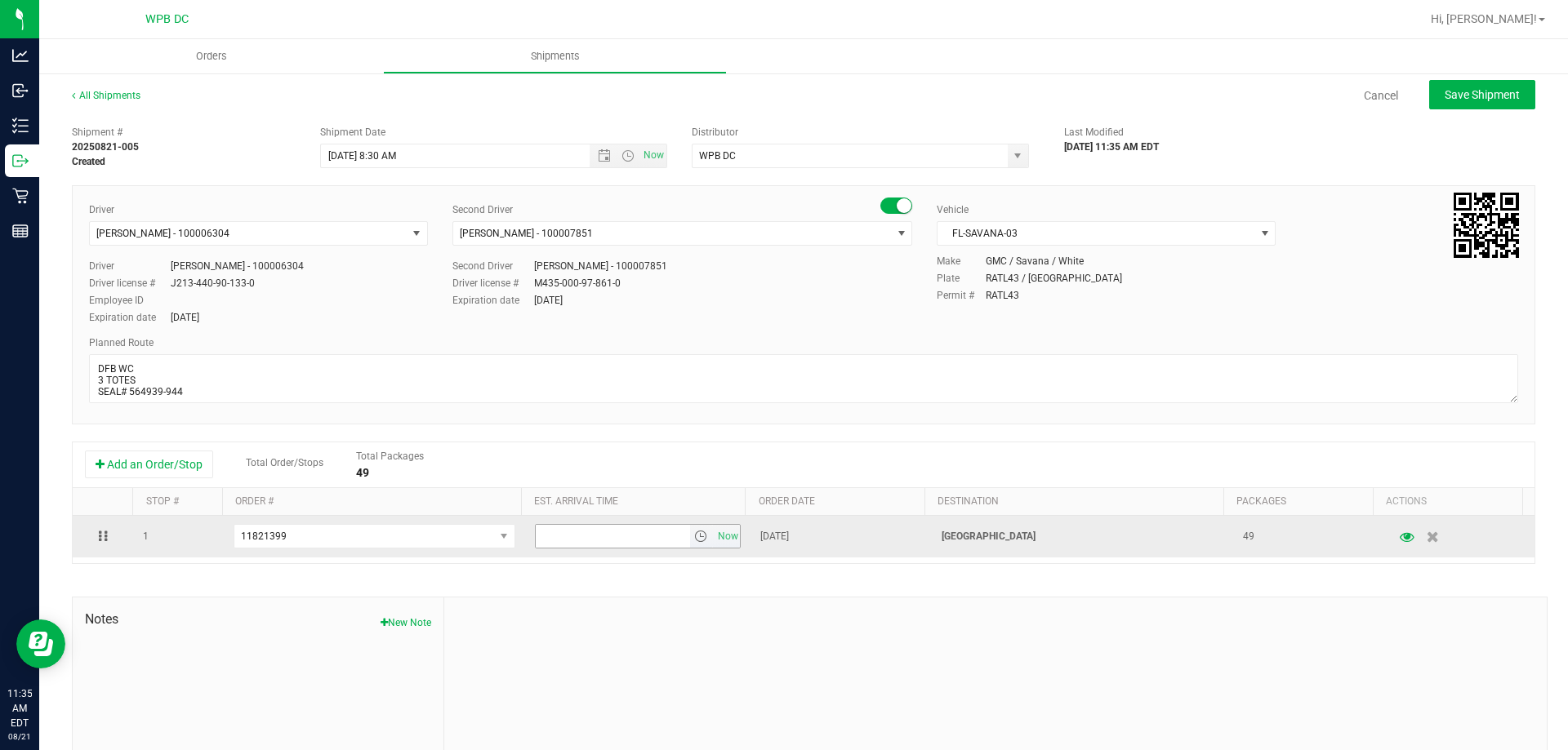
click at [694, 534] on span "select" at bounding box center [700, 536] width 13 height 13
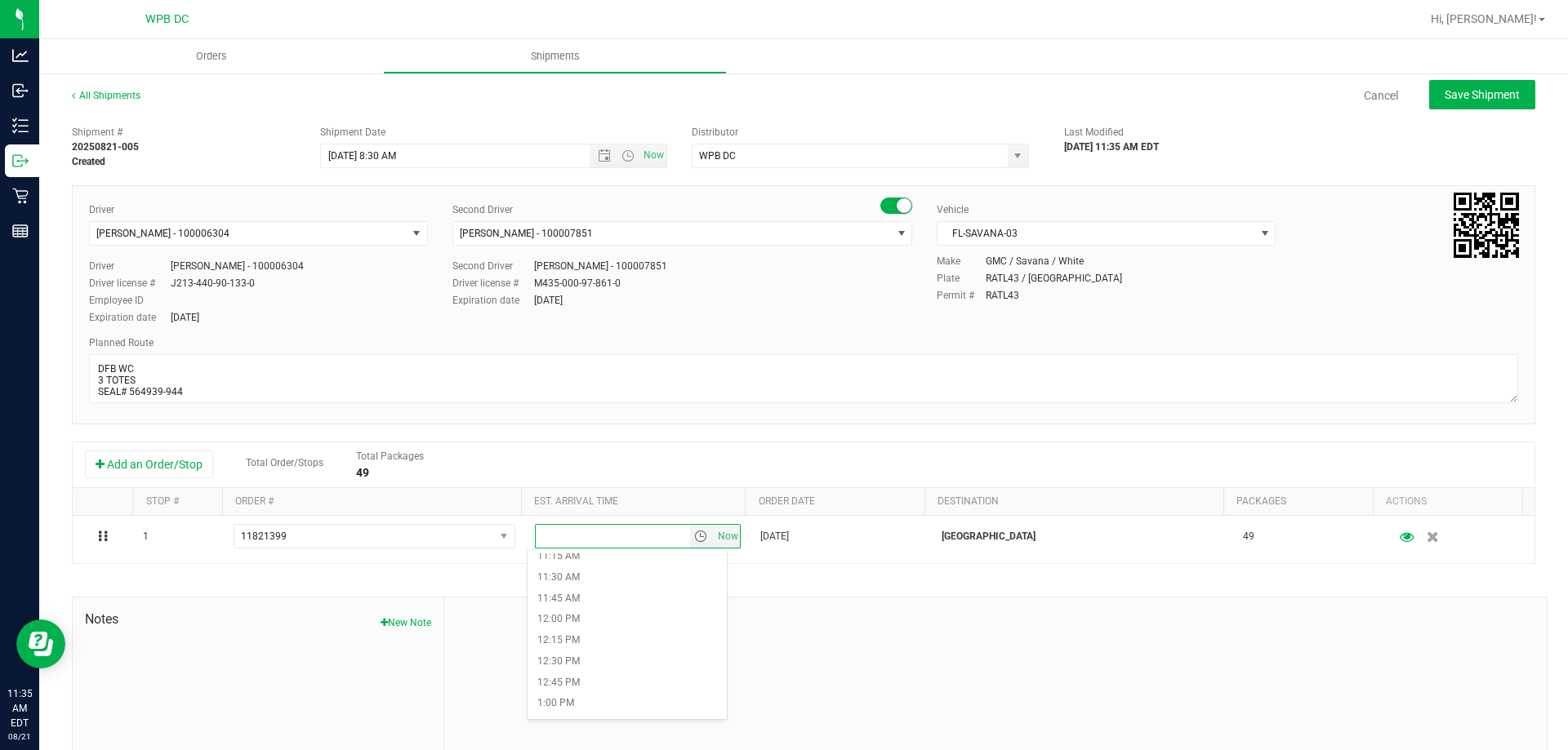
scroll to position [980, 0]
click at [647, 626] on li "12:30 PM" at bounding box center [627, 633] width 200 height 21
click at [1460, 103] on button "Save Shipment" at bounding box center [1482, 95] width 106 height 29
type input "[DATE] 12:30 PM"
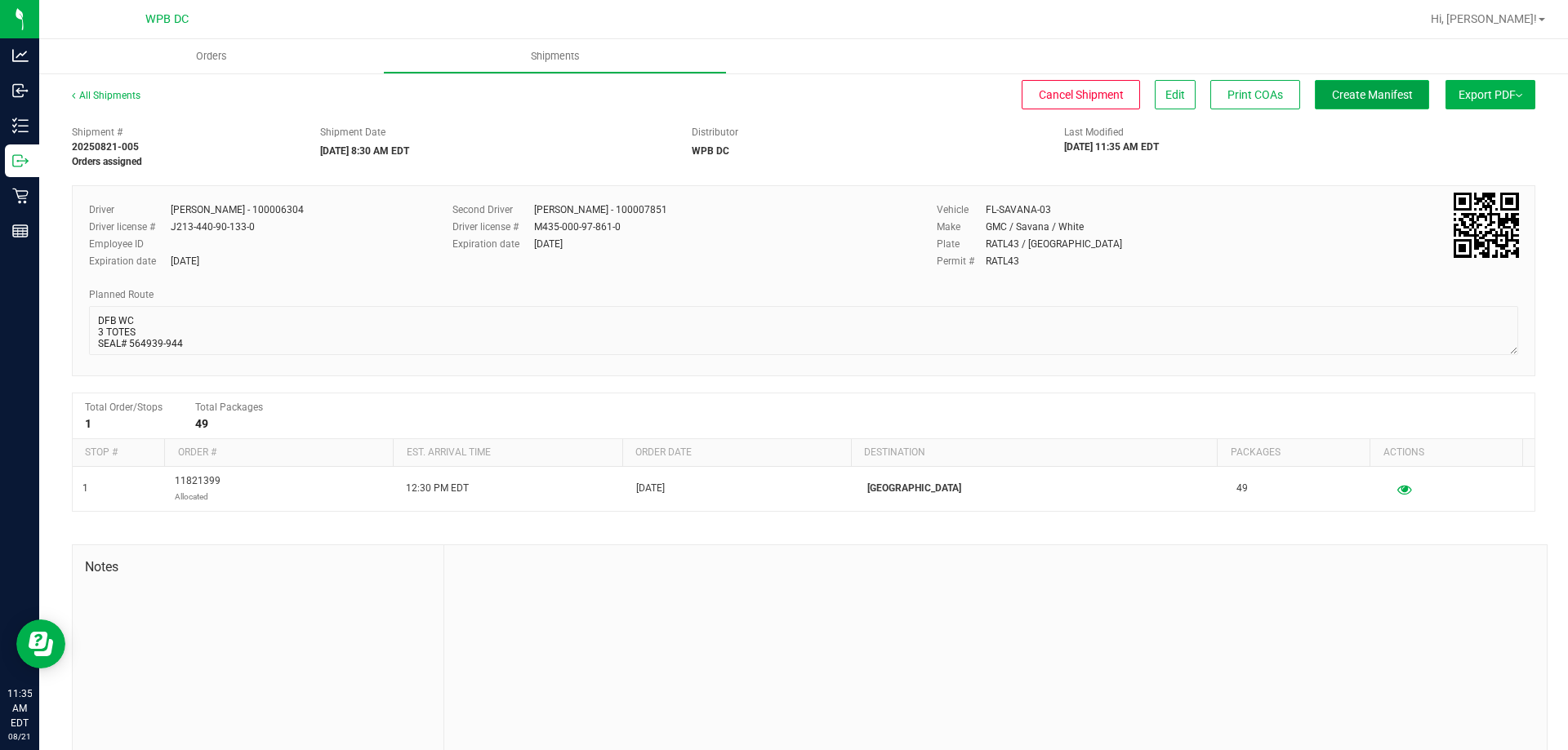
click at [1405, 107] on button "Create Manifest" at bounding box center [1371, 95] width 114 height 29
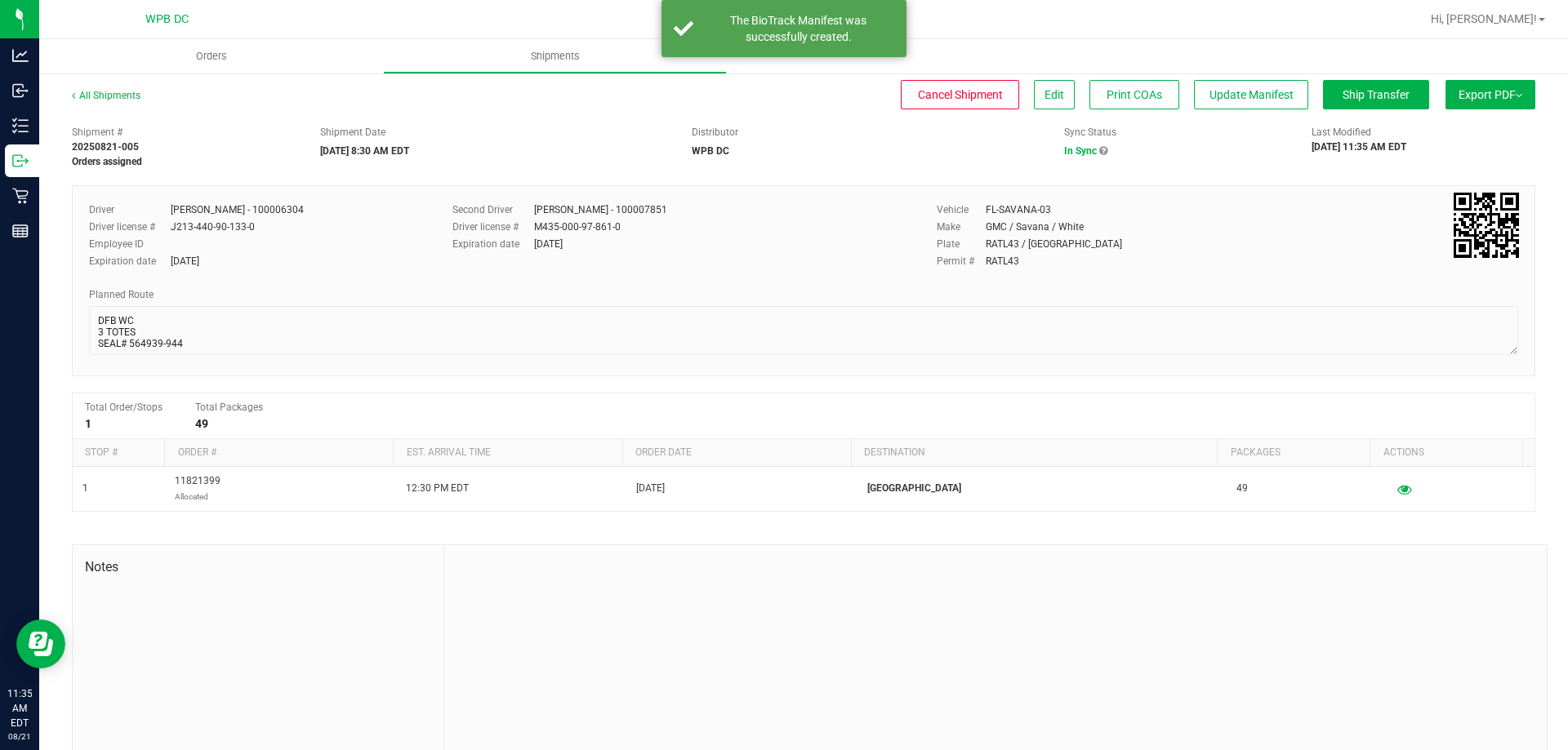
click at [1449, 94] on button "Export PDF" at bounding box center [1491, 95] width 90 height 29
click at [1425, 134] on span "Manifest by Package ID" at bounding box center [1467, 130] width 104 height 12
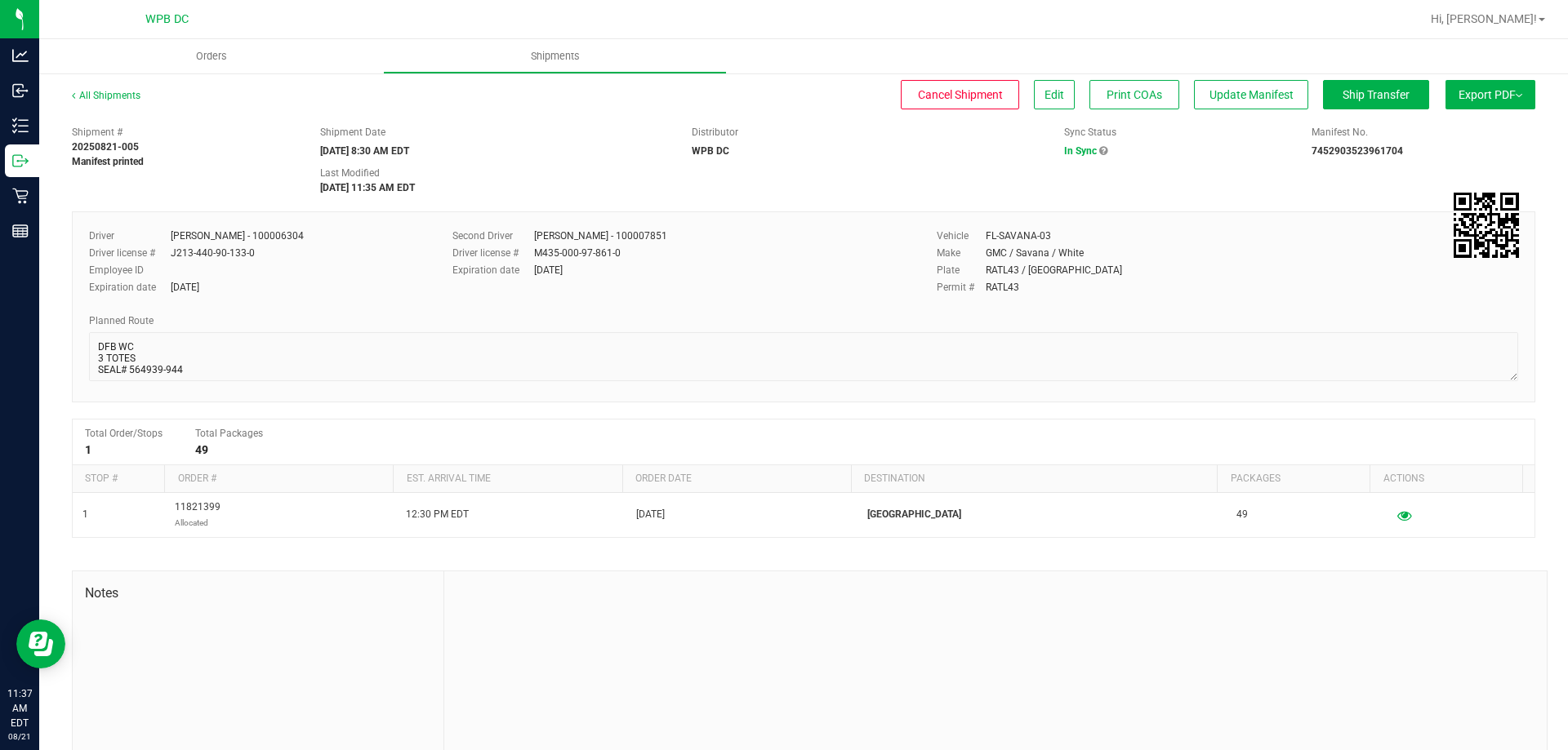
click at [1484, 94] on button "Export PDF" at bounding box center [1491, 95] width 90 height 29
click at [1447, 122] on li "Manifest by Package ID" at bounding box center [1485, 130] width 165 height 25
click at [1374, 97] on span "Ship Transfer" at bounding box center [1376, 95] width 67 height 13
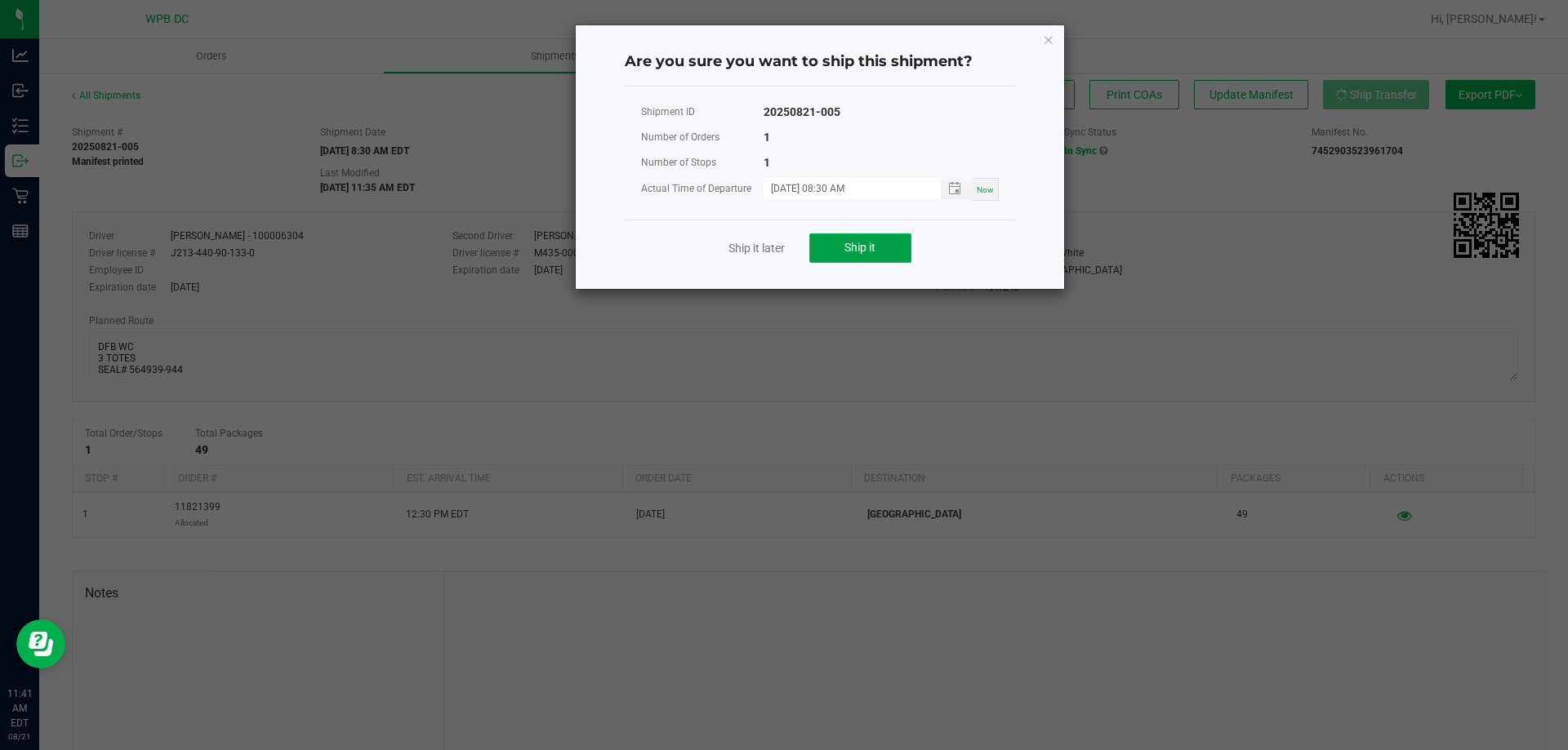
click at [890, 251] on button "Ship it" at bounding box center [861, 248] width 102 height 29
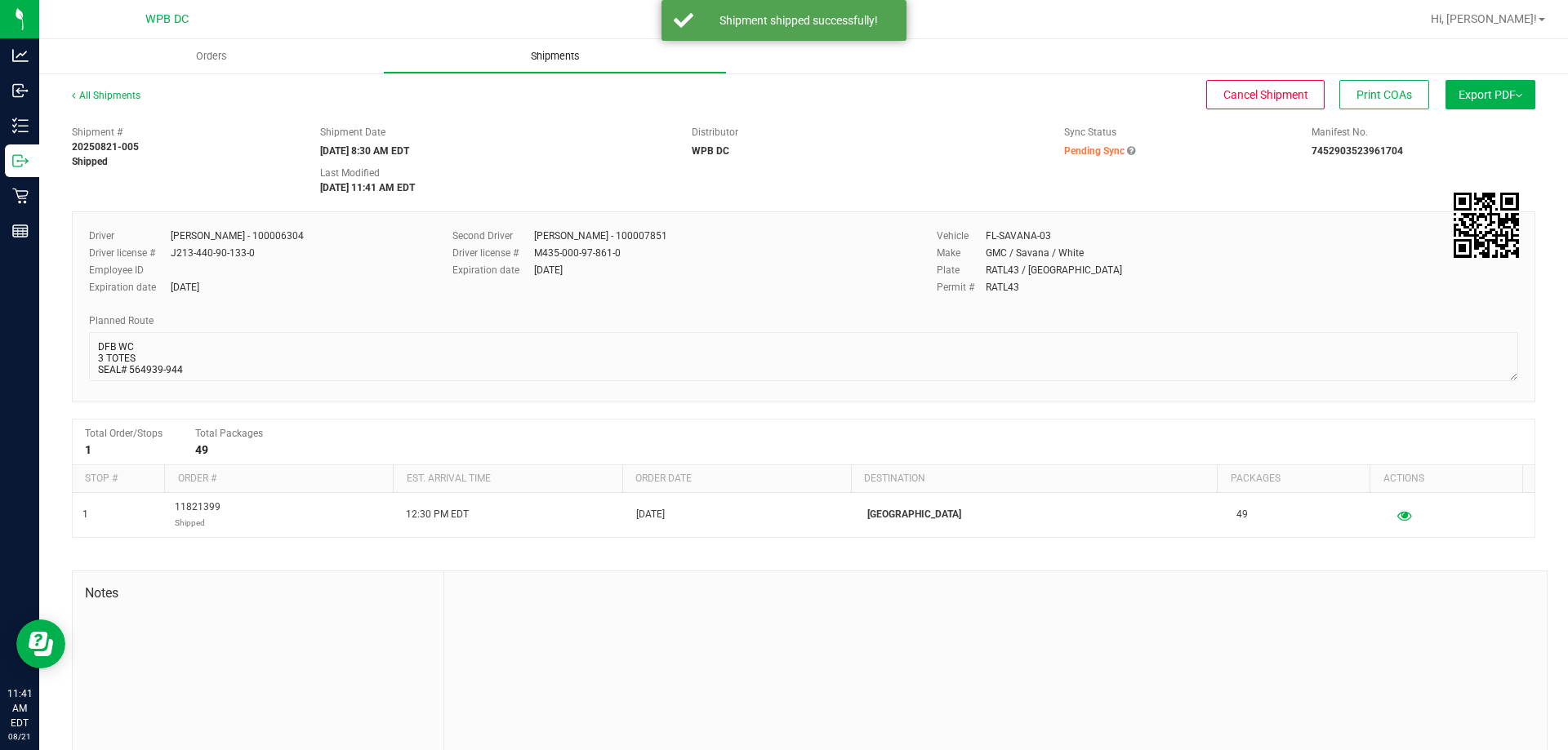
click at [547, 54] on span "Shipments" at bounding box center [555, 57] width 93 height 15
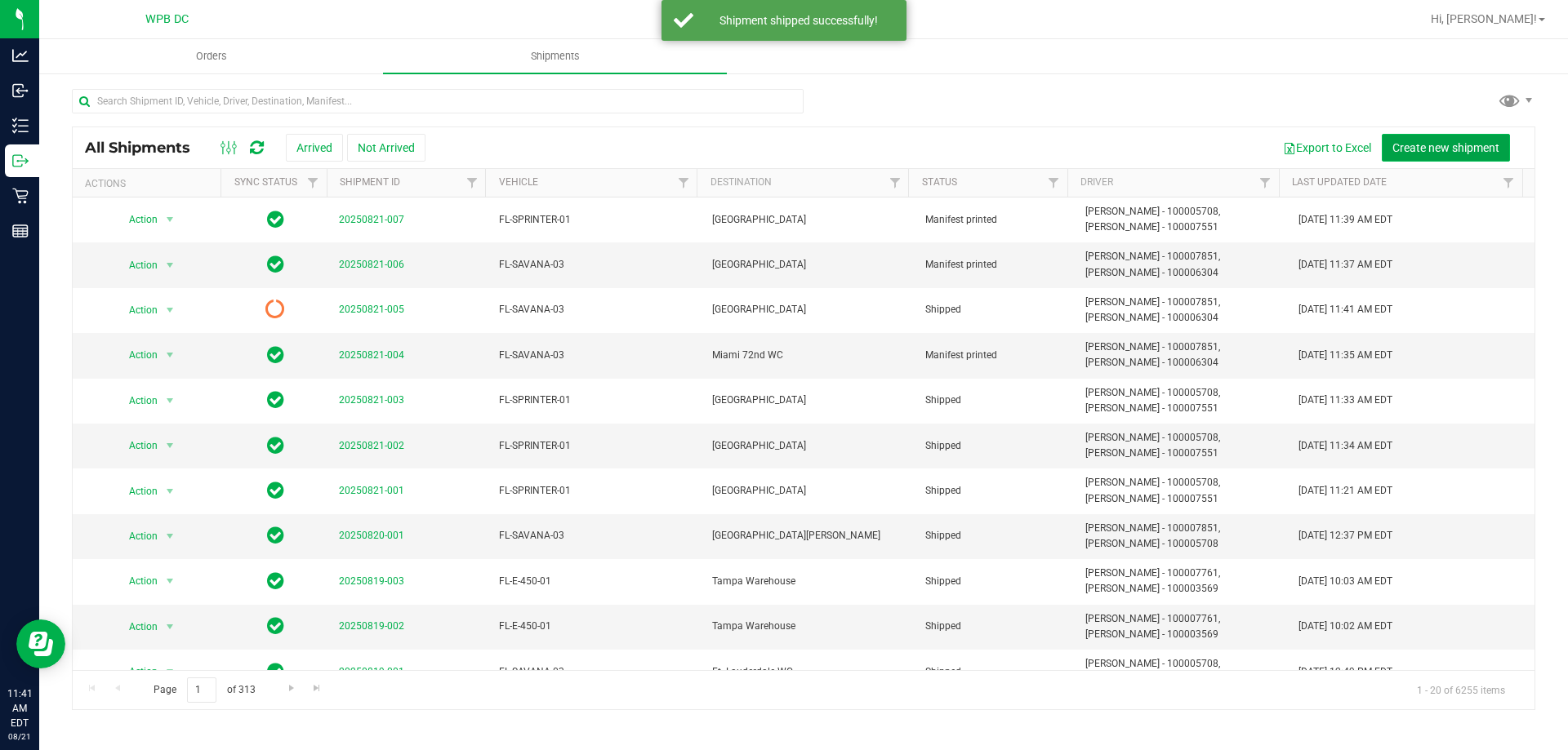
click at [1462, 148] on span "Create new shipment" at bounding box center [1445, 148] width 107 height 13
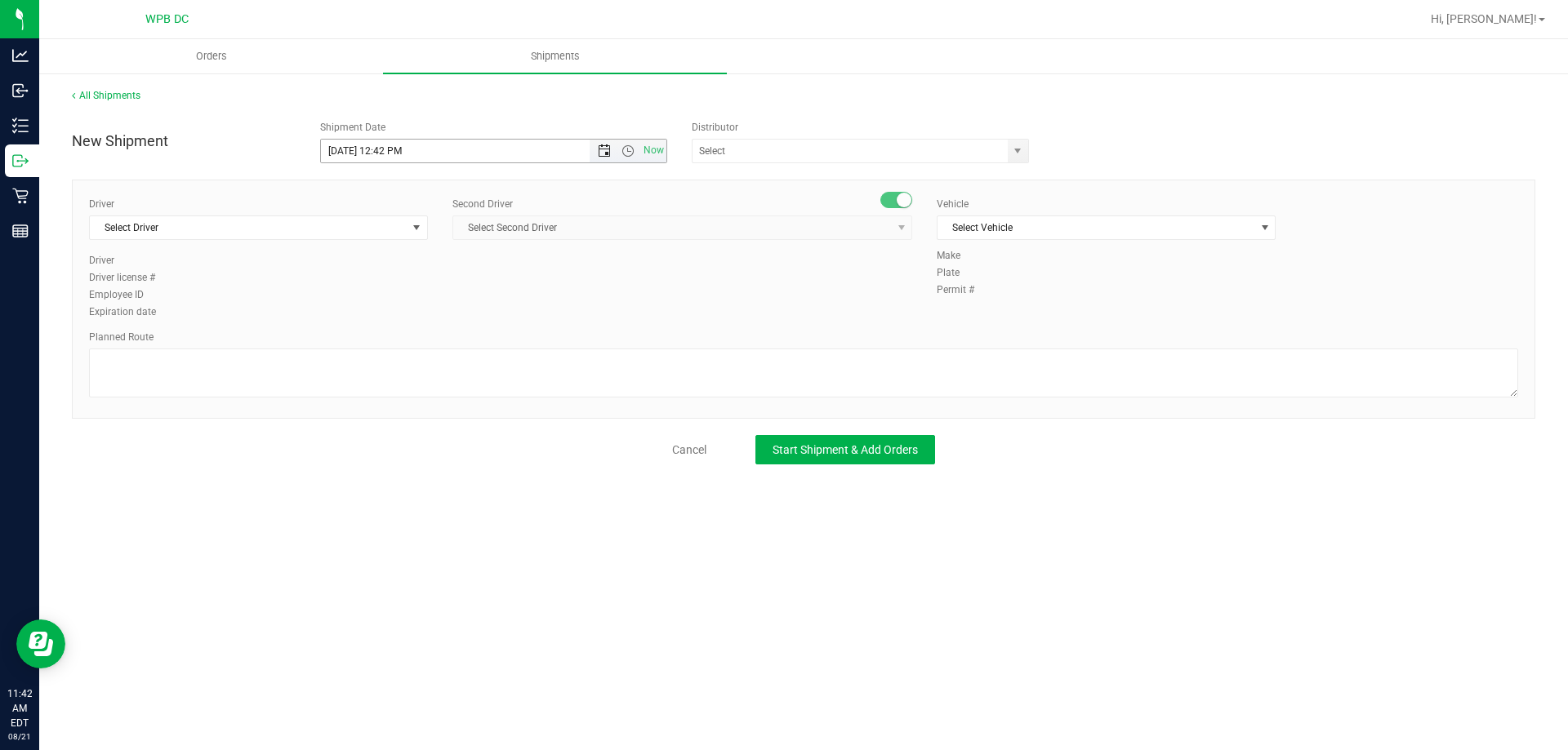
click at [598, 150] on span "Open the date view" at bounding box center [604, 151] width 13 height 13
click at [451, 313] on link "22" at bounding box center [454, 317] width 24 height 26
click at [630, 149] on span "Open the time view" at bounding box center [628, 151] width 13 height 13
click at [524, 204] on li "8:30 AM" at bounding box center [493, 207] width 345 height 21
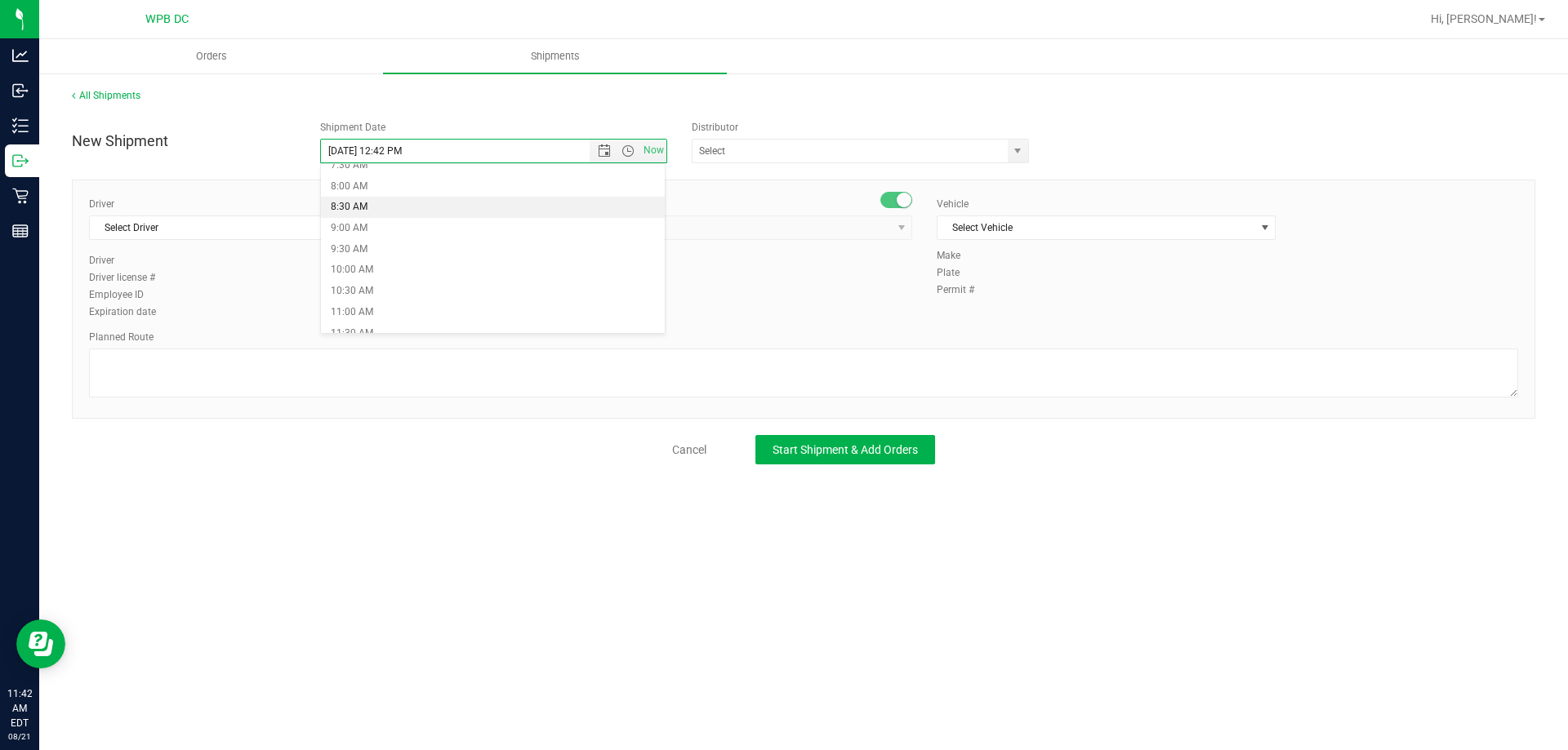
type input "[DATE] 8:30 AM"
click at [380, 221] on span "Select Driver" at bounding box center [249, 227] width 317 height 23
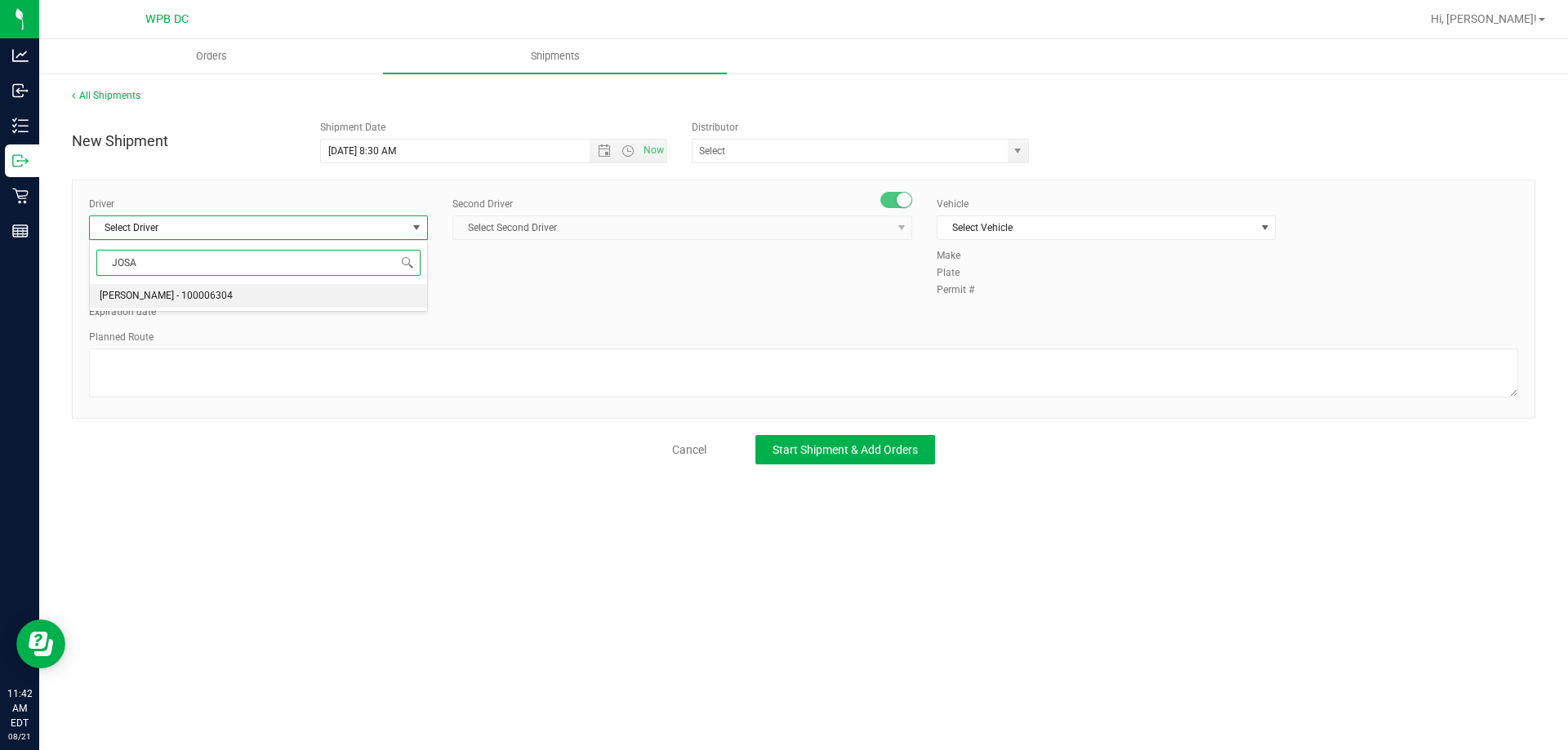
click at [324, 295] on li "[PERSON_NAME] - 100006304" at bounding box center [259, 296] width 337 height 25
type input "JOSA"
click at [511, 220] on span "Select Second Driver" at bounding box center [672, 227] width 438 height 23
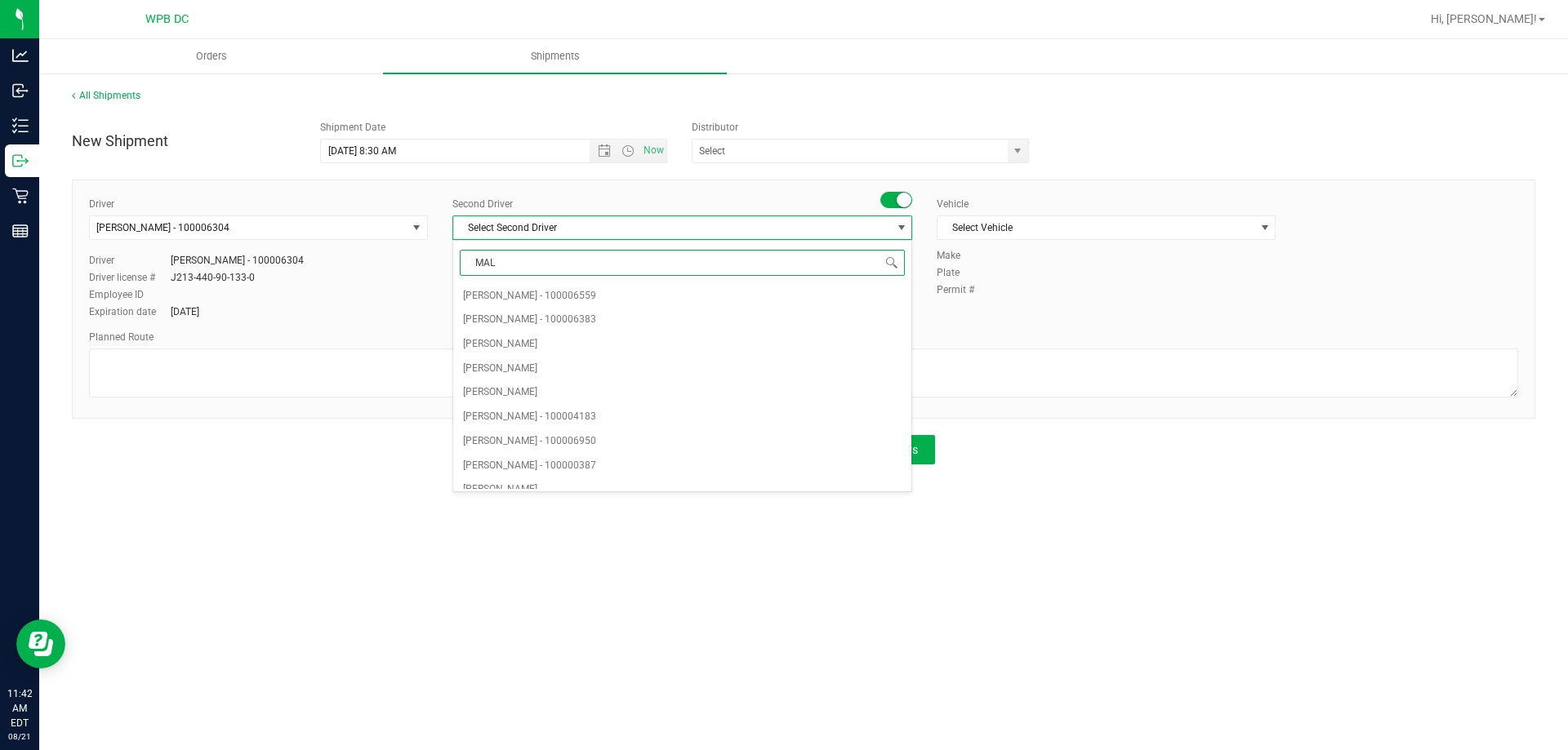
type input "MALD"
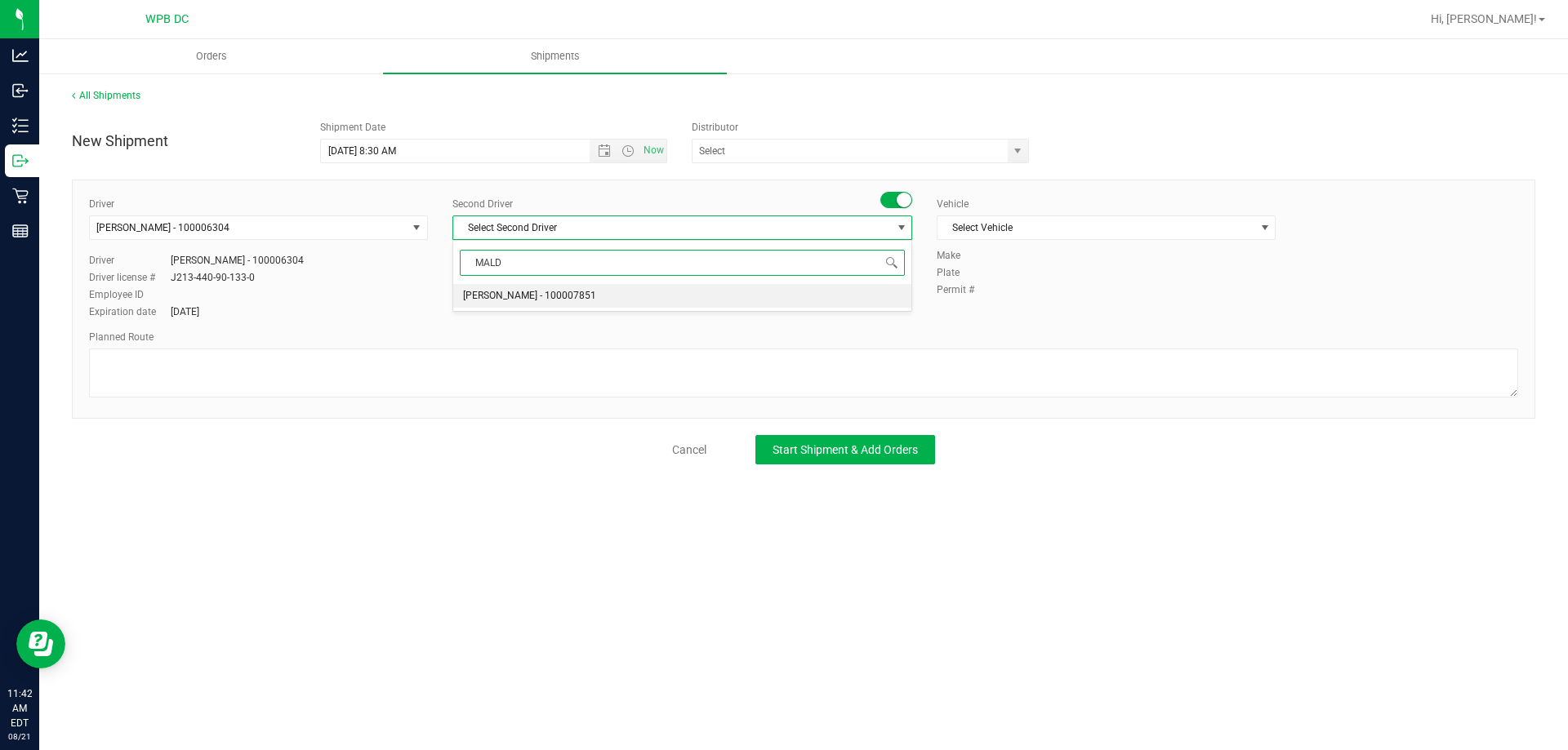
drag, startPoint x: 585, startPoint y: 291, endPoint x: 622, endPoint y: 275, distance: 40.3
click at [589, 291] on span "[PERSON_NAME] - 100007851" at bounding box center [530, 296] width 133 height 21
click at [767, 145] on input "text" at bounding box center [845, 150] width 305 height 23
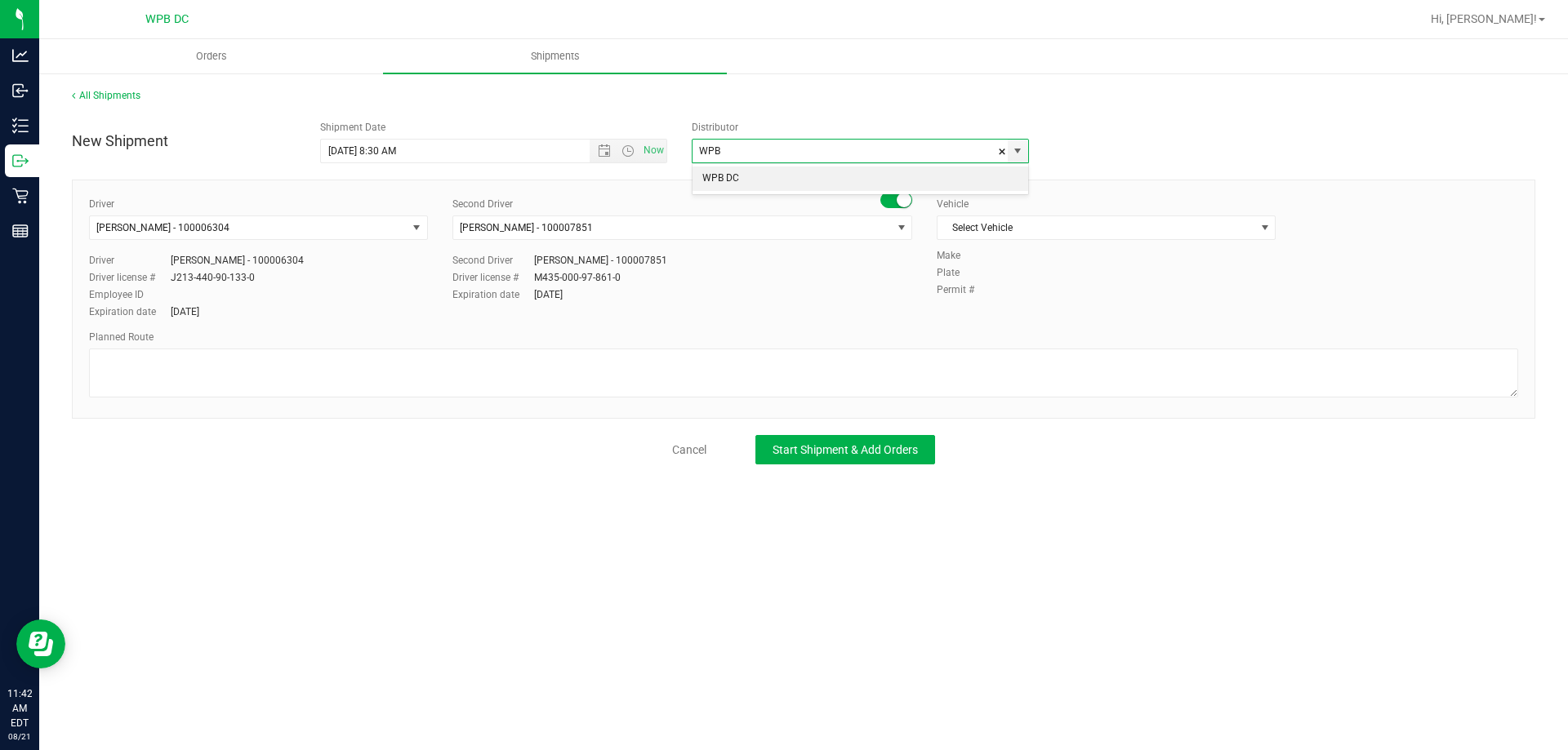
click at [783, 171] on li "WPB DC" at bounding box center [861, 179] width 335 height 25
type input "WPB DC"
click at [1072, 224] on span "Select Vehicle" at bounding box center [1096, 227] width 317 height 23
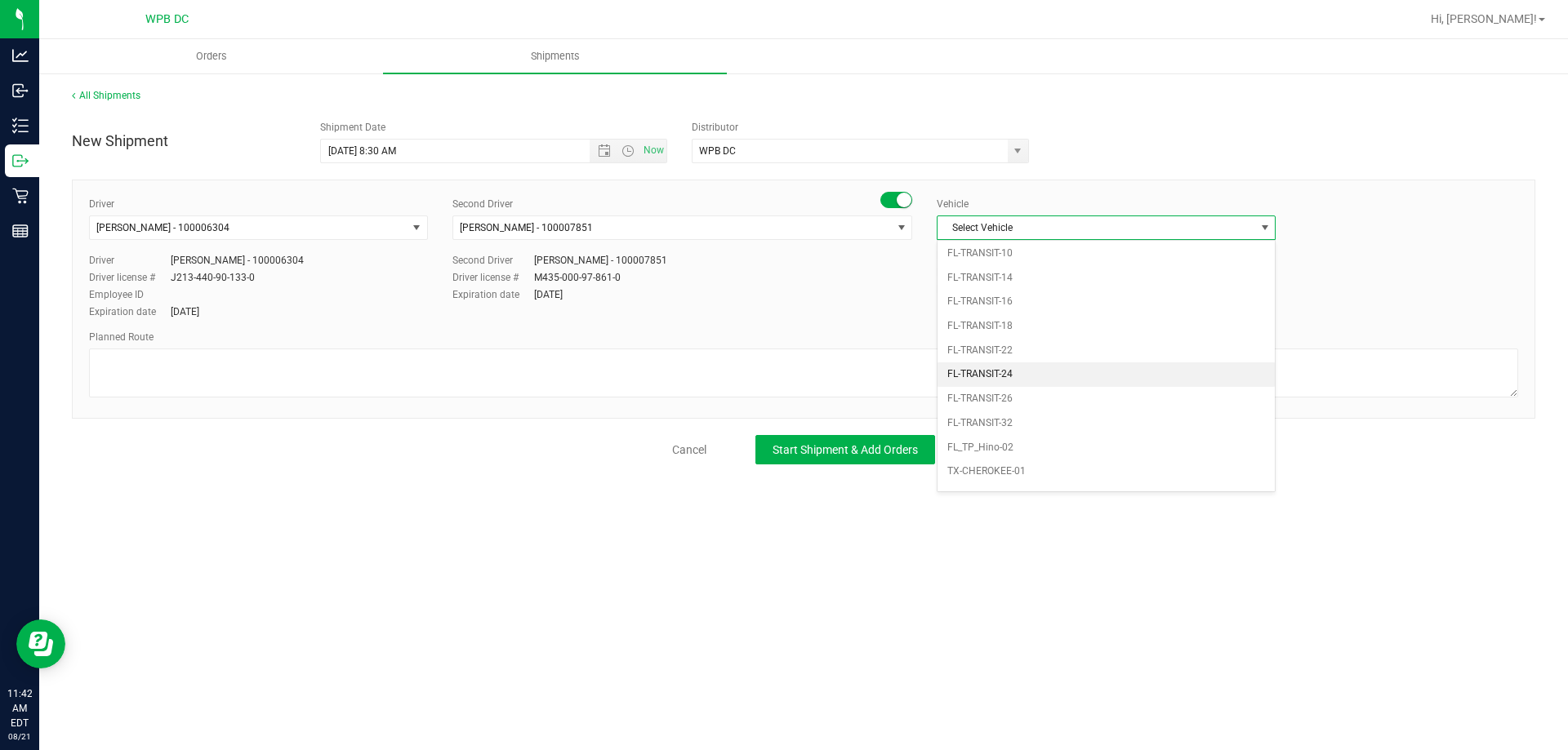
scroll to position [719, 0]
click at [1098, 406] on li "FL-SAVANA-03" at bounding box center [1106, 409] width 337 height 25
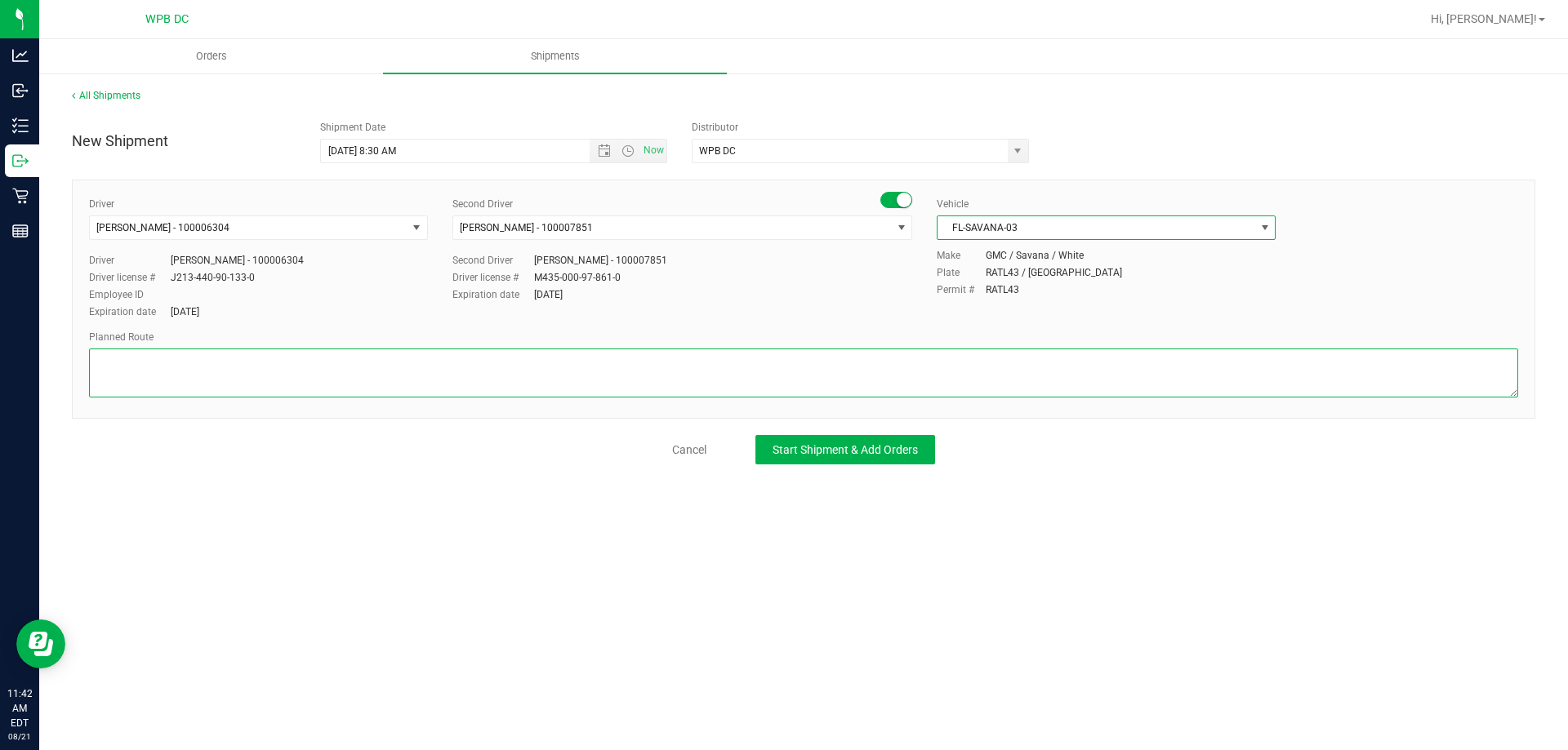
click at [1090, 372] on textarea at bounding box center [804, 374] width 1429 height 49
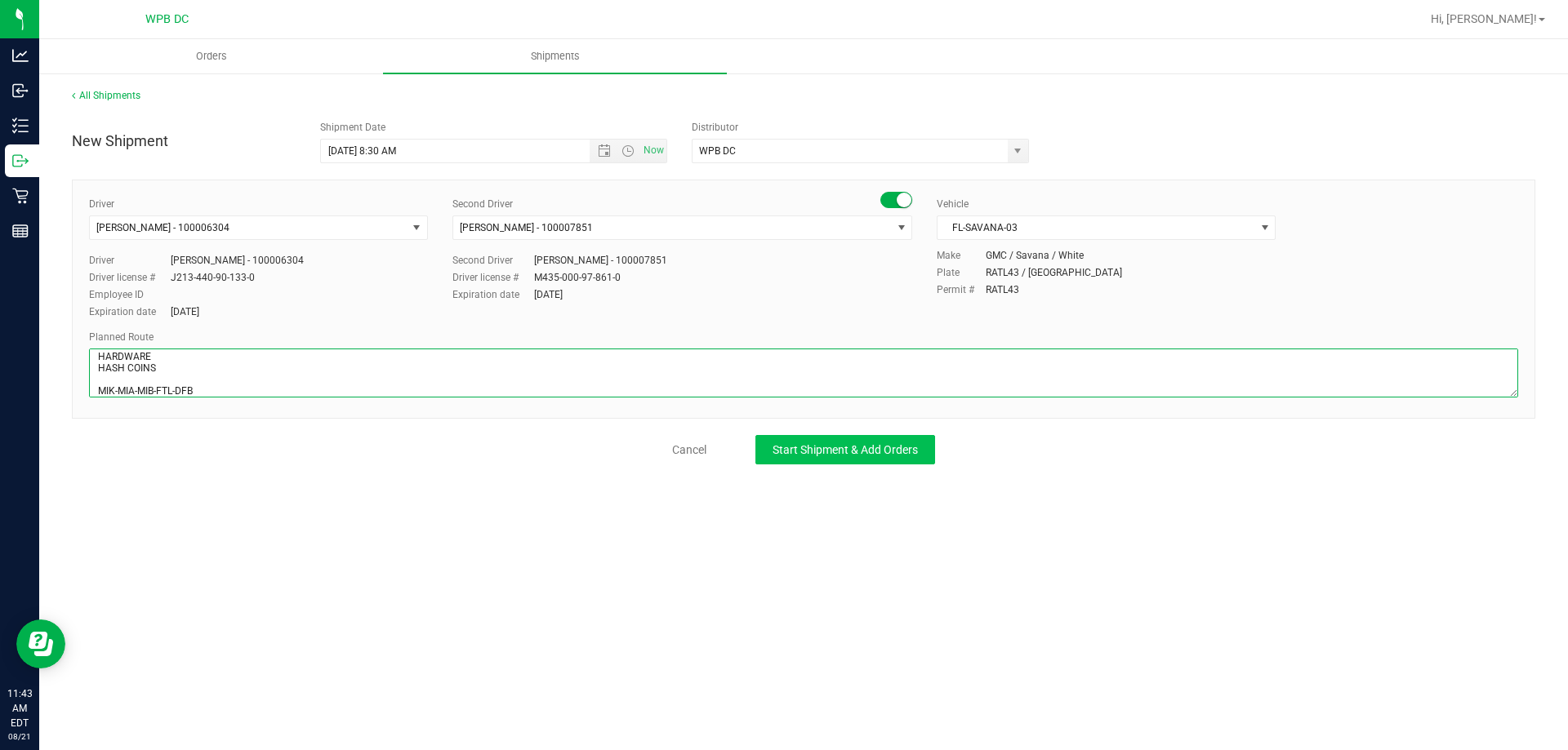
type textarea "FTL WC 6 TOTES SEAL# 564872-883 HARDWARE HASH COINS MIK-MIA-MIB-FTL-DFB"
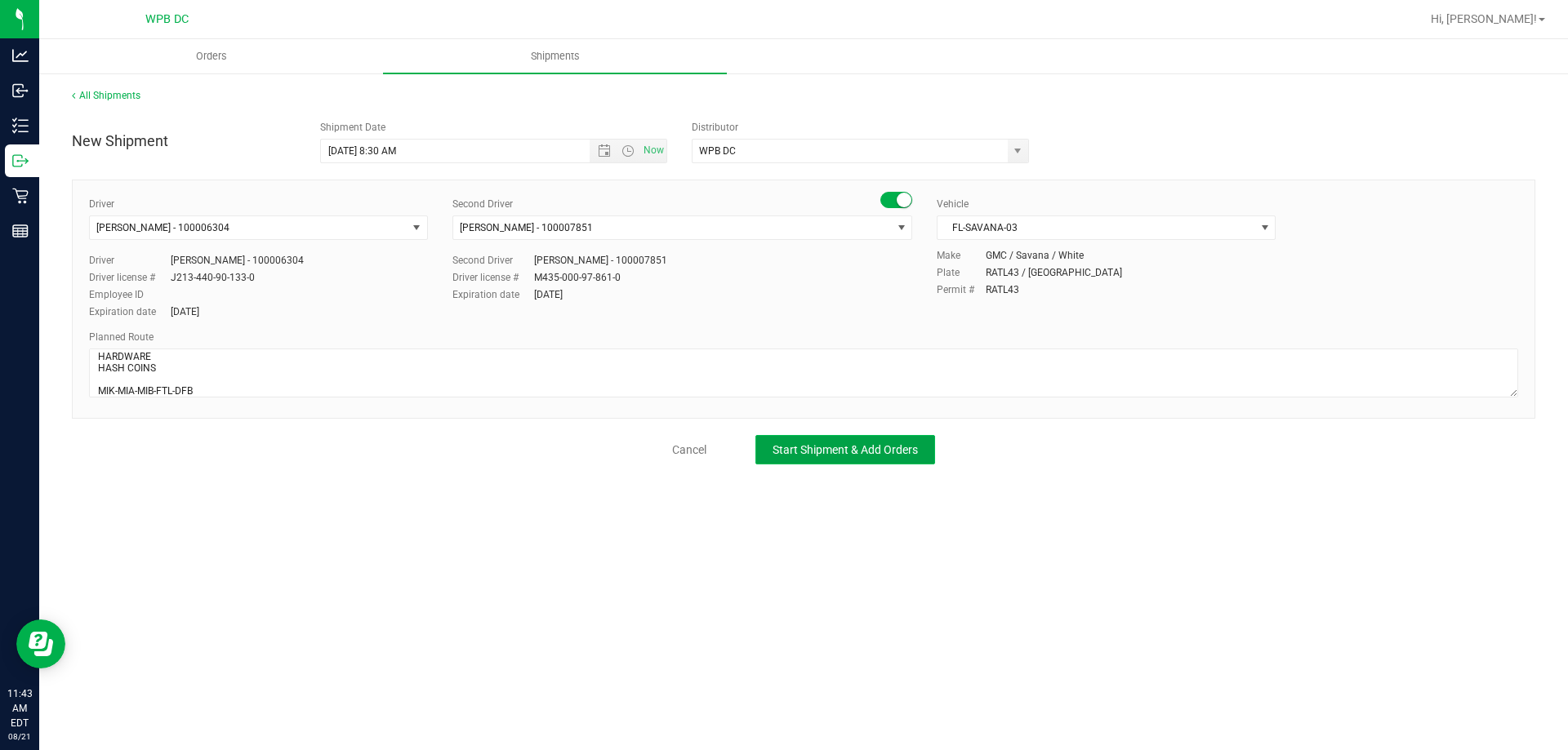
click at [861, 457] on button "Start Shipment & Add Orders" at bounding box center [845, 449] width 180 height 29
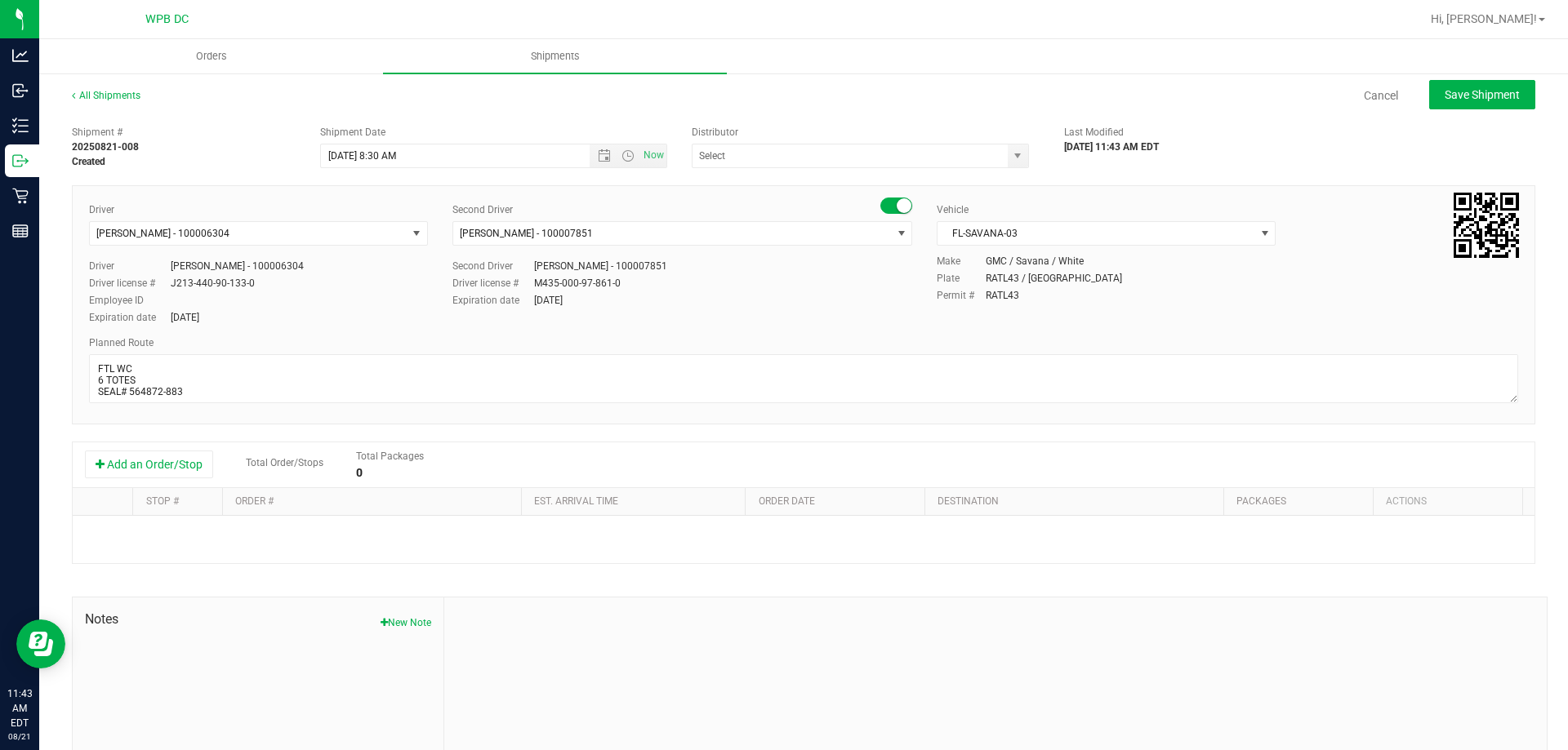
type input "WPB DC"
click at [145, 469] on button "Add an Order/Stop" at bounding box center [149, 465] width 129 height 27
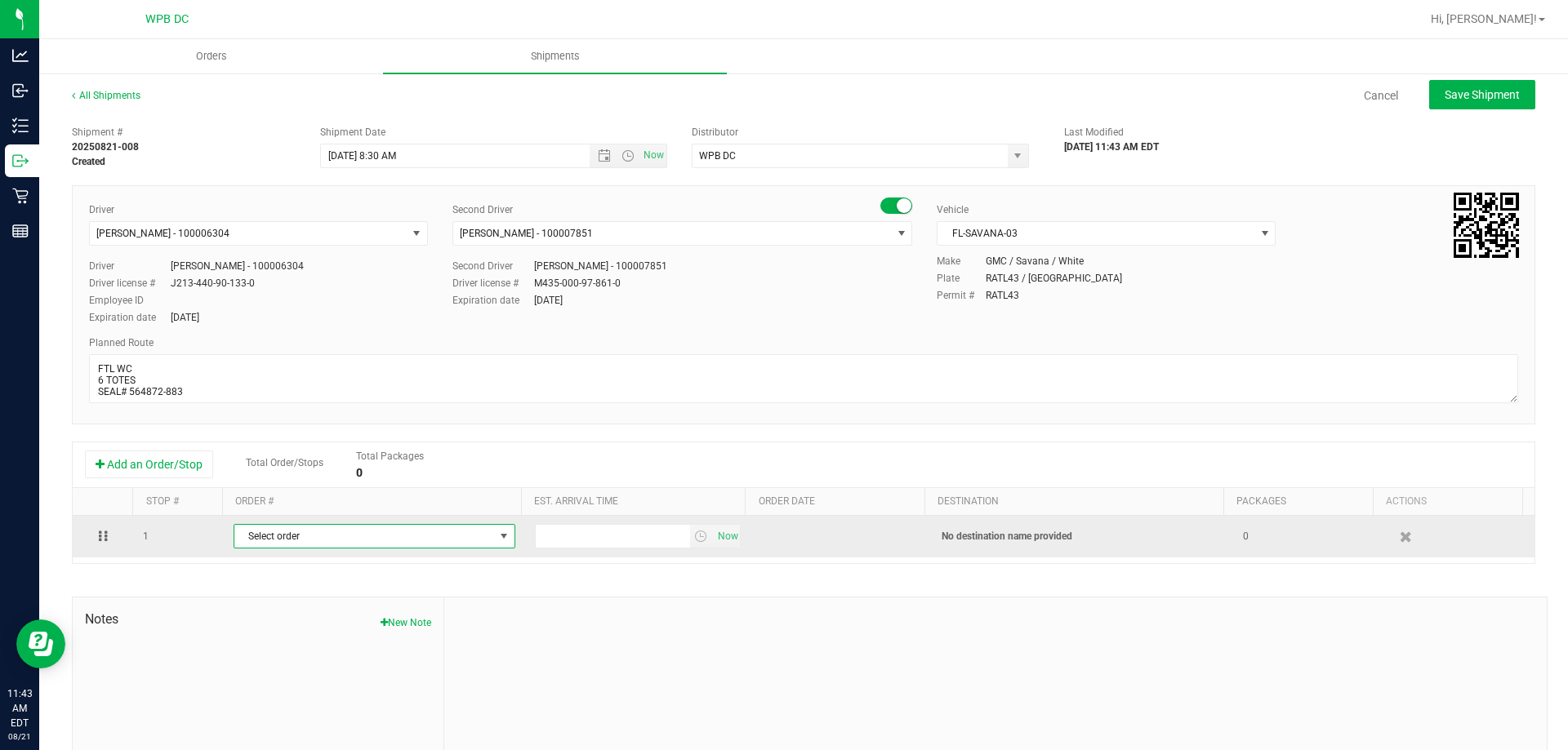
click at [387, 548] on span "Select order" at bounding box center [364, 536] width 260 height 23
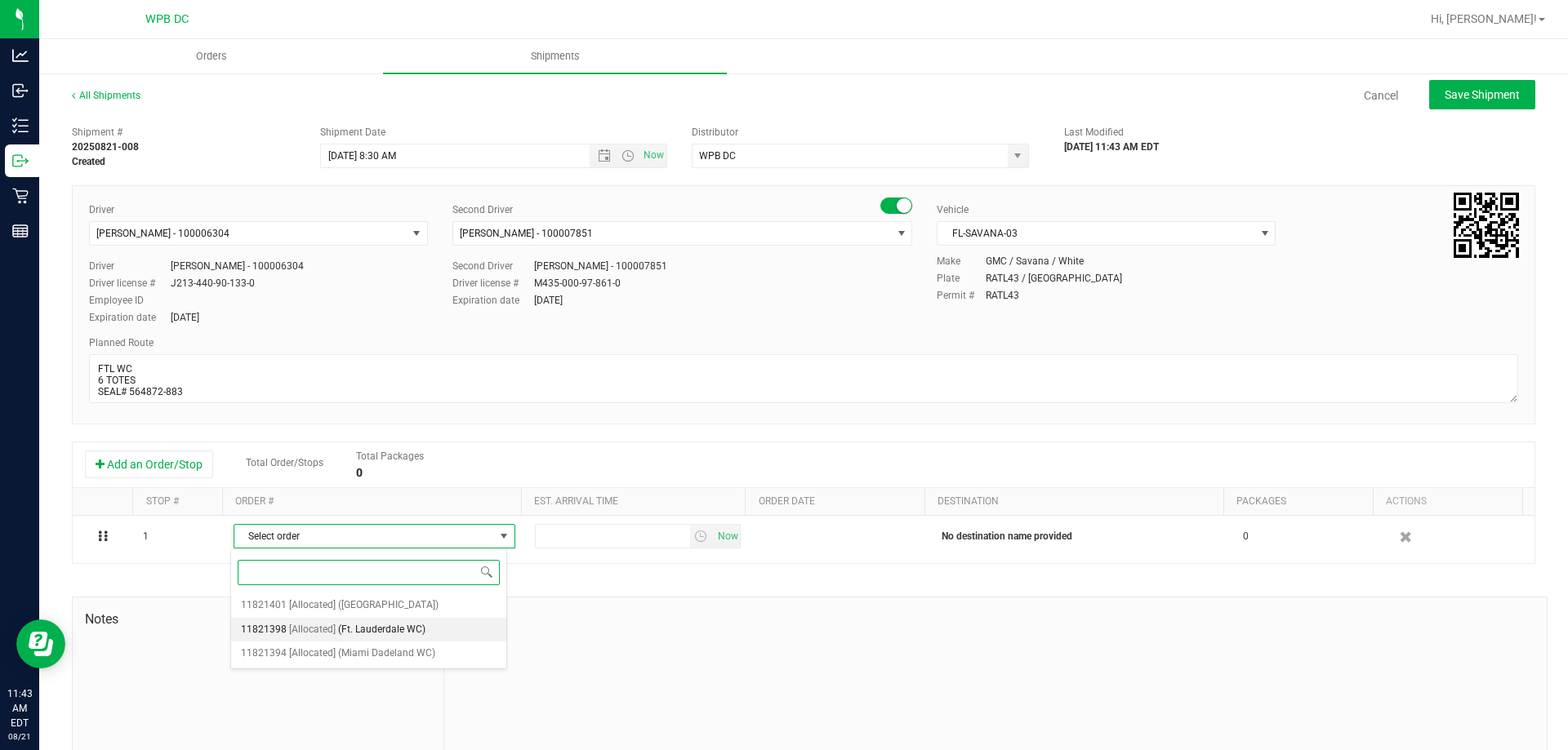
click at [382, 626] on span "(Ft. Lauderdale WC)" at bounding box center [382, 630] width 88 height 21
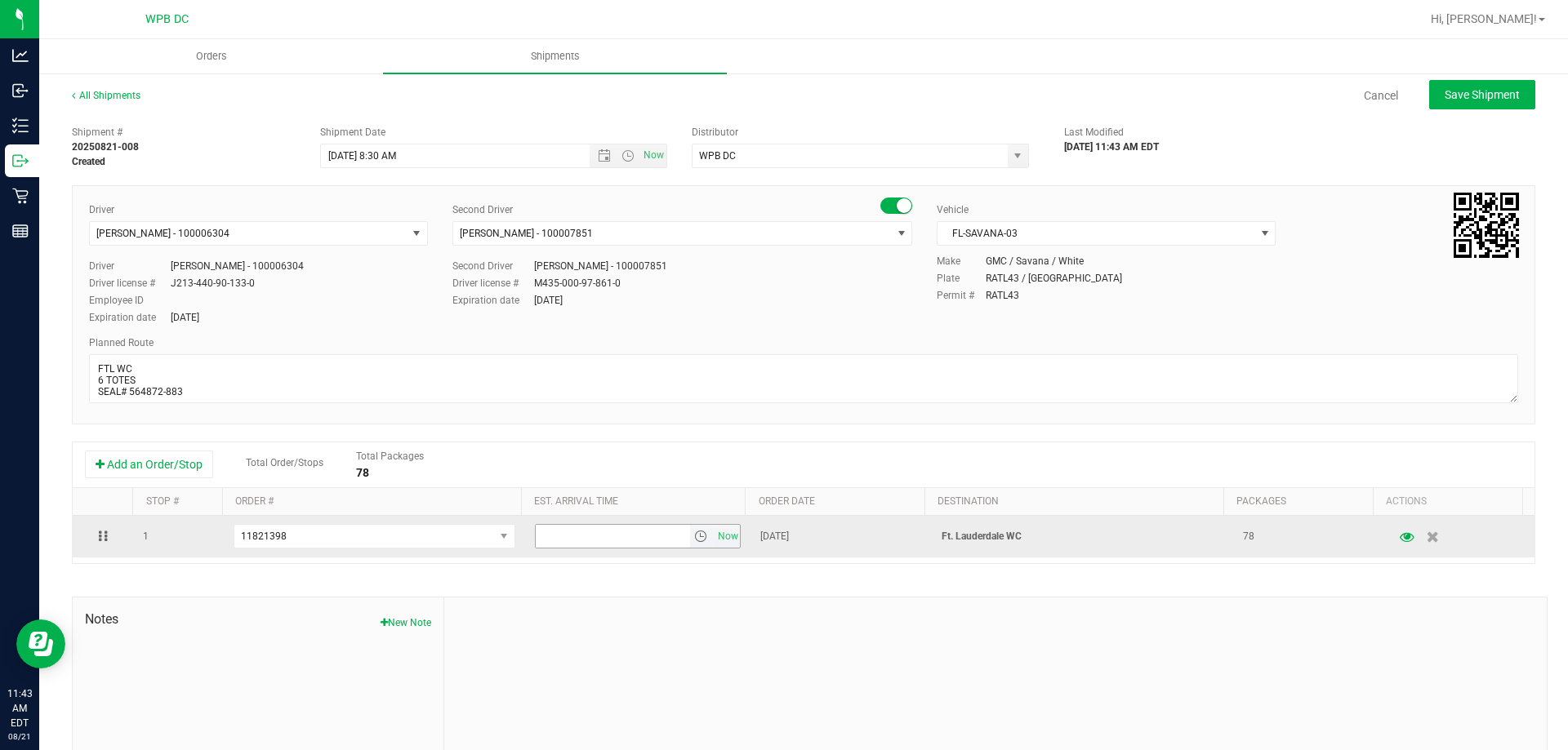
click at [694, 537] on span "select" at bounding box center [700, 536] width 13 height 13
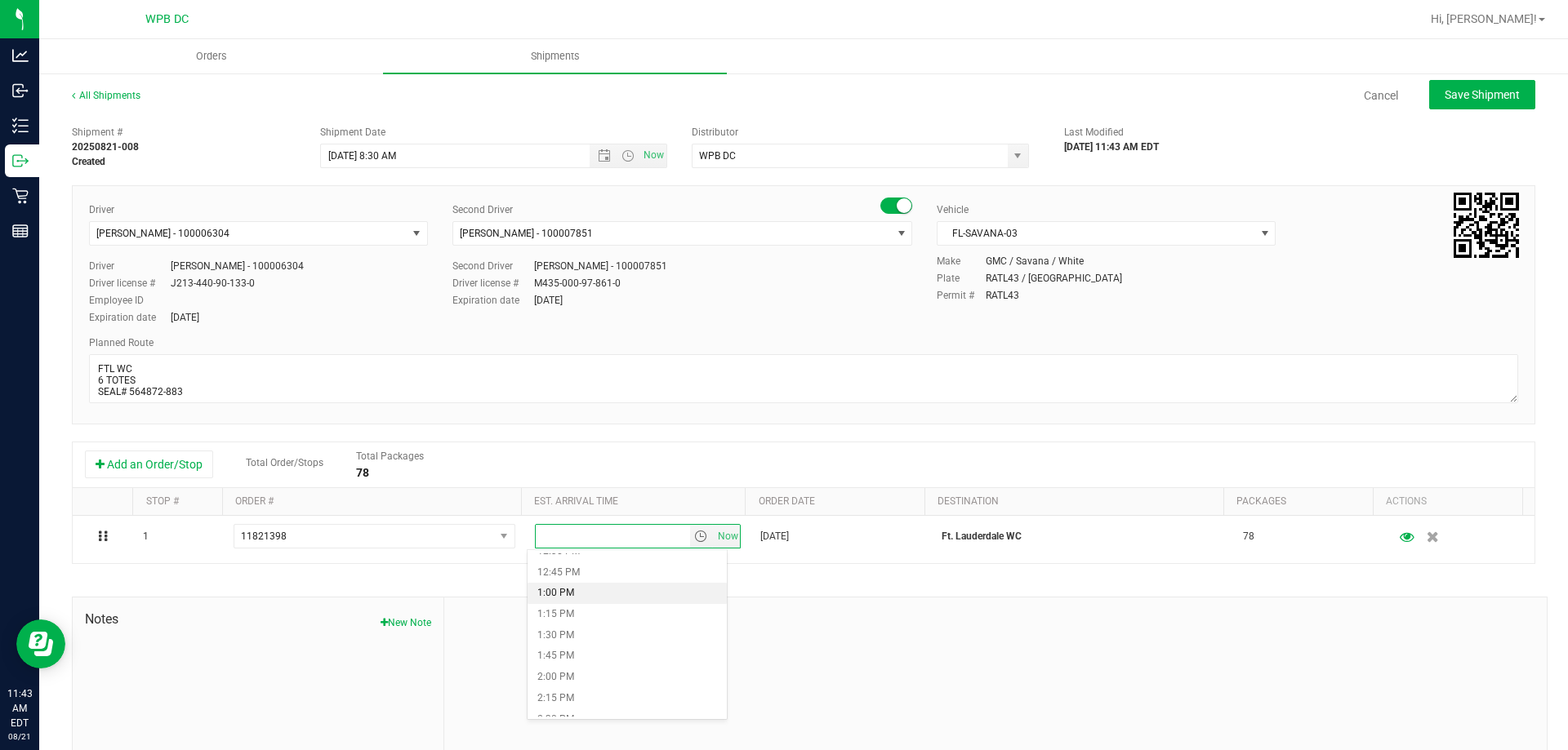
scroll to position [980, 0]
click at [615, 591] on li "12:00 PM" at bounding box center [627, 591] width 200 height 21
click at [1462, 98] on span "Save Shipment" at bounding box center [1482, 95] width 75 height 13
type input "[DATE] 12:30 PM"
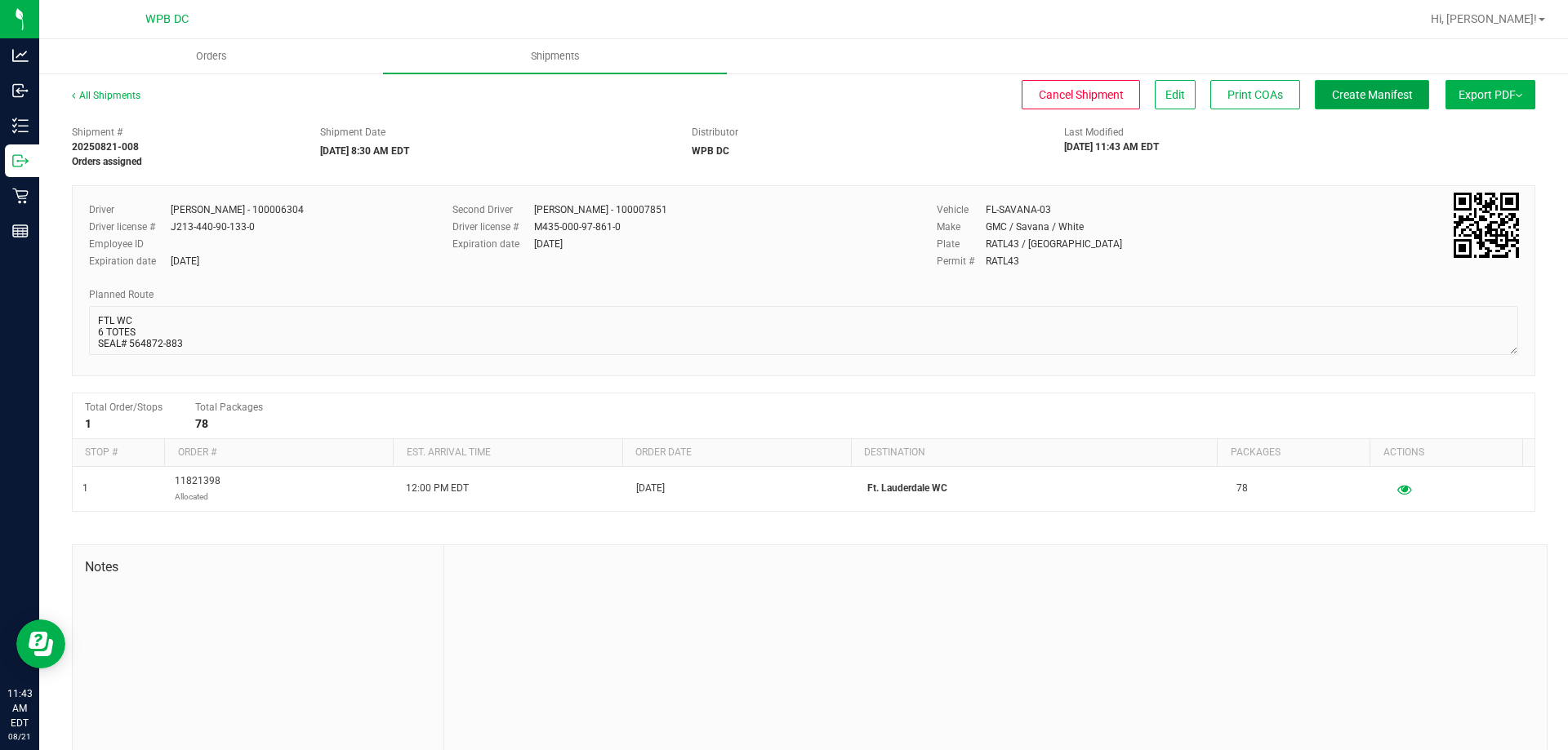
click at [1397, 103] on button "Create Manifest" at bounding box center [1371, 95] width 114 height 29
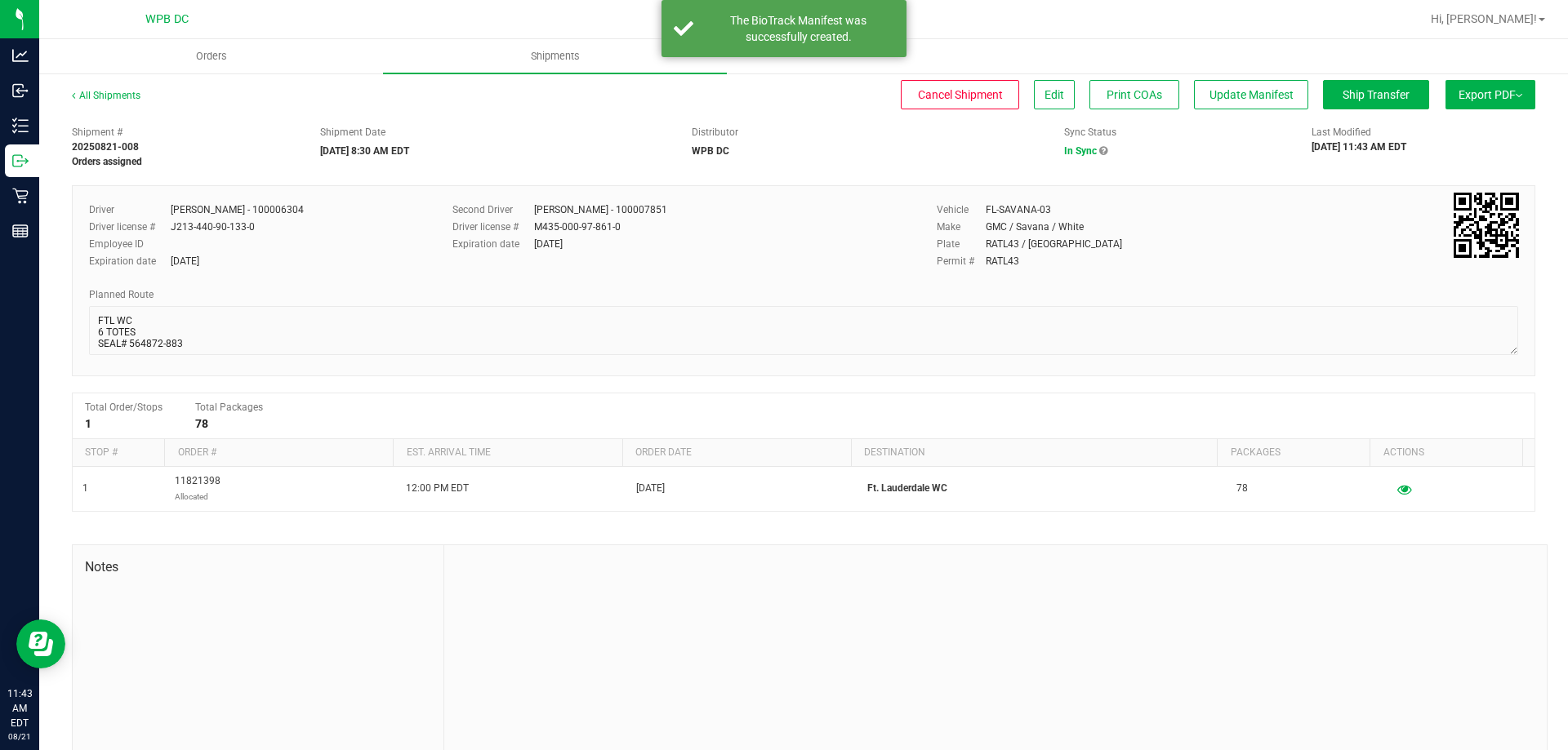
click at [1462, 93] on button "Export PDF" at bounding box center [1491, 95] width 90 height 29
click at [1455, 130] on span "Manifest by Package ID" at bounding box center [1467, 130] width 104 height 12
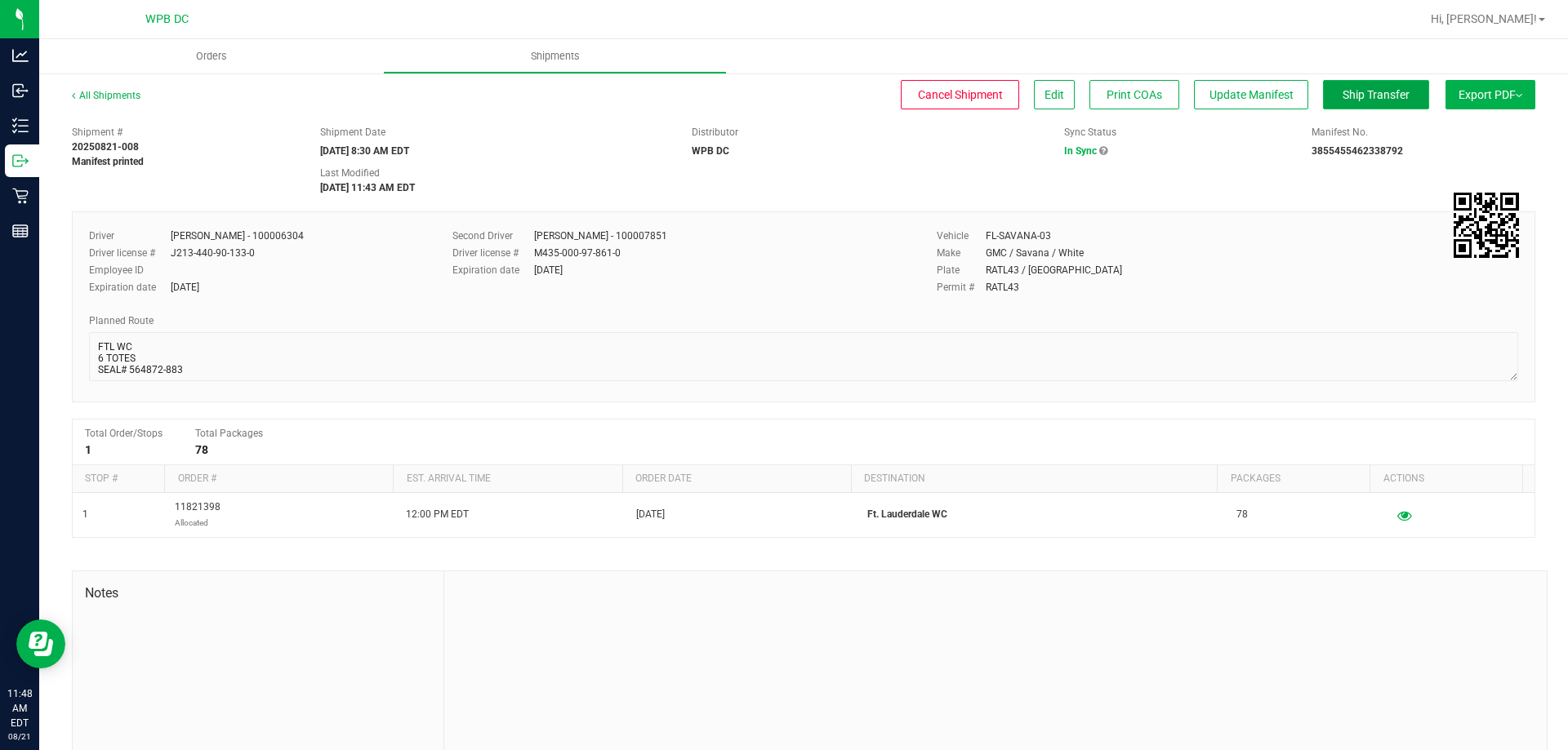
click at [1385, 98] on span "Ship Transfer" at bounding box center [1376, 95] width 67 height 13
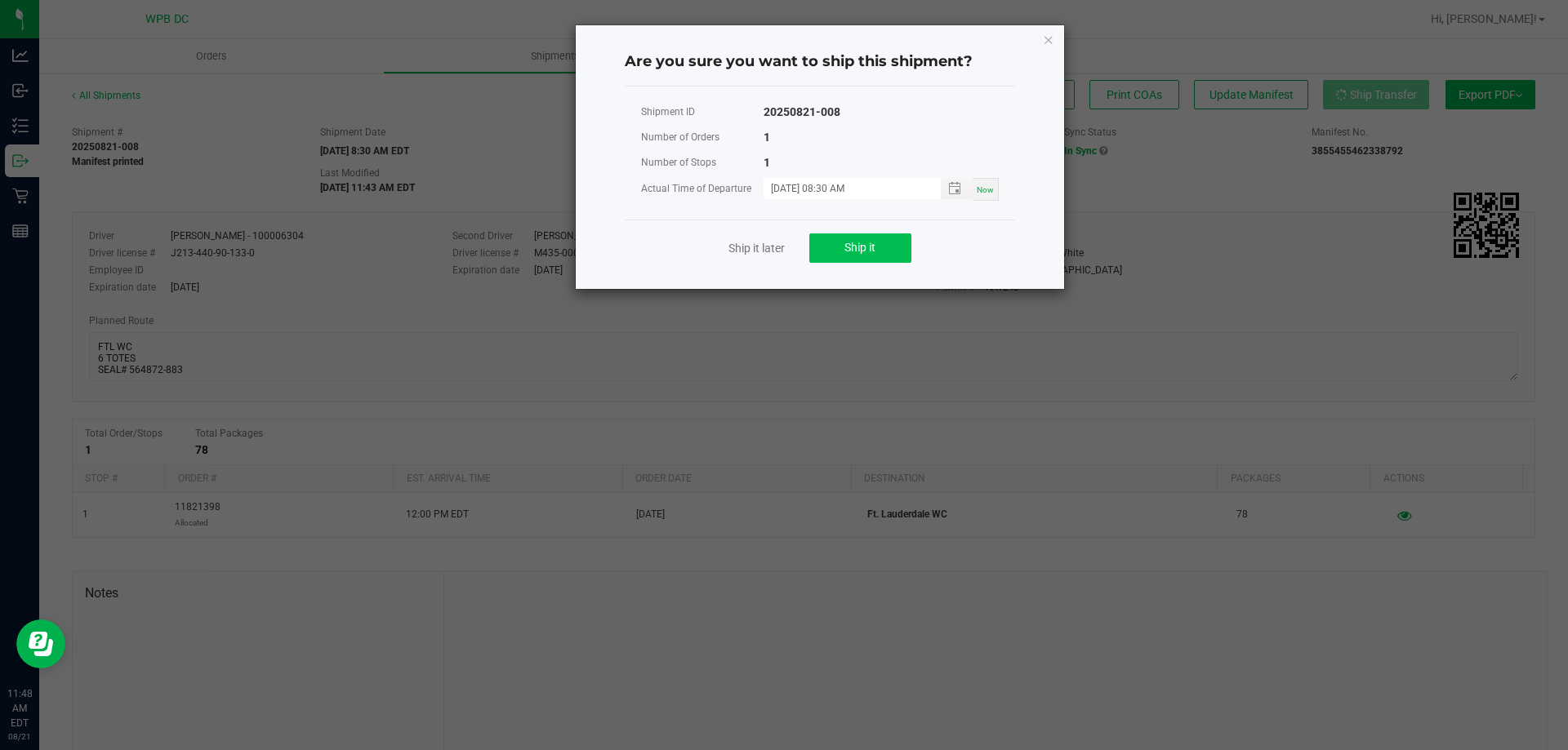
click at [903, 246] on div "Ship it later Ship it" at bounding box center [820, 248] width 390 height 57
click at [890, 248] on button "Ship it" at bounding box center [861, 248] width 102 height 29
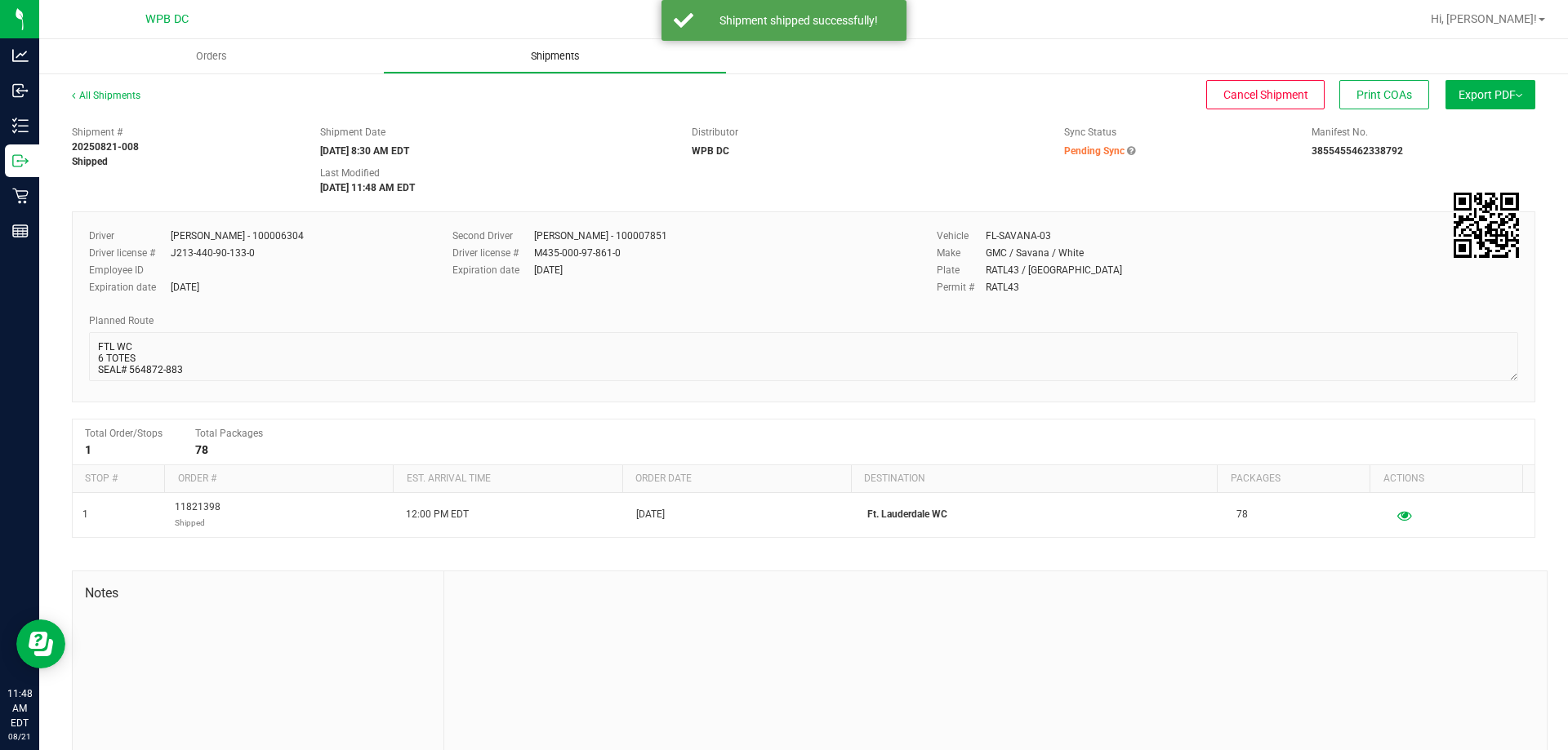
click at [544, 57] on span "Shipments" at bounding box center [555, 57] width 93 height 15
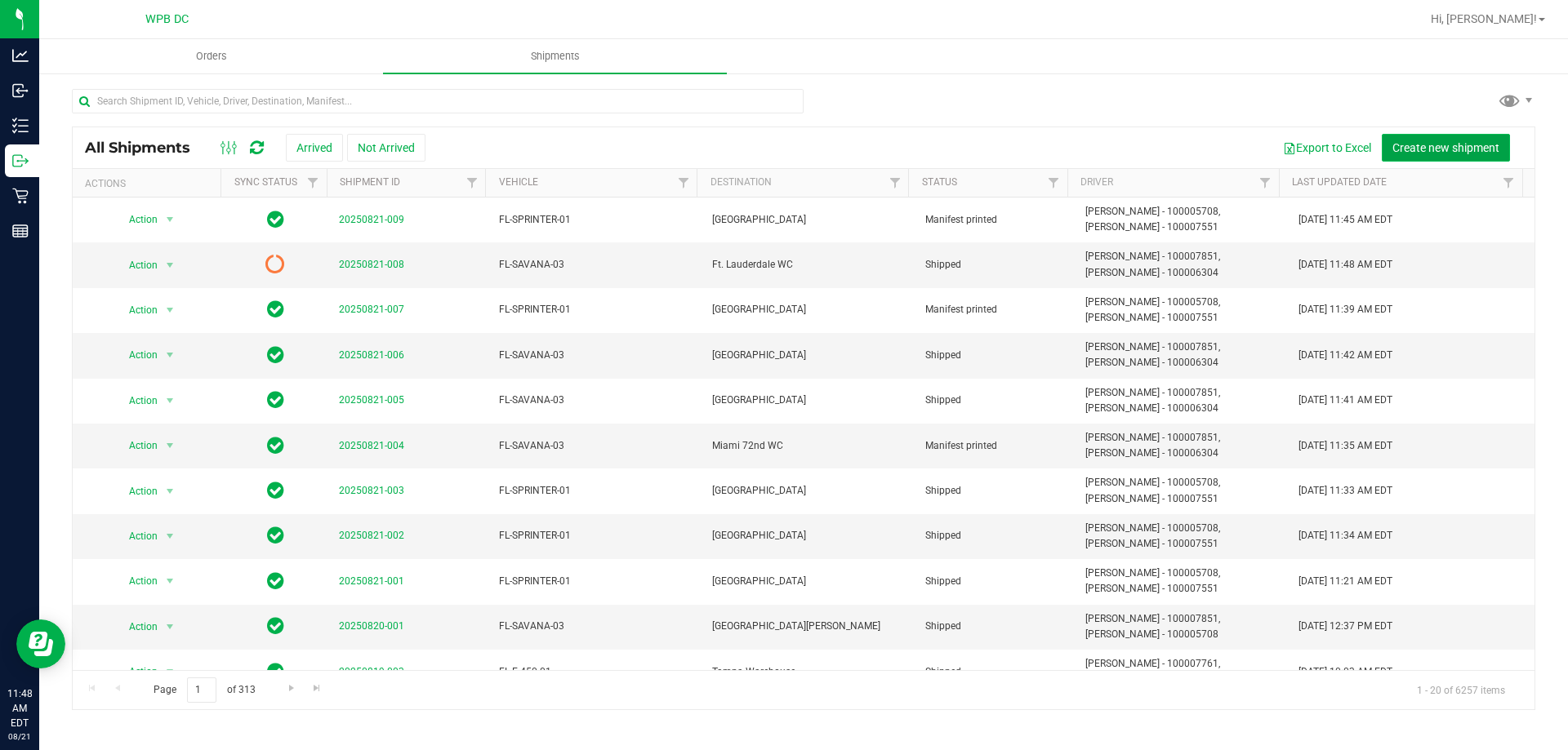
click at [1432, 153] on span "Create new shipment" at bounding box center [1445, 148] width 107 height 13
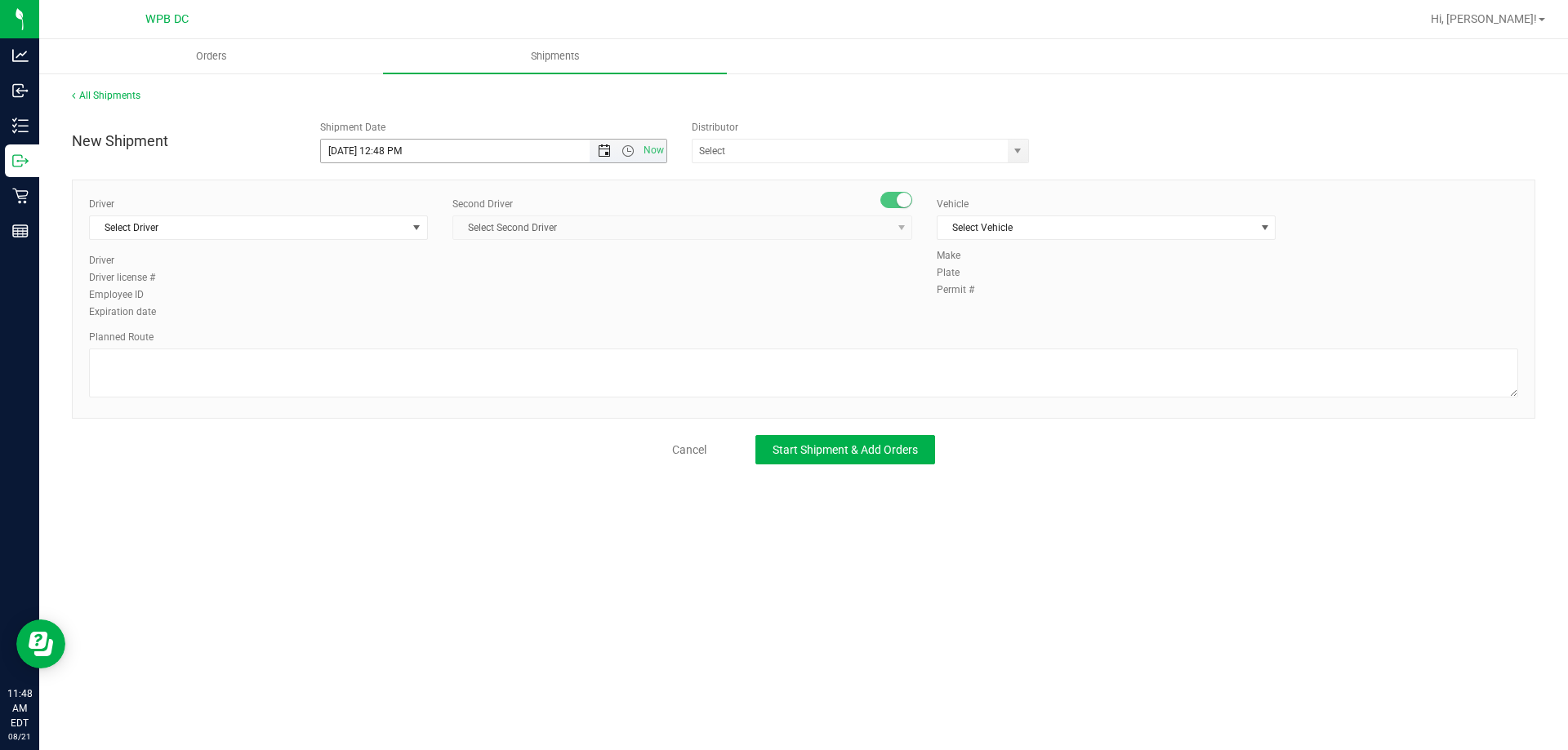
click at [605, 153] on span "Open the date view" at bounding box center [604, 151] width 13 height 13
click at [451, 315] on link "22" at bounding box center [454, 317] width 24 height 26
click at [631, 152] on span "Open the time view" at bounding box center [628, 151] width 13 height 13
click at [420, 284] on li "8:30 AM" at bounding box center [493, 288] width 345 height 21
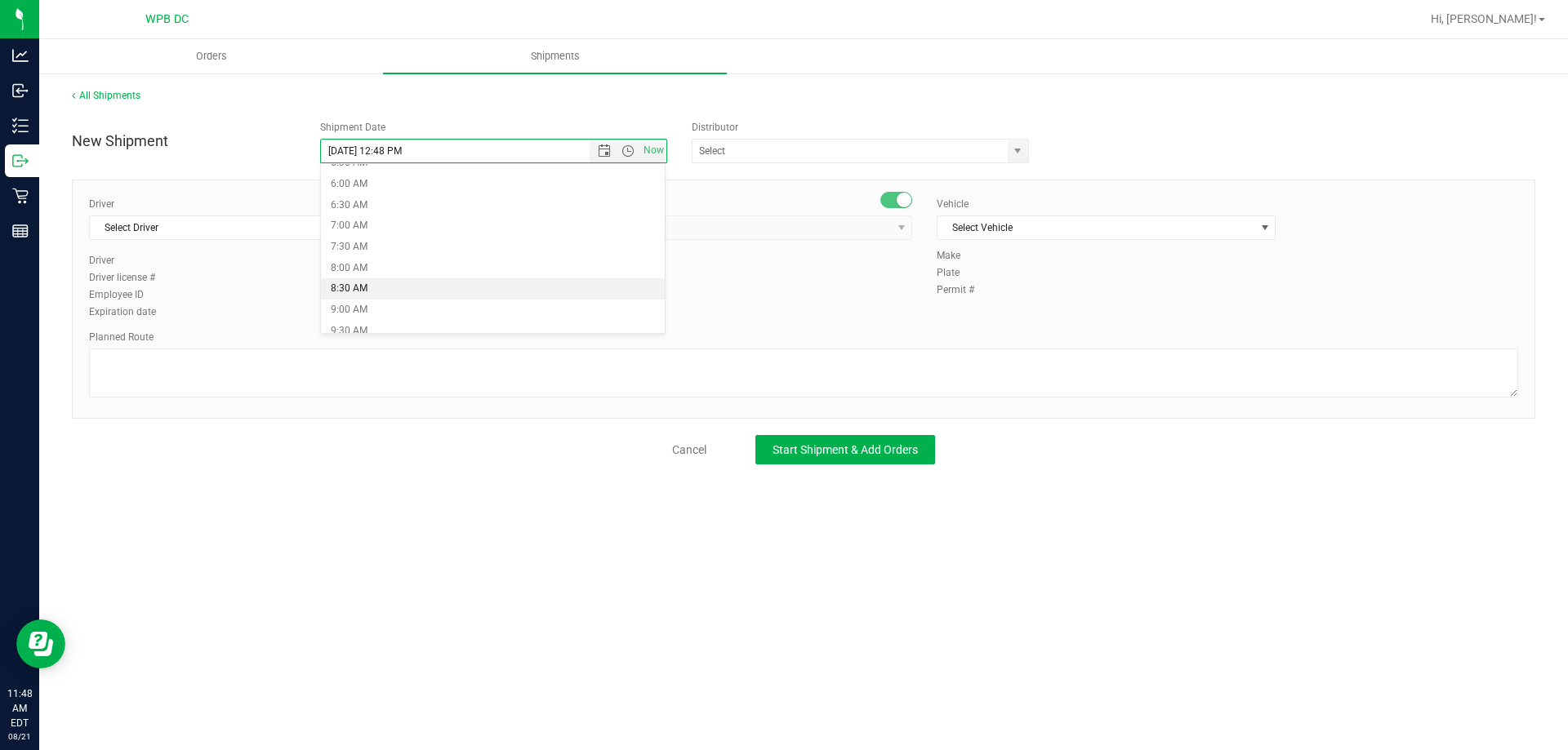
type input "[DATE] 8:30 AM"
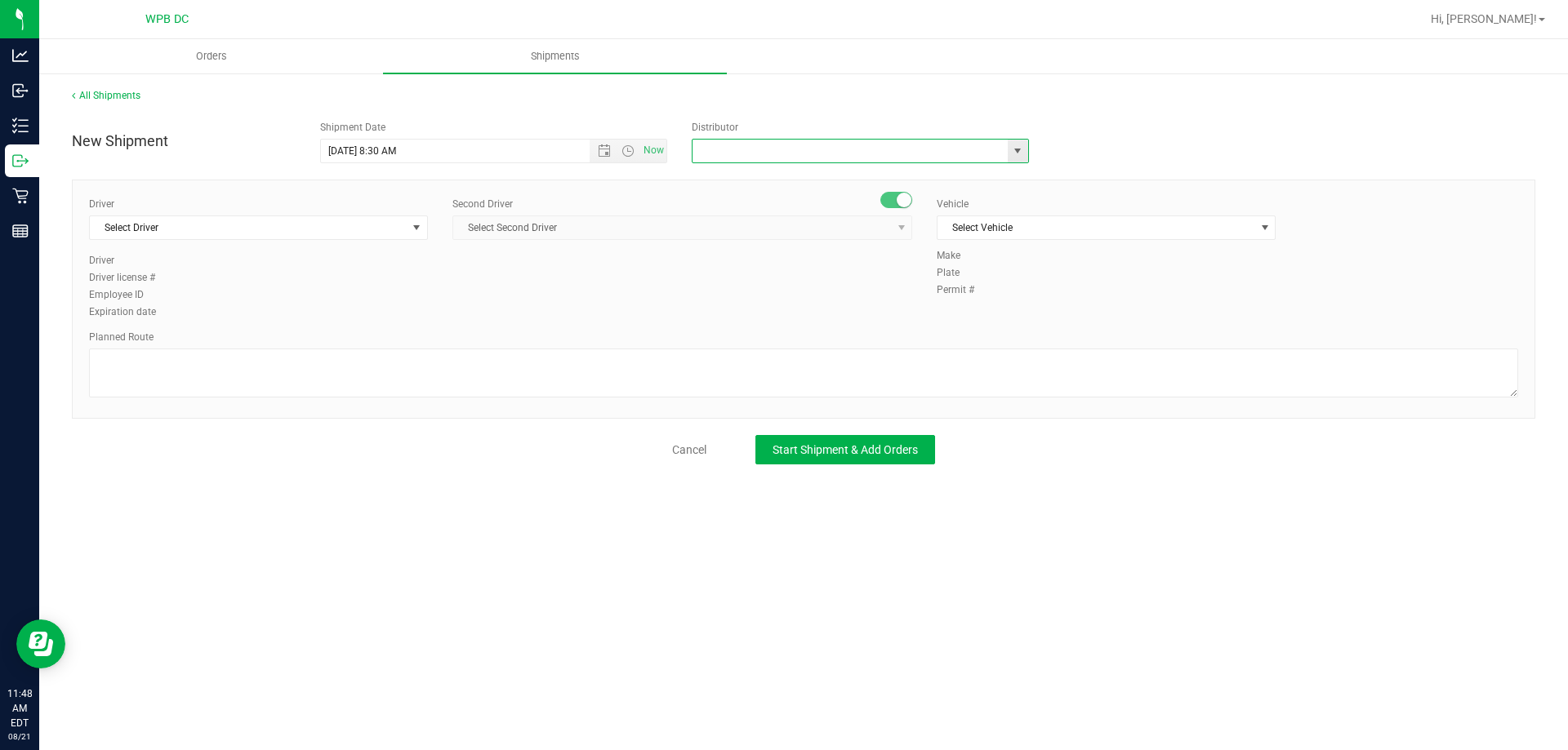
click at [740, 153] on input "text" at bounding box center [845, 150] width 305 height 23
click at [781, 177] on li "WPB DC" at bounding box center [861, 179] width 335 height 25
type input "WPB DC"
drag, startPoint x: 274, startPoint y: 224, endPoint x: 286, endPoint y: 217, distance: 13.9
click at [278, 224] on span "Select Driver" at bounding box center [249, 227] width 317 height 23
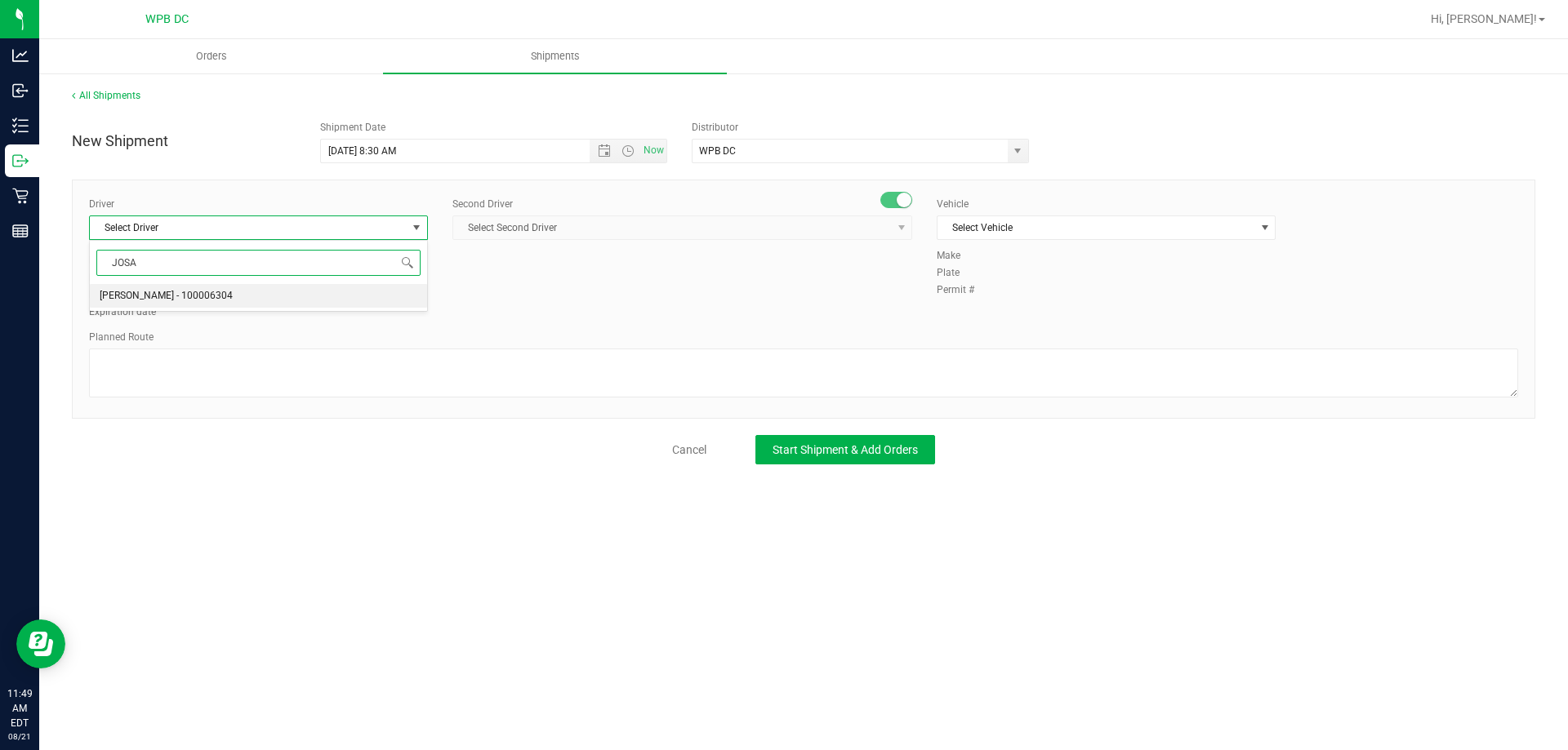
click at [255, 295] on li "[PERSON_NAME] - 100006304" at bounding box center [259, 296] width 337 height 25
type input "JOSA"
click at [593, 223] on span "Select Second Driver" at bounding box center [672, 227] width 438 height 23
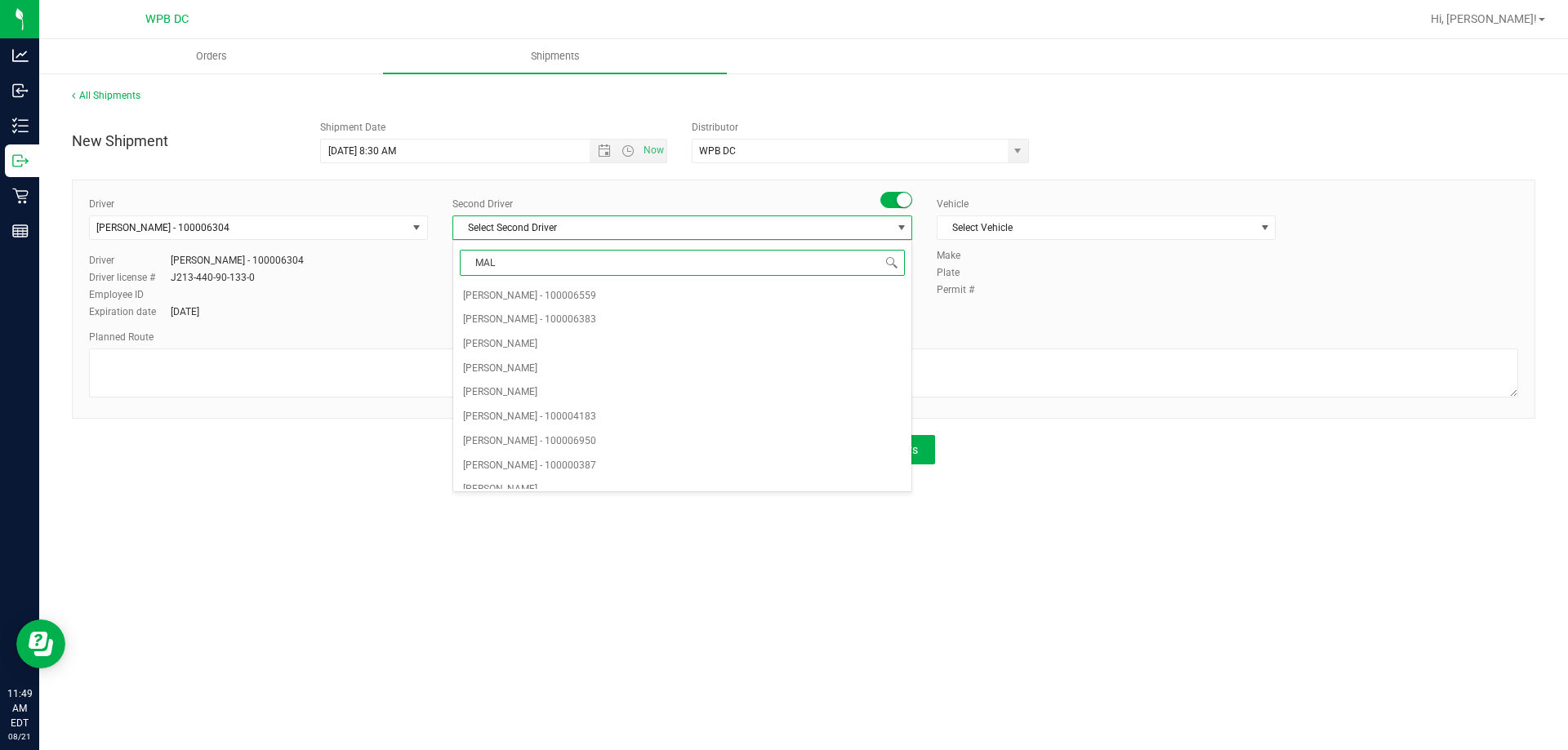
type input "MALD"
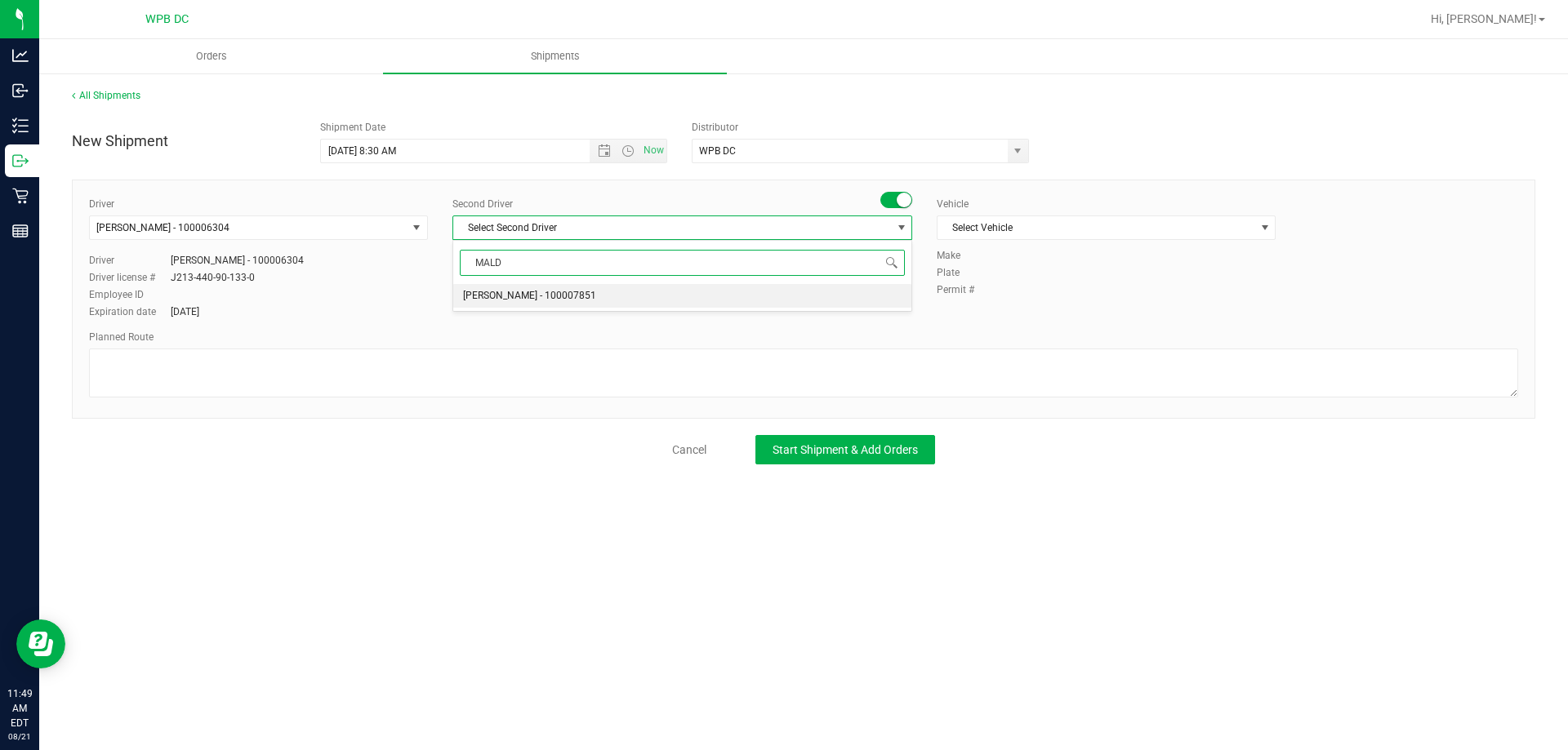
drag, startPoint x: 665, startPoint y: 300, endPoint x: 742, endPoint y: 287, distance: 78.1
click at [665, 299] on li "[PERSON_NAME] - 100007851" at bounding box center [682, 296] width 459 height 25
click at [1000, 232] on span "Select Vehicle" at bounding box center [1096, 227] width 317 height 23
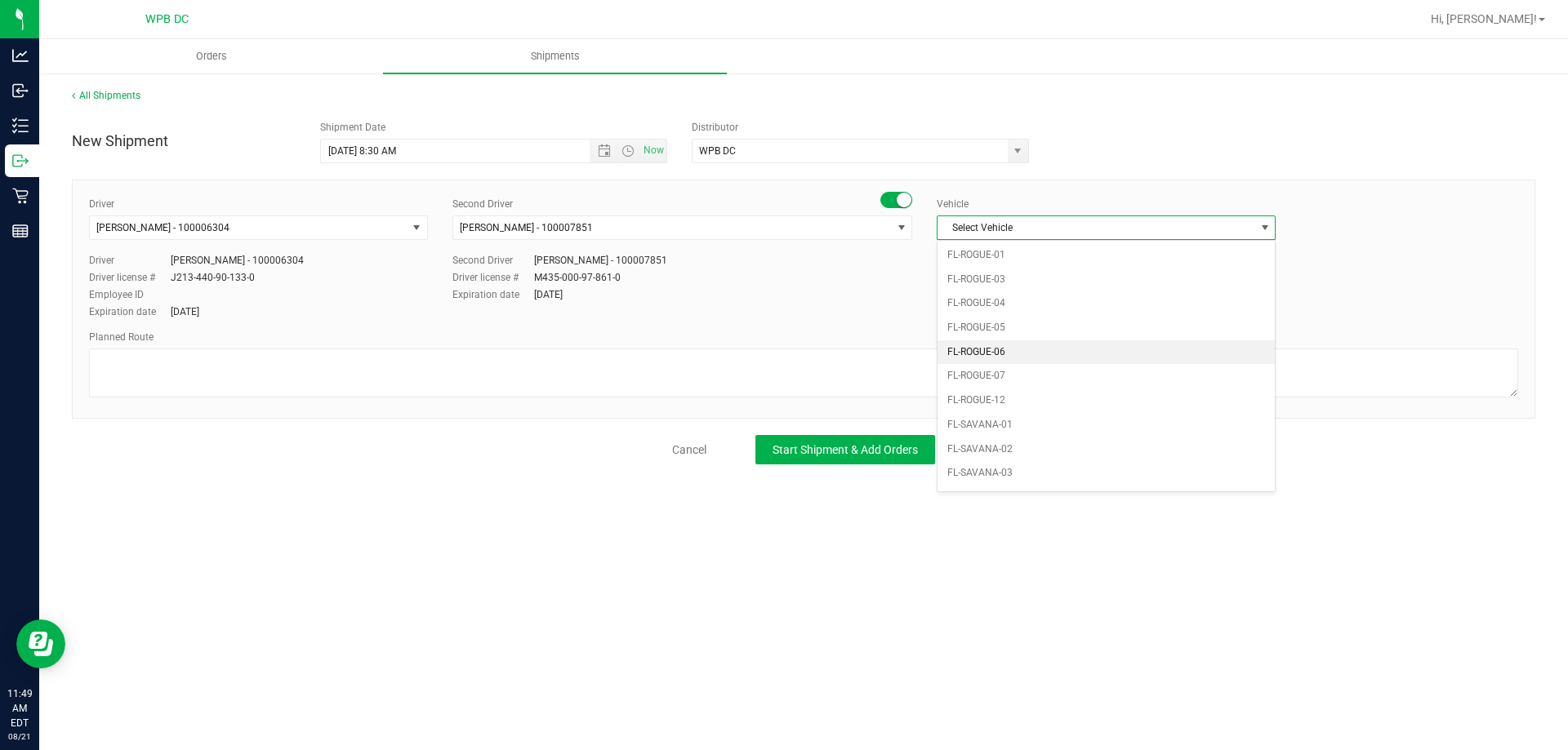
scroll to position [754, 0]
click at [1036, 376] on li "FL-SAVANA-03" at bounding box center [1106, 375] width 337 height 25
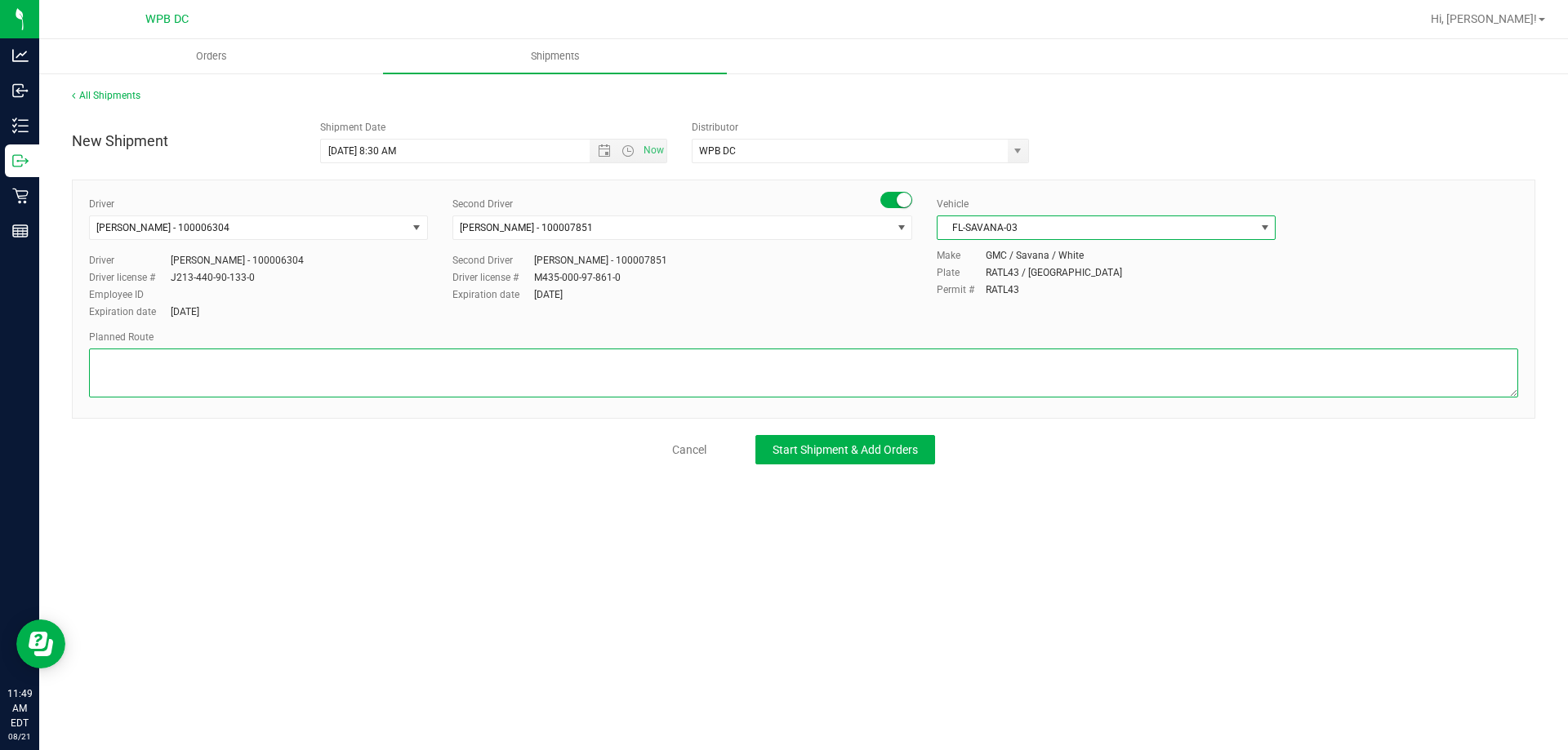
click at [1036, 376] on textarea at bounding box center [804, 374] width 1429 height 49
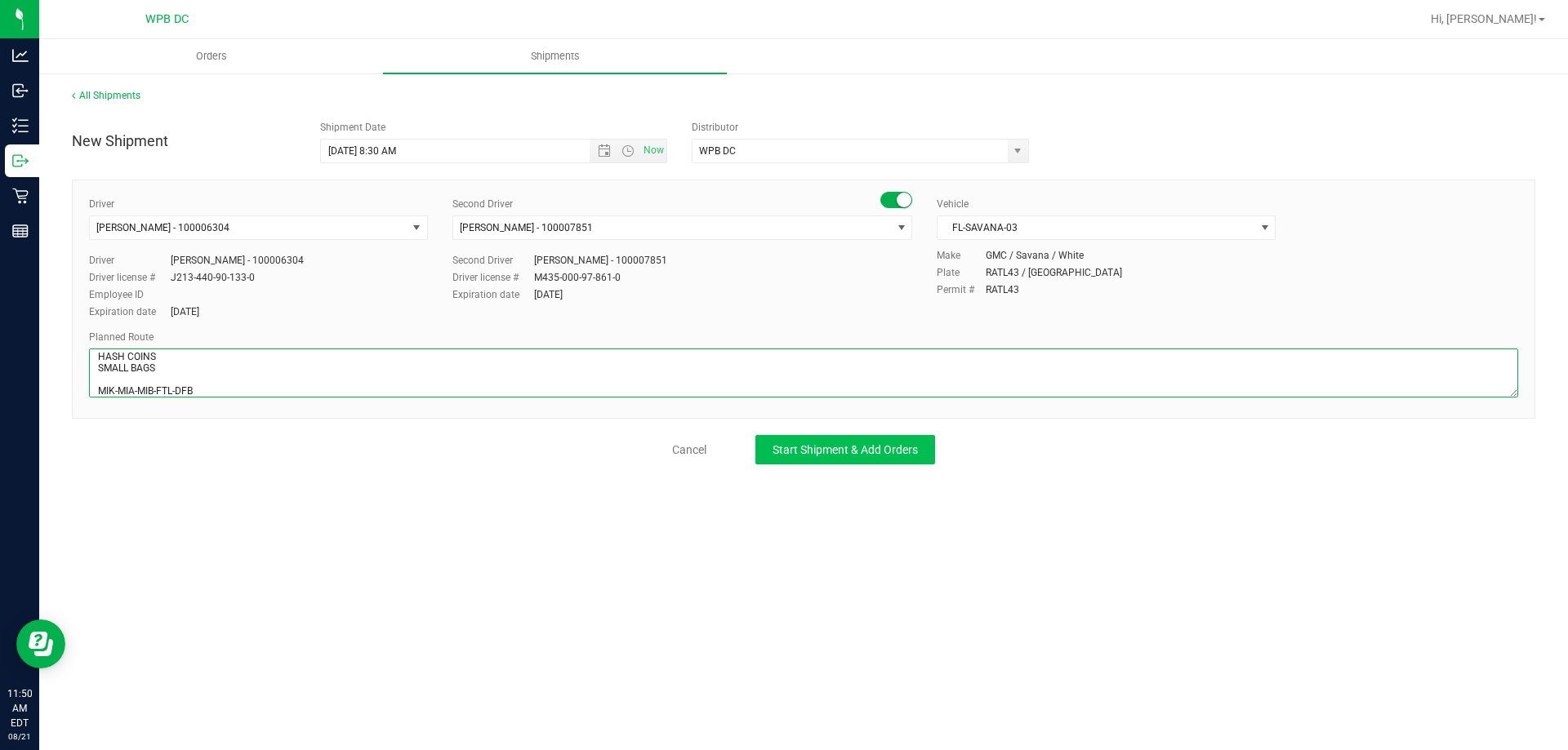
type textarea "MIA WC 3 TOTES SEAL# 564519-524 HASH COINS SMALL BAGS MIK-MIA-MIB-FTL-DFB"
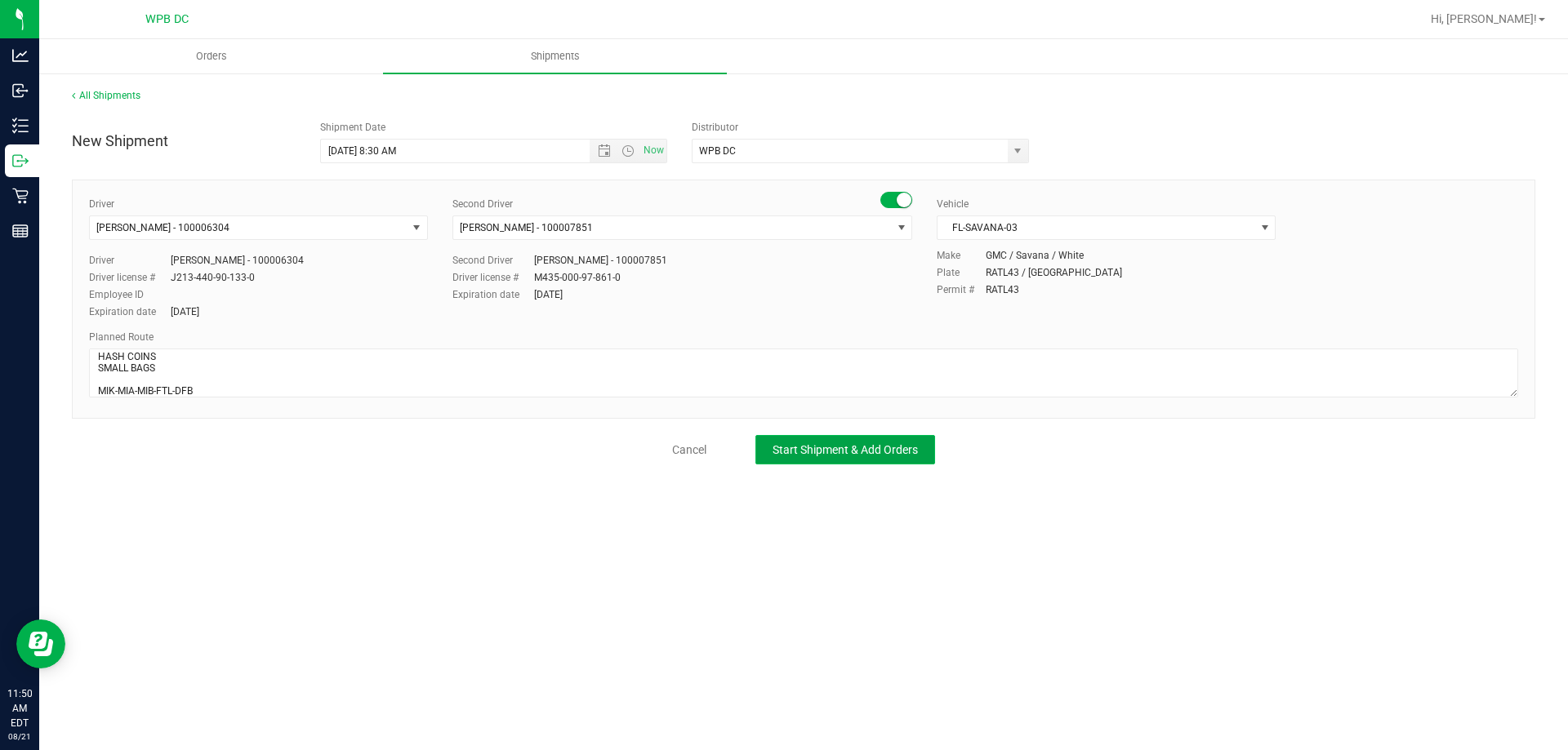
click at [843, 448] on span "Start Shipment & Add Orders" at bounding box center [844, 449] width 145 height 13
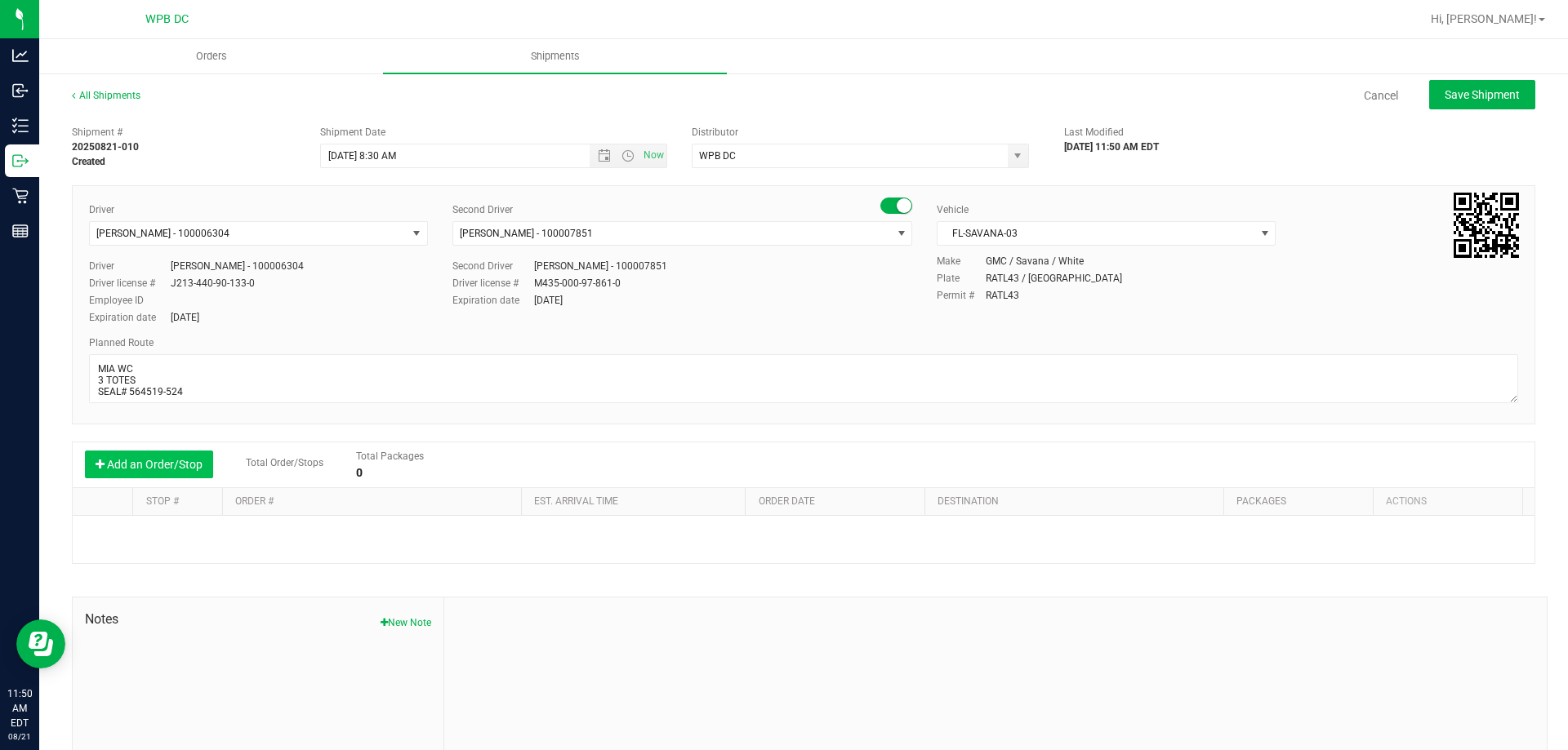
click at [202, 469] on button "Add an Order/Stop" at bounding box center [149, 465] width 129 height 27
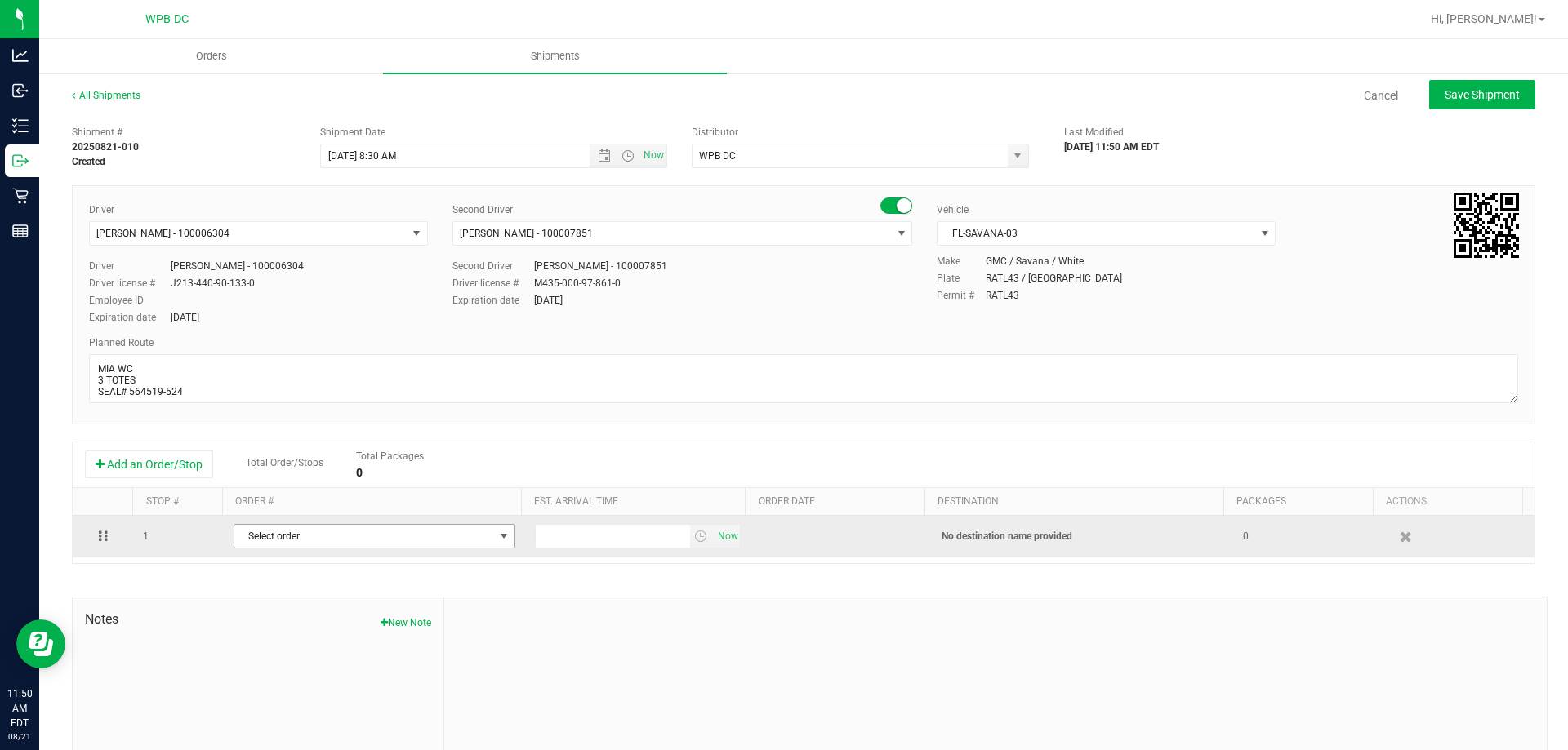
click at [278, 534] on span "Select order" at bounding box center [364, 536] width 260 height 23
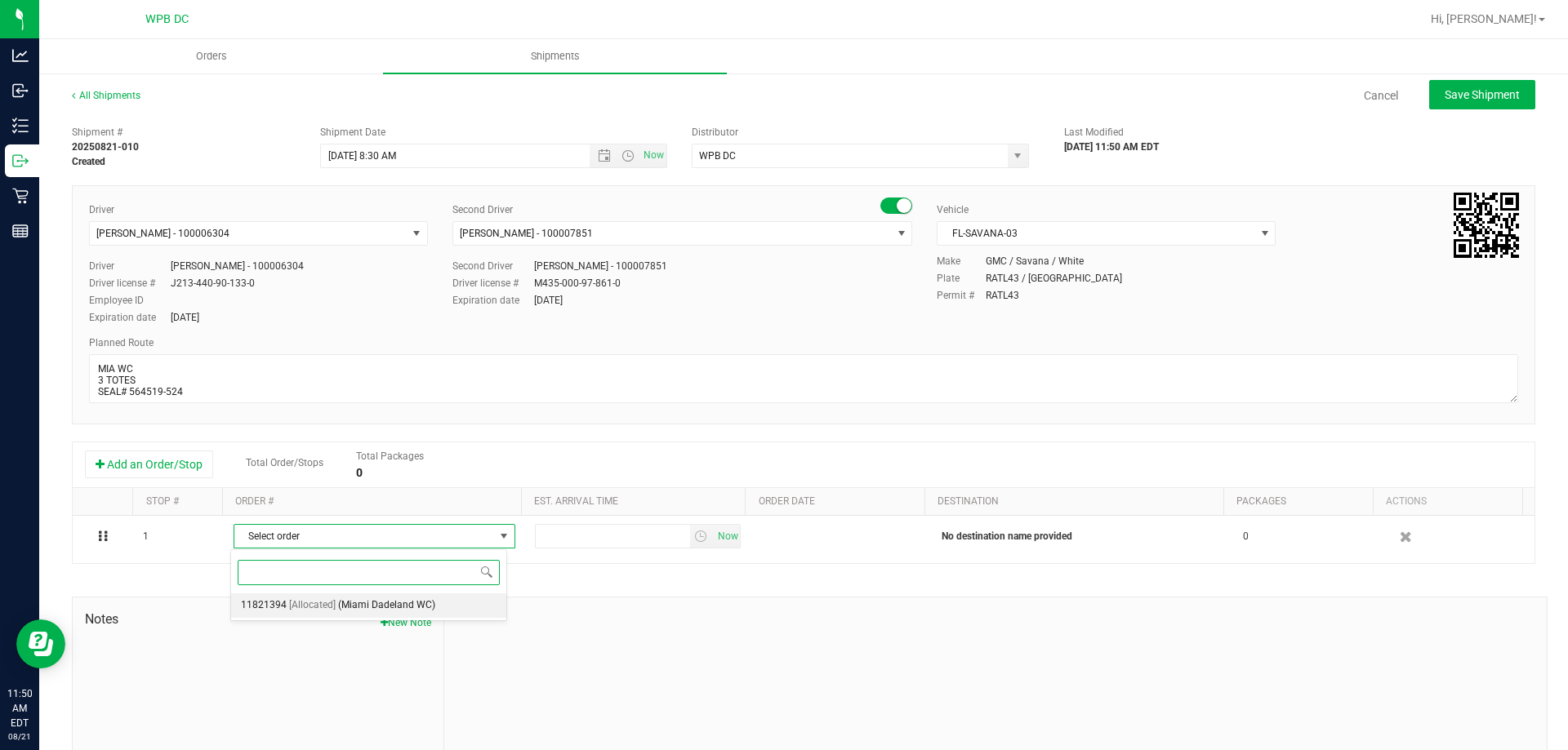
click at [403, 600] on span "(Miami Dadeland WC)" at bounding box center [387, 605] width 98 height 21
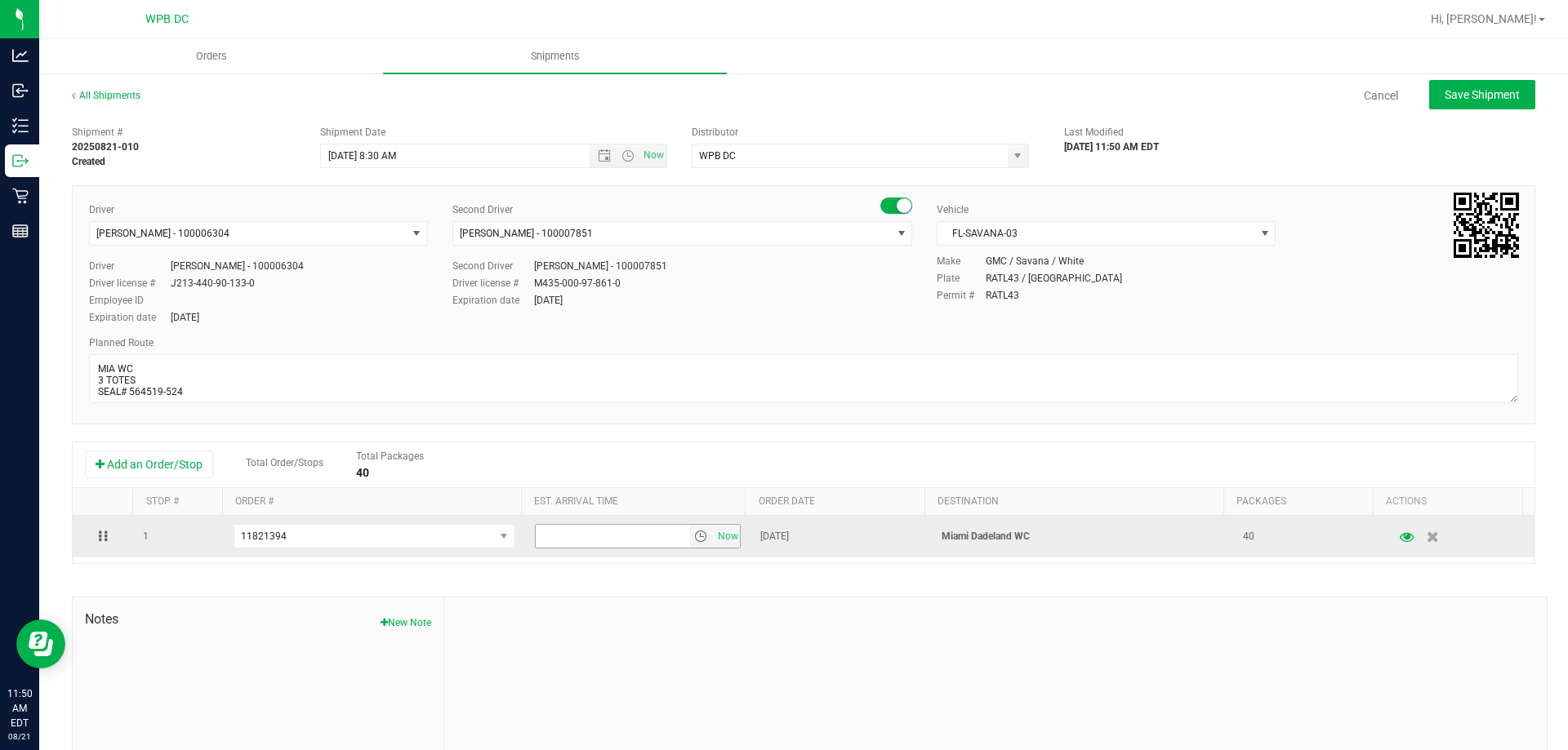
click at [694, 537] on span "select" at bounding box center [700, 536] width 13 height 13
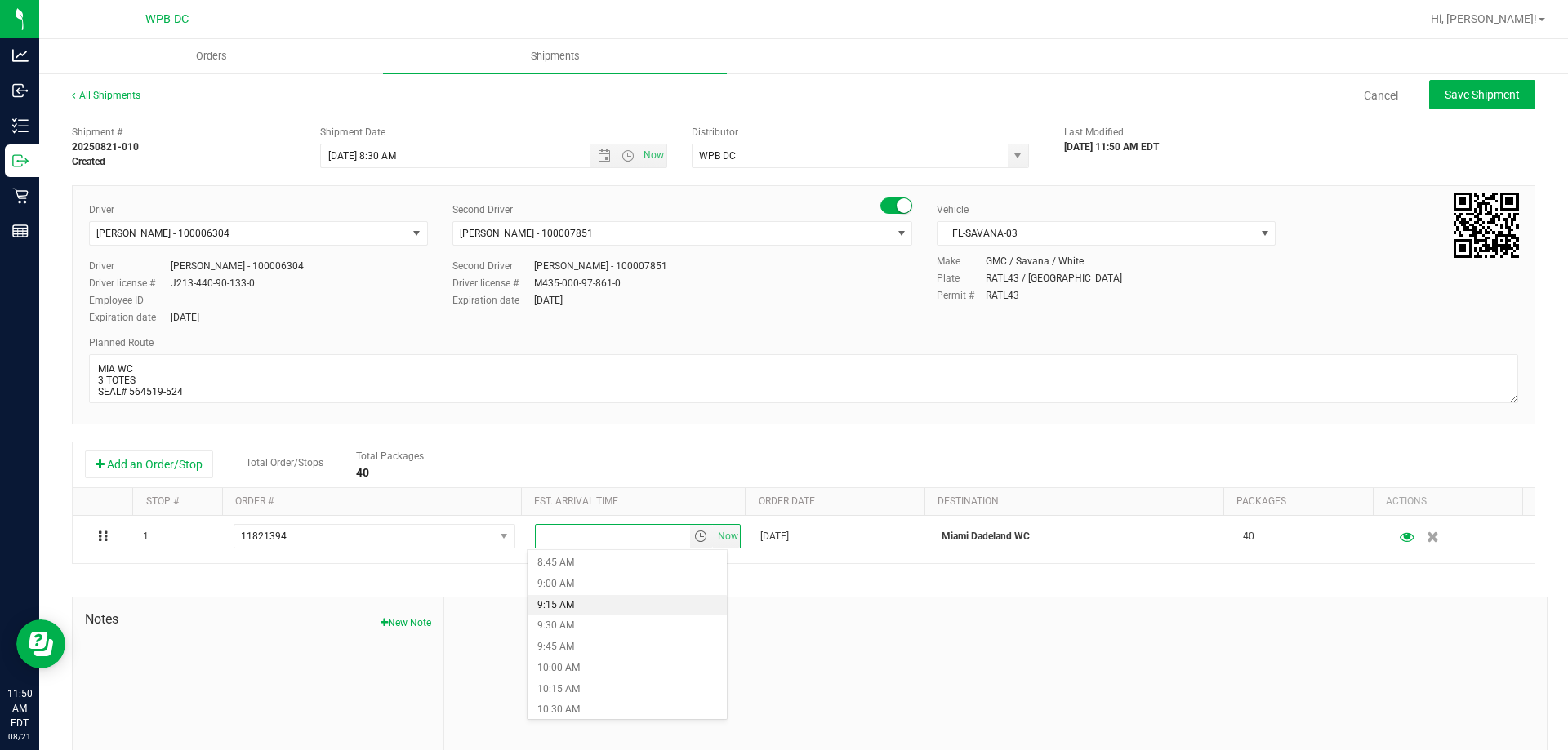
scroll to position [817, 0]
click at [605, 630] on li "10:30 AM" at bounding box center [627, 628] width 200 height 21
click at [1470, 103] on button "Save Shipment" at bounding box center [1482, 95] width 106 height 29
type input "[DATE] 12:30 PM"
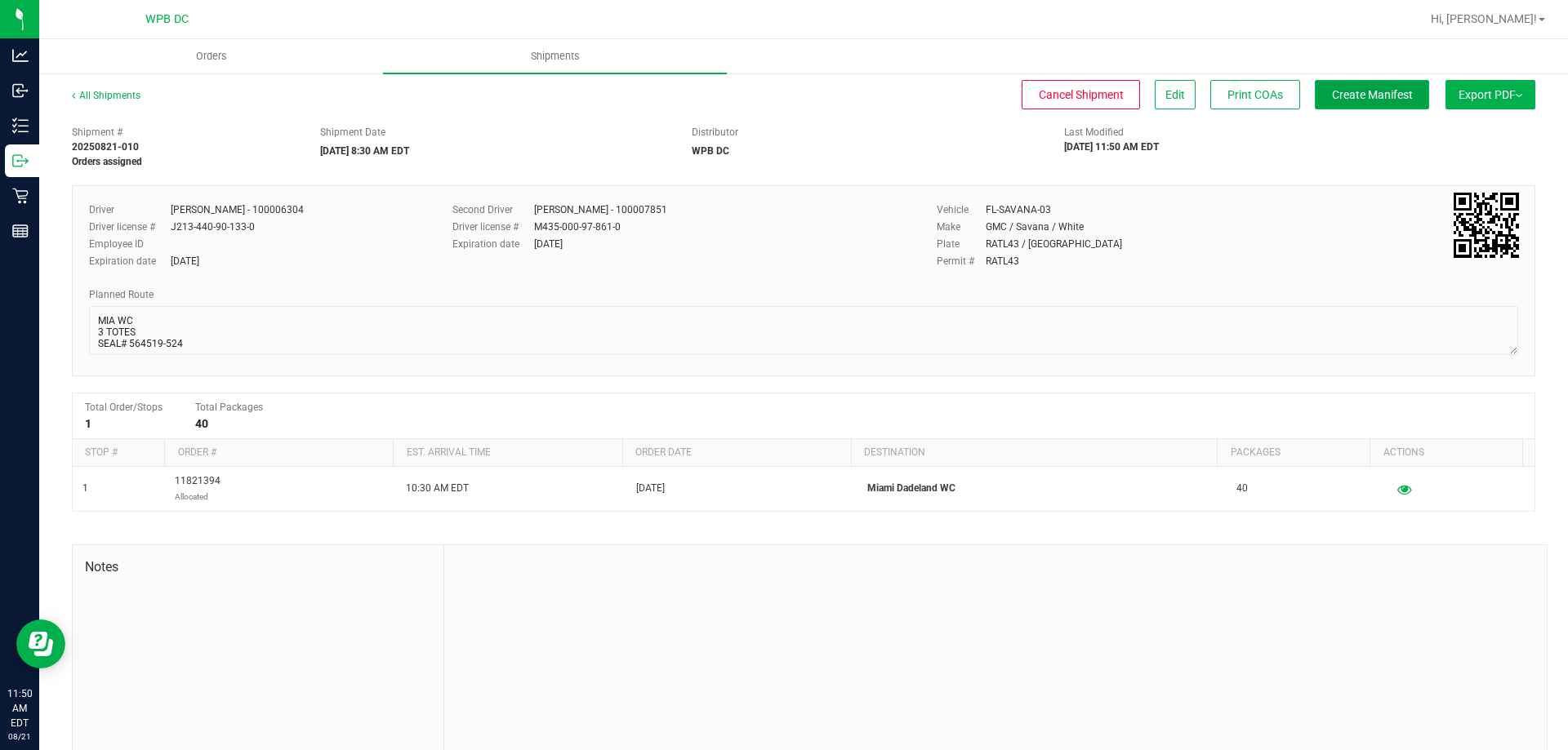
click at [1360, 100] on span "Create Manifest" at bounding box center [1372, 95] width 81 height 13
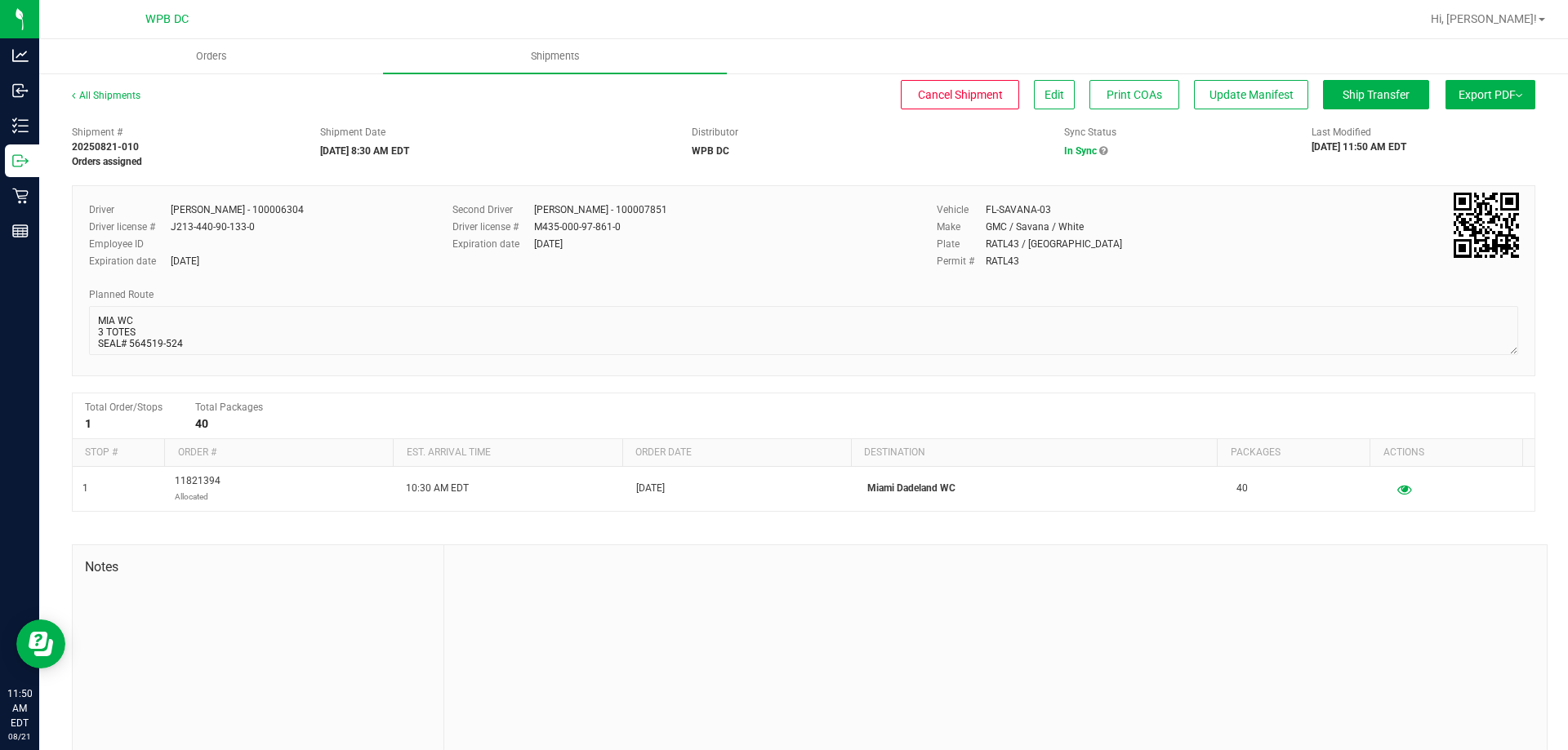
click at [1465, 97] on button "Export PDF" at bounding box center [1491, 95] width 90 height 29
click at [1455, 128] on span "Manifest by Package ID" at bounding box center [1467, 130] width 104 height 12
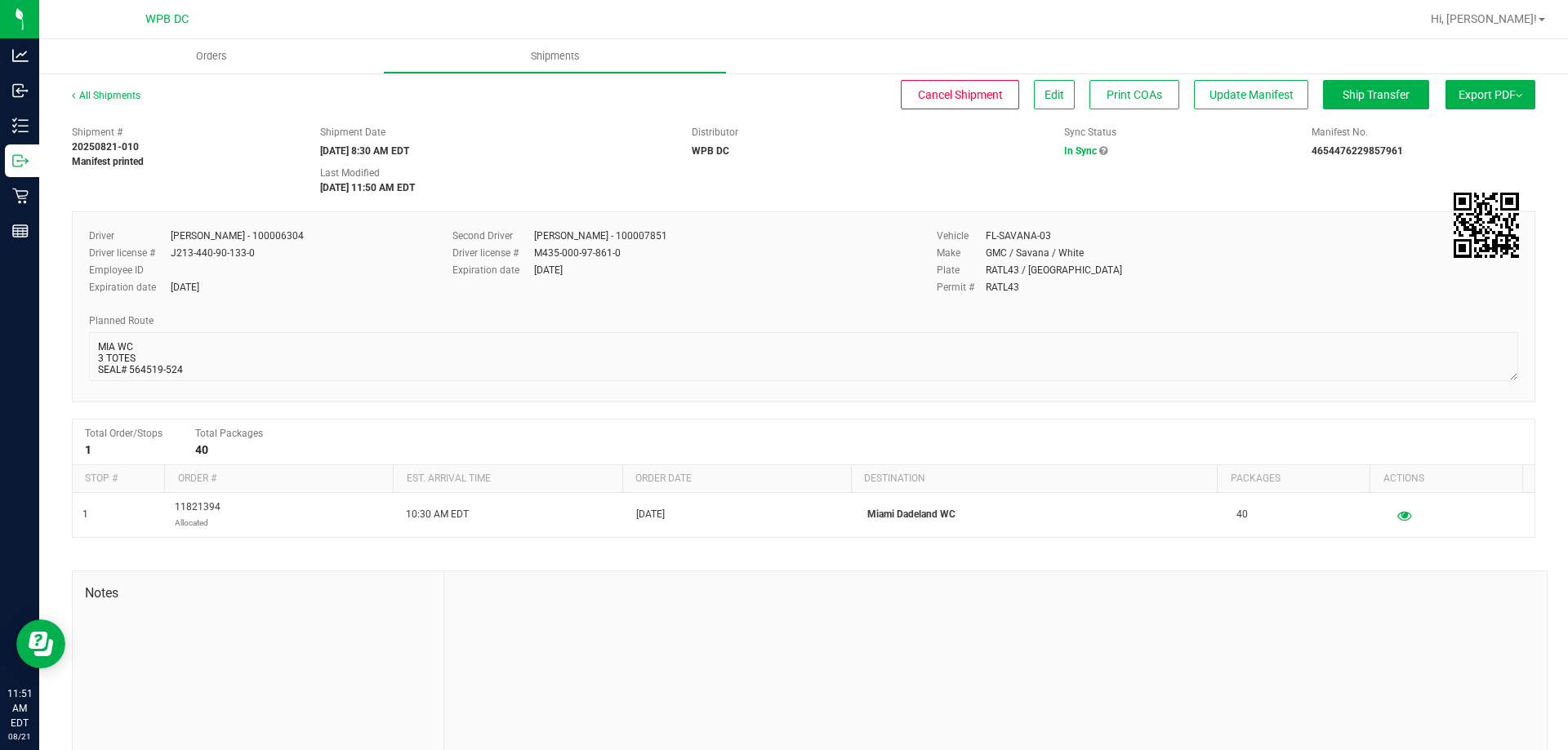
click at [1468, 103] on button "Export PDF" at bounding box center [1491, 95] width 90 height 29
click at [1465, 119] on li "Manifest by Package ID" at bounding box center [1485, 130] width 165 height 25
click at [1464, 94] on button "Export PDF" at bounding box center [1491, 95] width 90 height 29
click at [1450, 128] on span "Manifest by Package ID" at bounding box center [1467, 130] width 104 height 12
click at [1362, 97] on span "Ship Transfer" at bounding box center [1376, 95] width 67 height 13
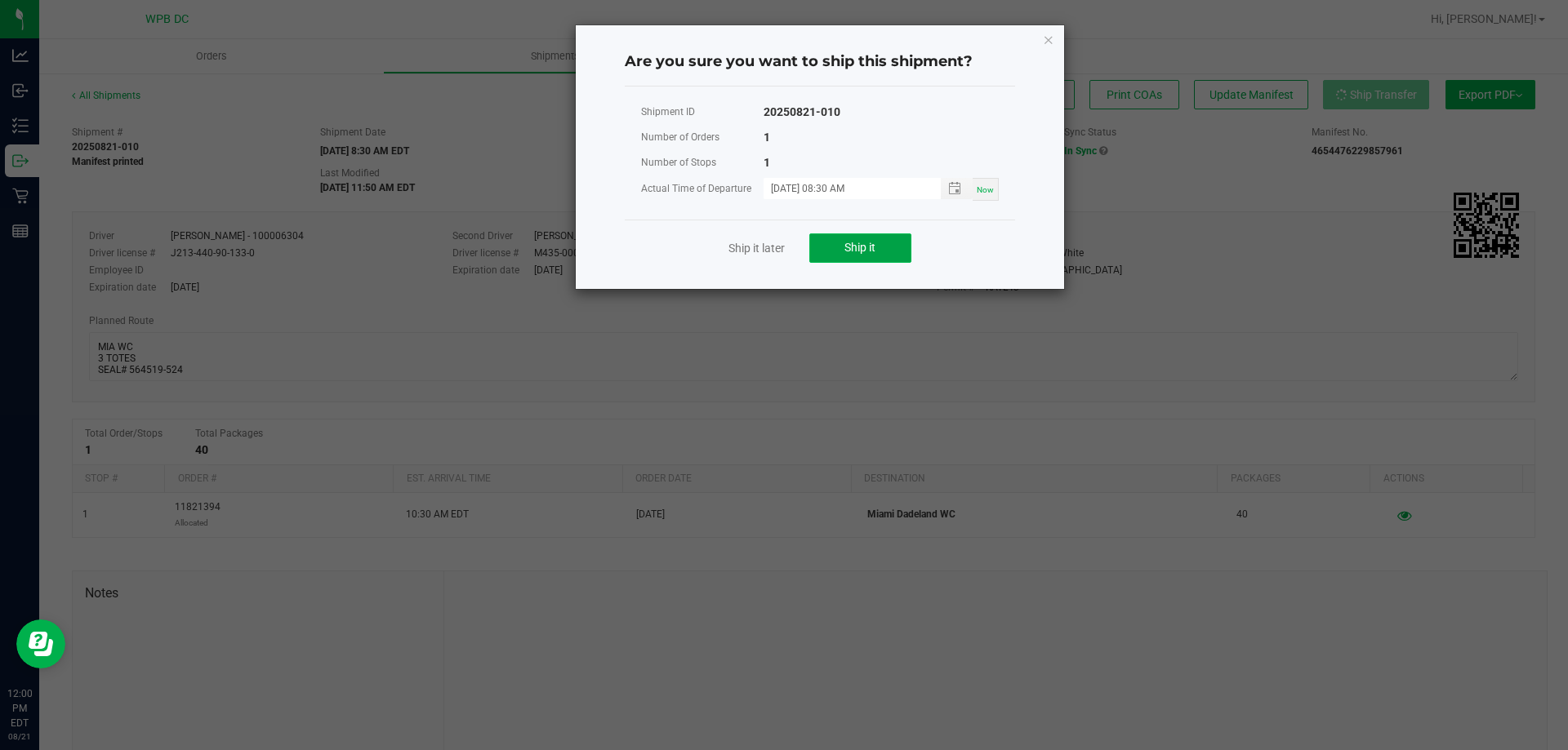
click at [879, 252] on button "Ship it" at bounding box center [861, 248] width 102 height 29
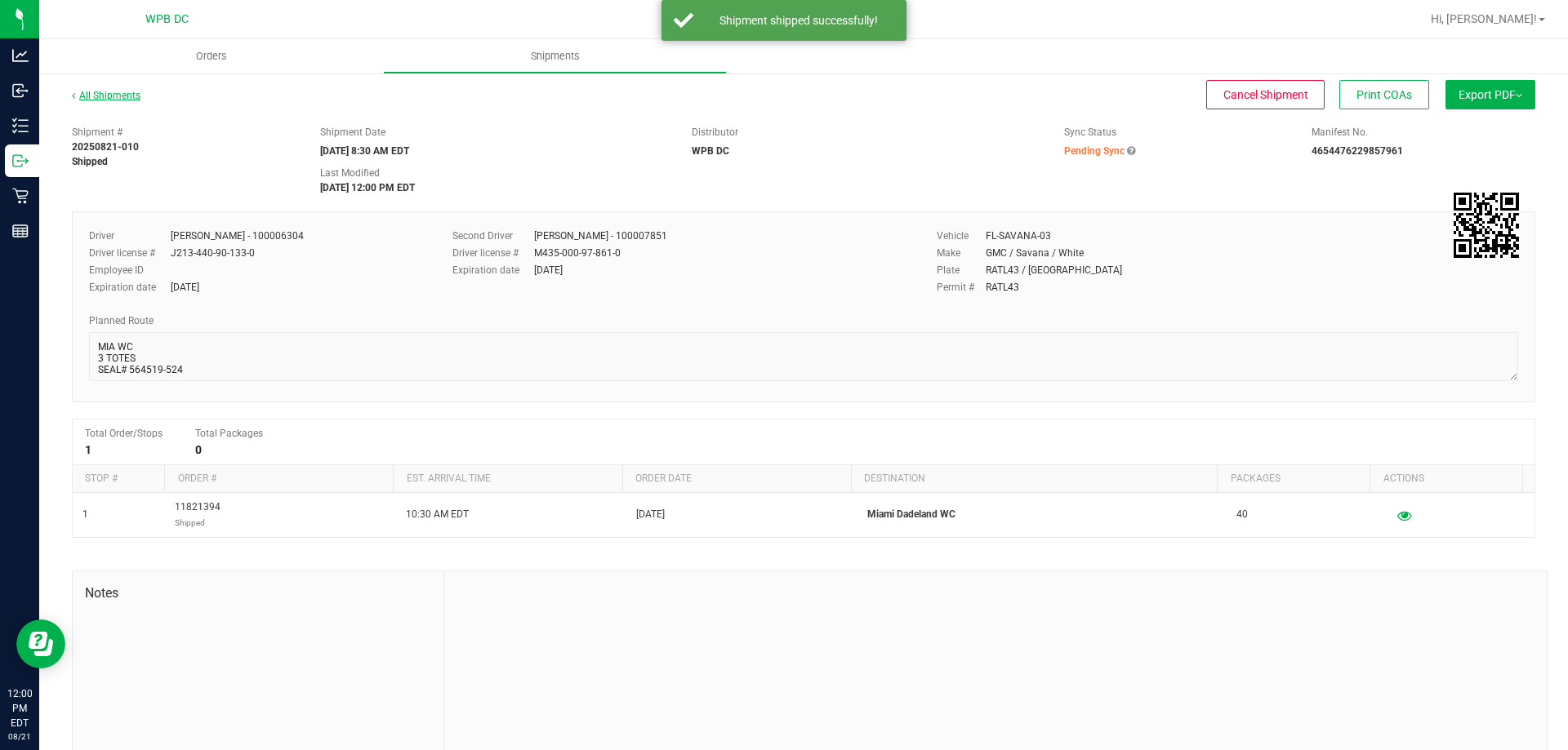
click at [123, 94] on link "All Shipments" at bounding box center [106, 96] width 68 height 12
